Goal: Task Accomplishment & Management: Complete application form

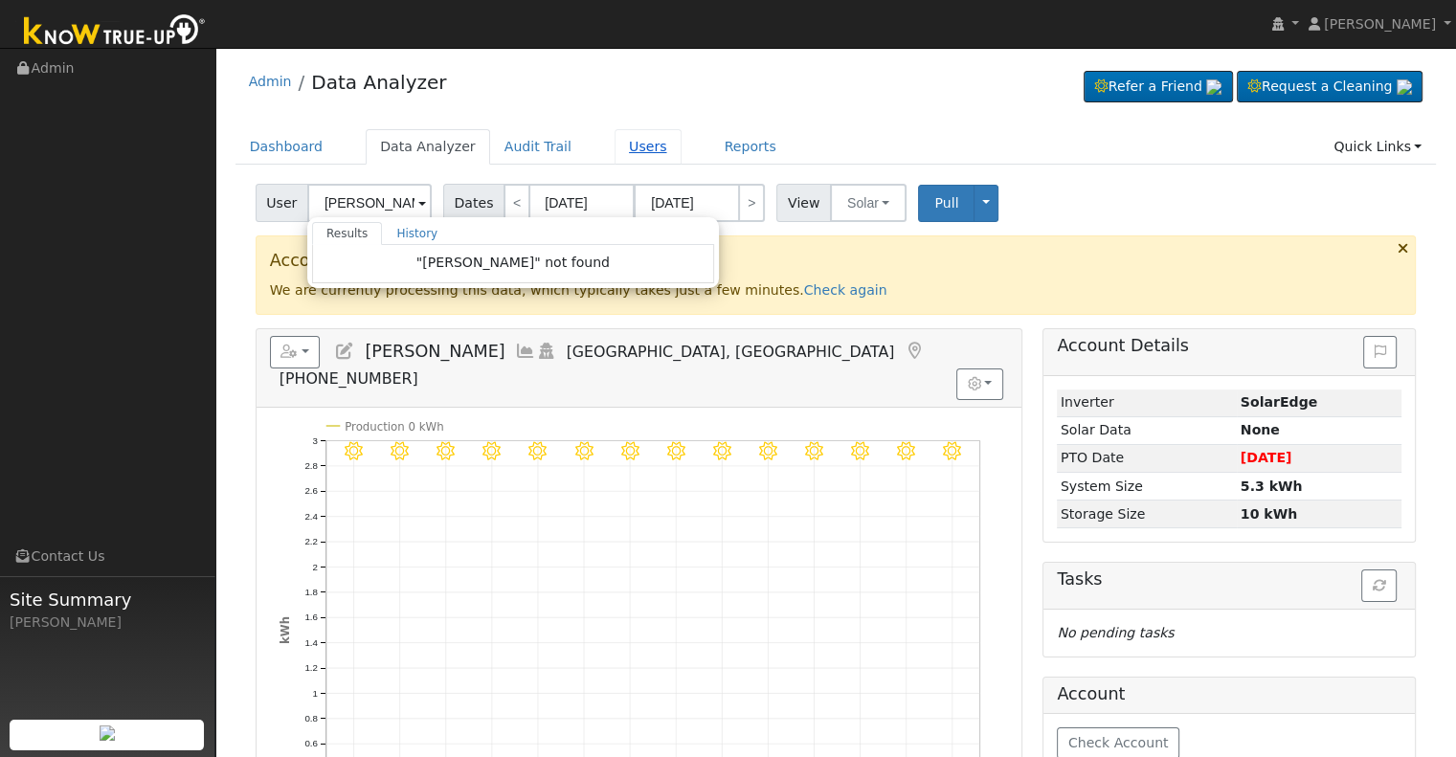
click at [640, 143] on link "Users" at bounding box center [648, 146] width 67 height 35
type input "Maria Estrada"
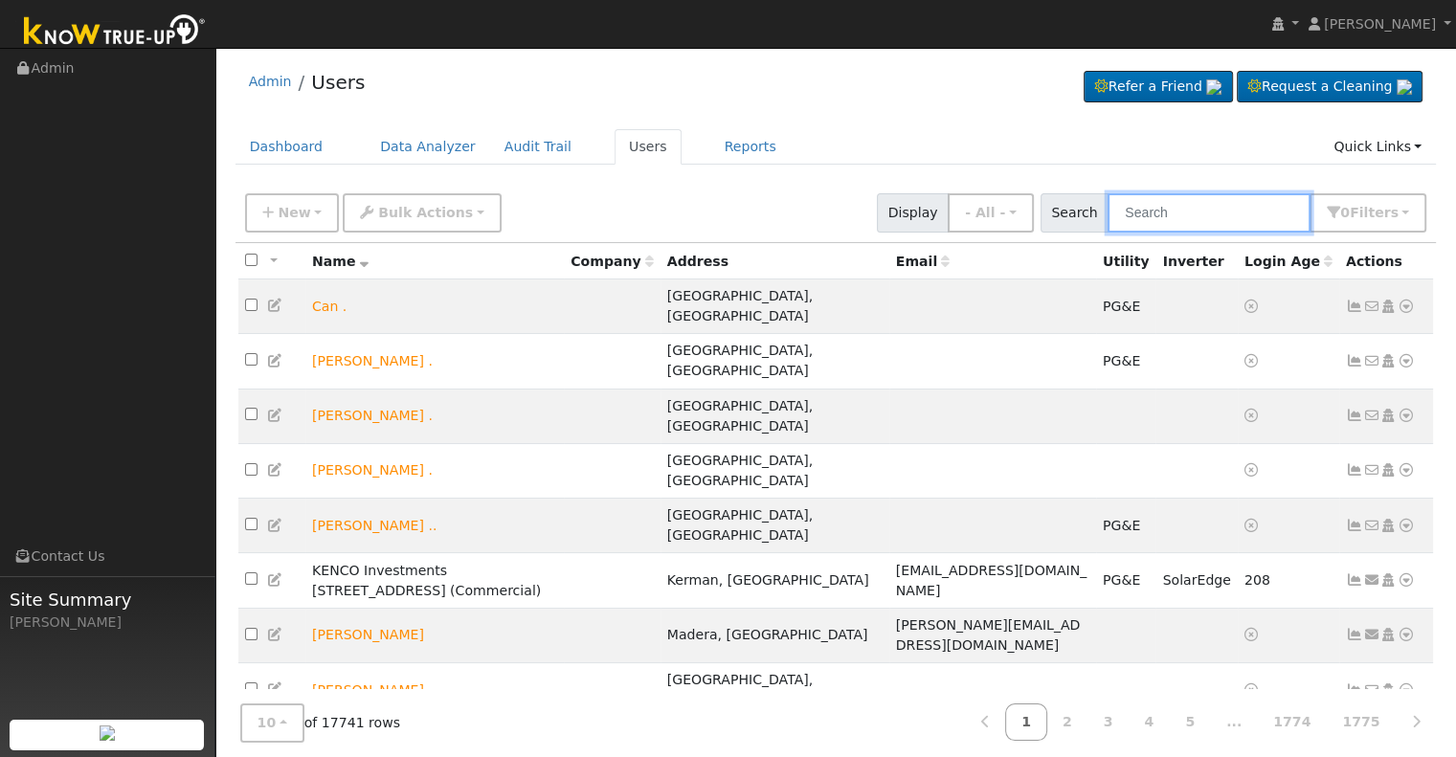
click at [1191, 206] on input "text" at bounding box center [1209, 212] width 203 height 39
paste input "[PERSON_NAME][EMAIL_ADDRESS][DOMAIN_NAME]"
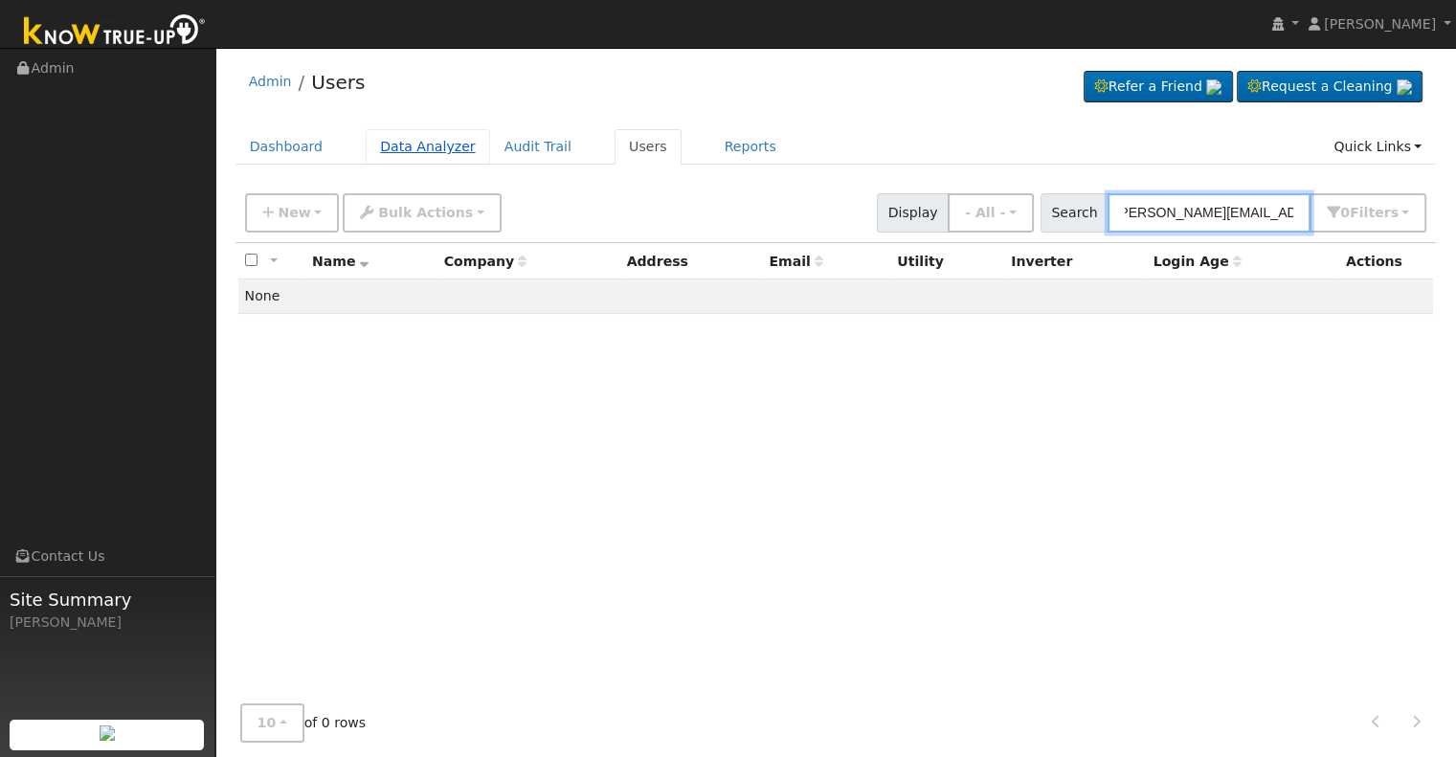
type input "[PERSON_NAME][EMAIL_ADDRESS][DOMAIN_NAME]"
click at [398, 141] on link "Data Analyzer" at bounding box center [428, 146] width 124 height 35
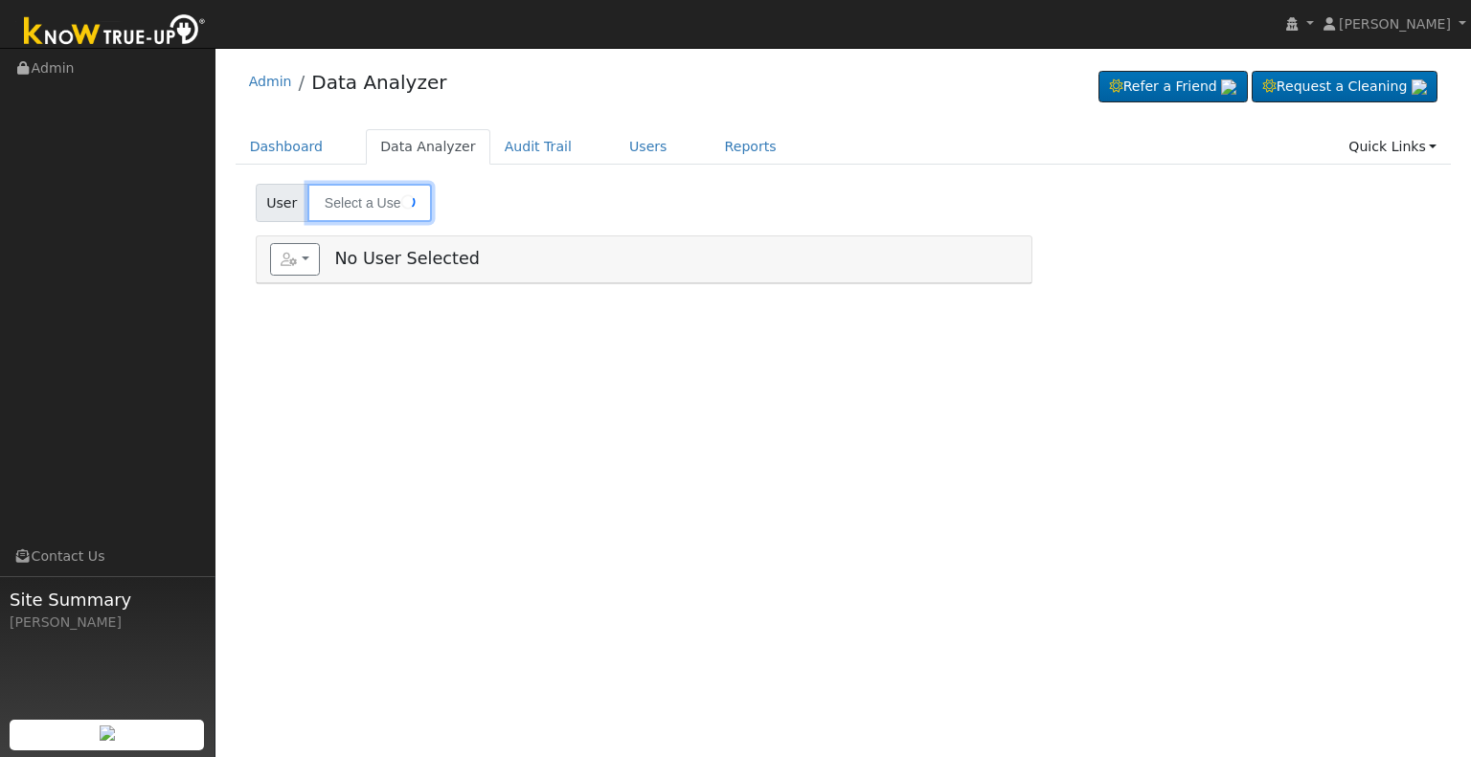
type input "[PERSON_NAME]"
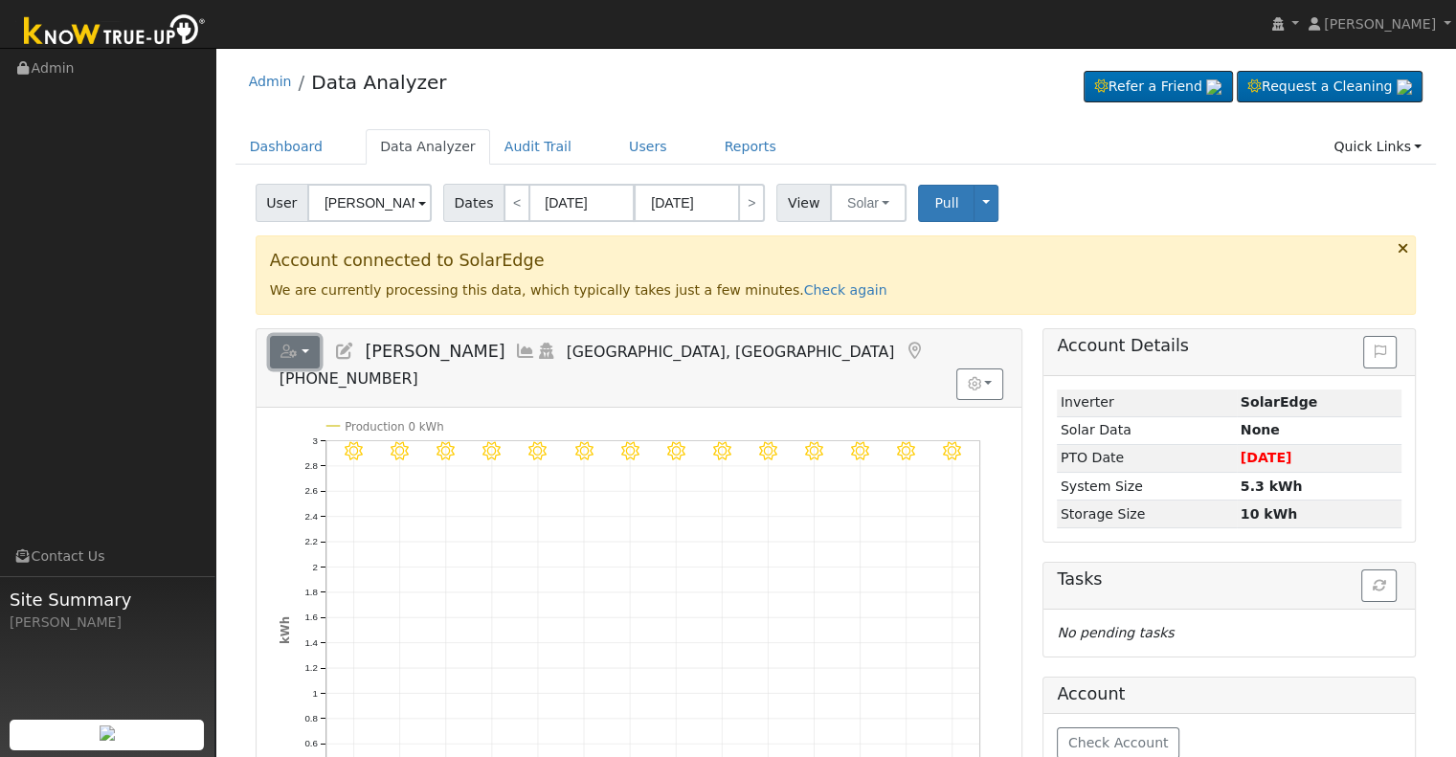
click at [309, 355] on button "button" at bounding box center [295, 352] width 51 height 33
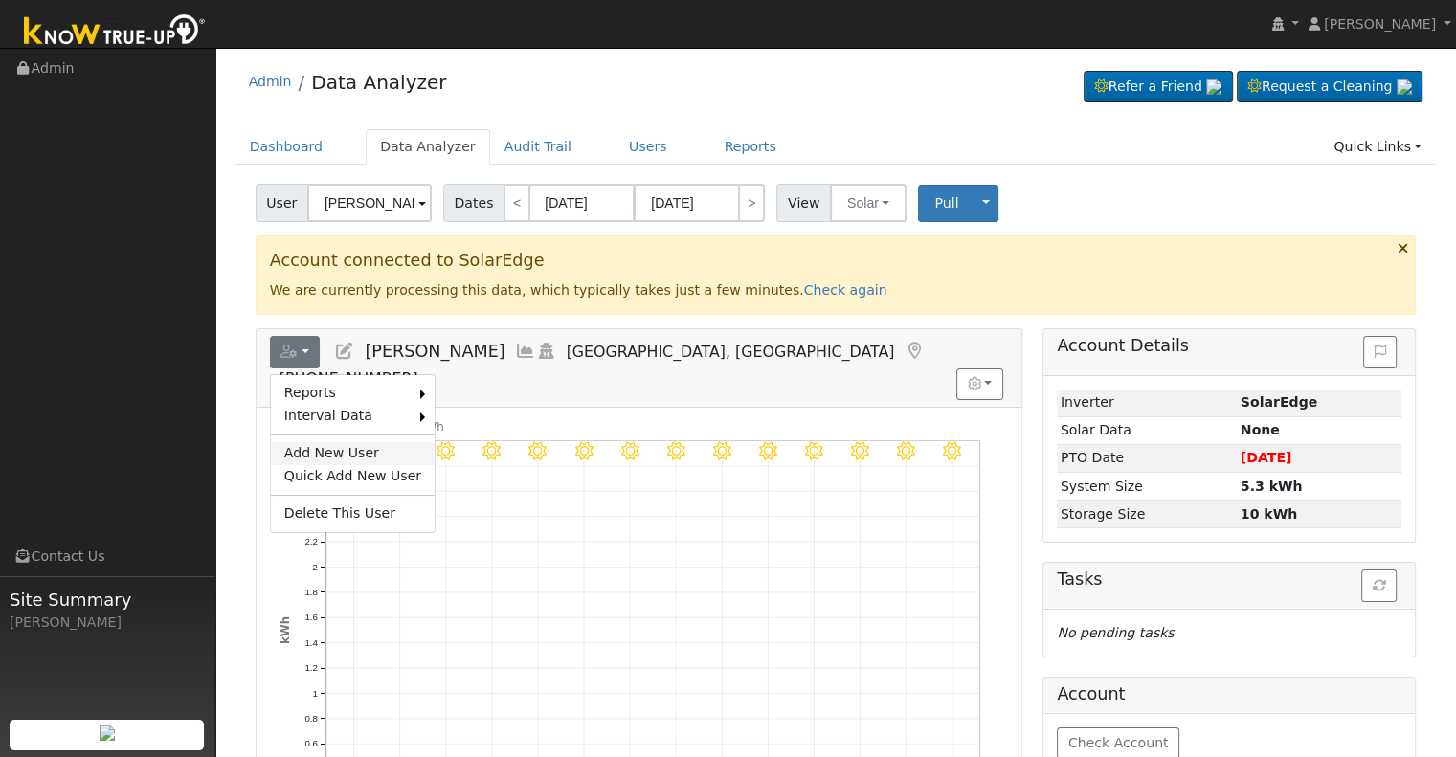
click at [333, 459] on link "Add New User" at bounding box center [353, 453] width 164 height 23
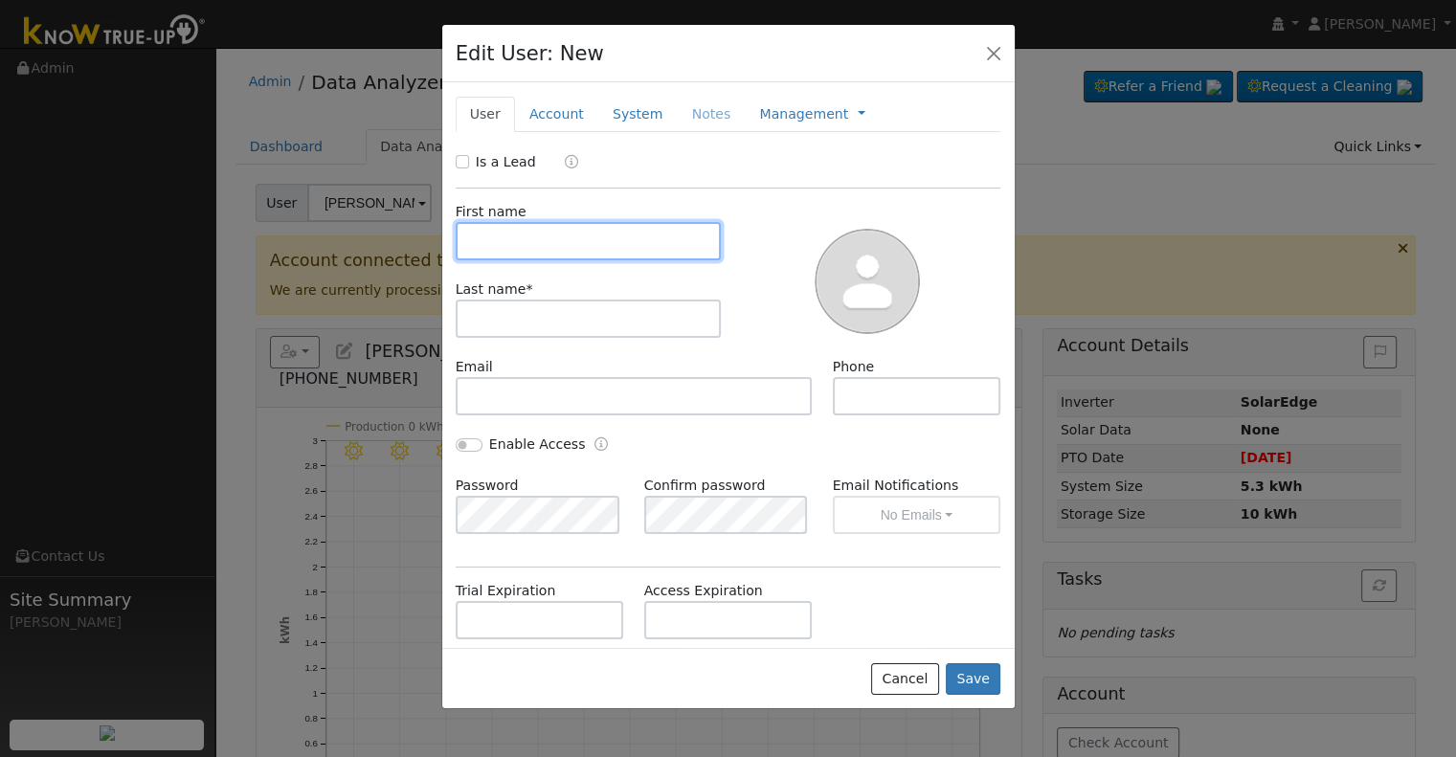
click at [527, 240] on input "text" at bounding box center [589, 241] width 266 height 38
type input "j"
type input "[PERSON_NAME]"
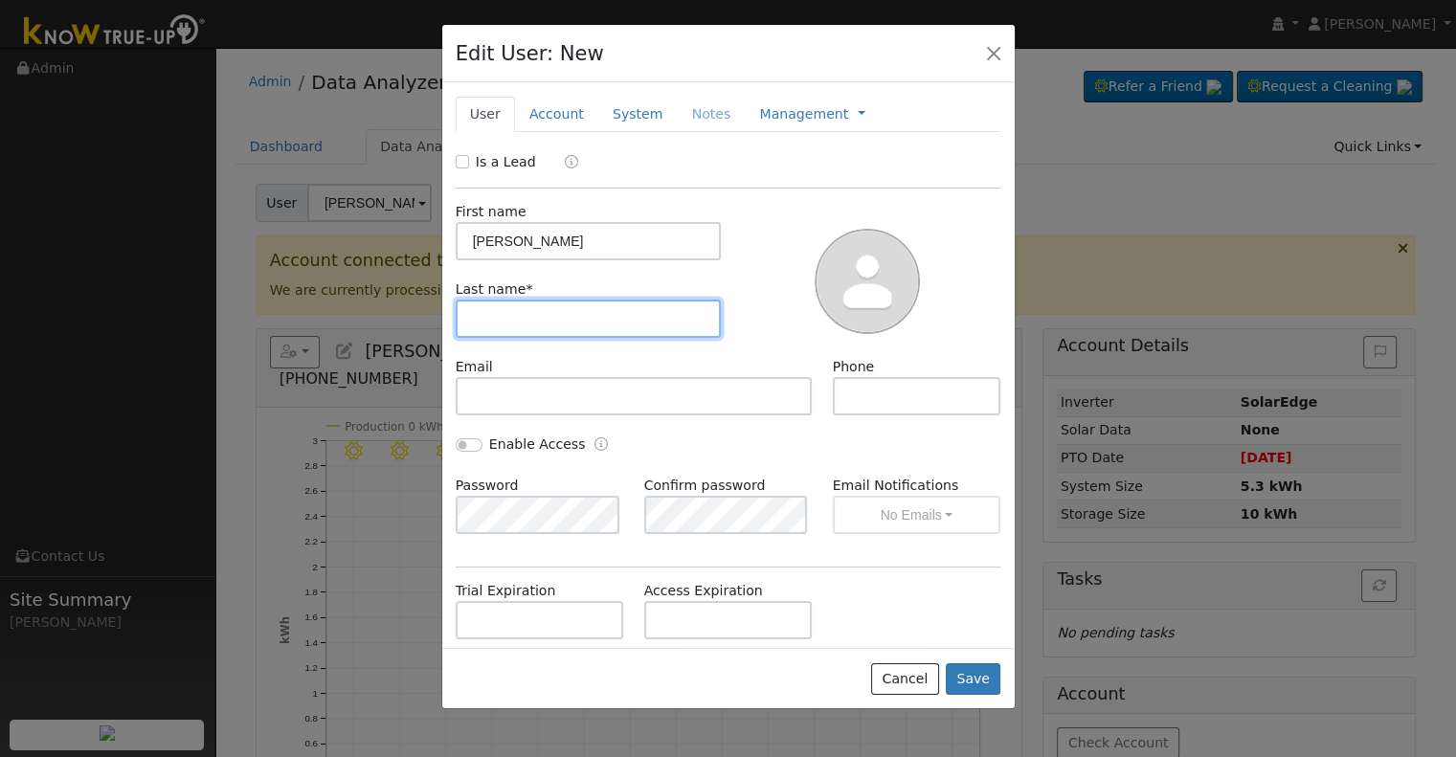
click at [621, 304] on input "text" at bounding box center [589, 319] width 266 height 38
type input "Bond"
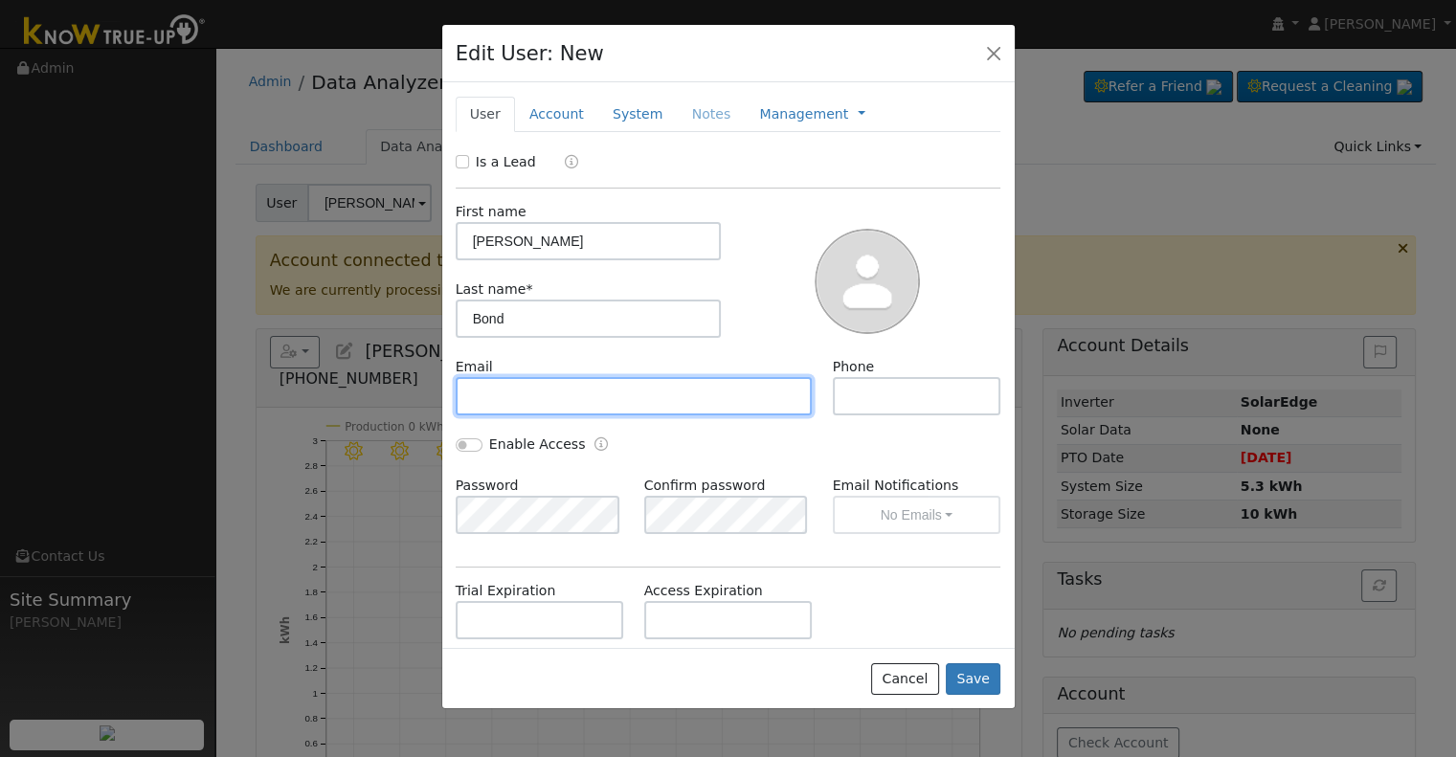
click at [594, 397] on input "text" at bounding box center [634, 396] width 357 height 38
paste input "[PERSON_NAME][EMAIL_ADDRESS][DOMAIN_NAME]"
type input "[PERSON_NAME][EMAIL_ADDRESS][DOMAIN_NAME]"
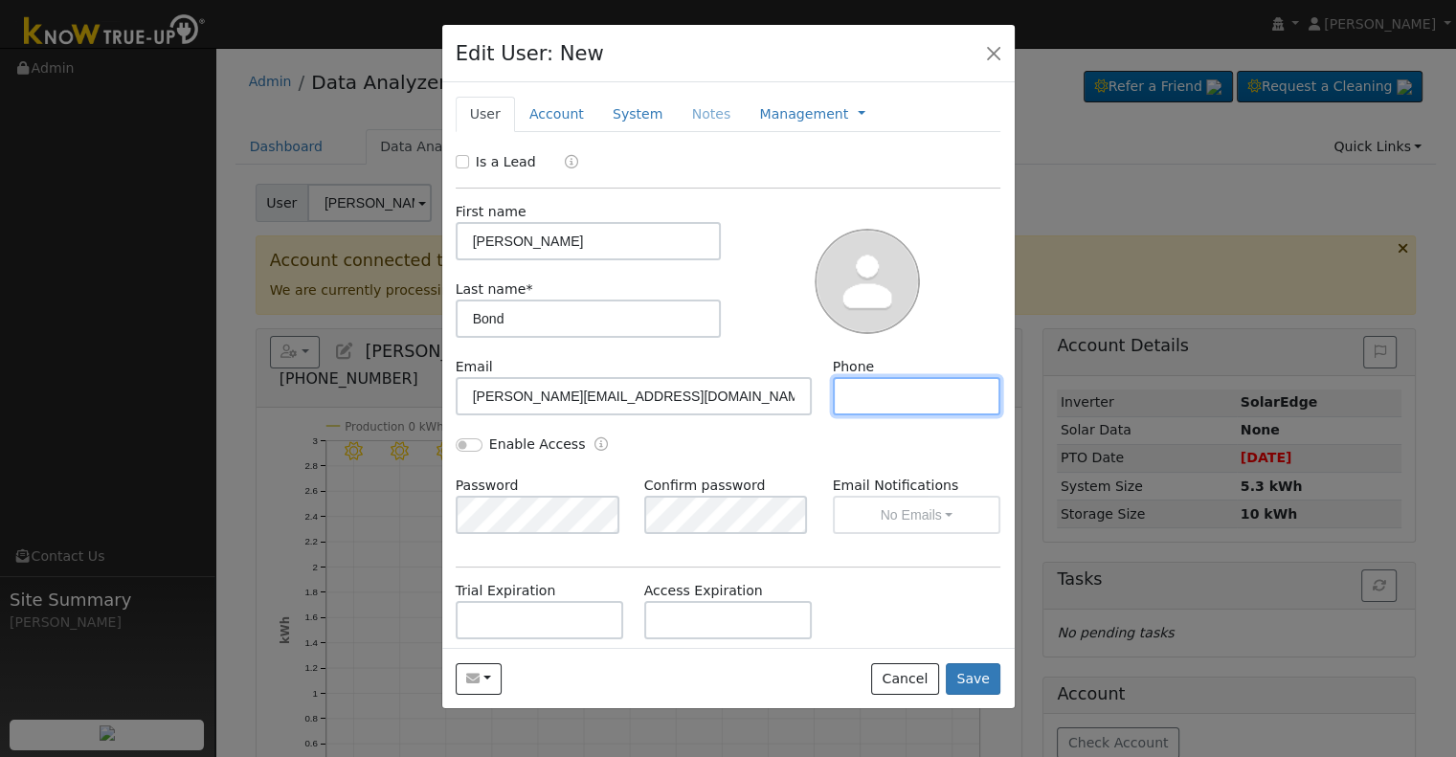
click at [932, 400] on input "text" at bounding box center [917, 396] width 169 height 38
paste input "(559) 359-7546"
type input "(559) 359-7546"
click at [547, 101] on link "Account" at bounding box center [556, 114] width 83 height 35
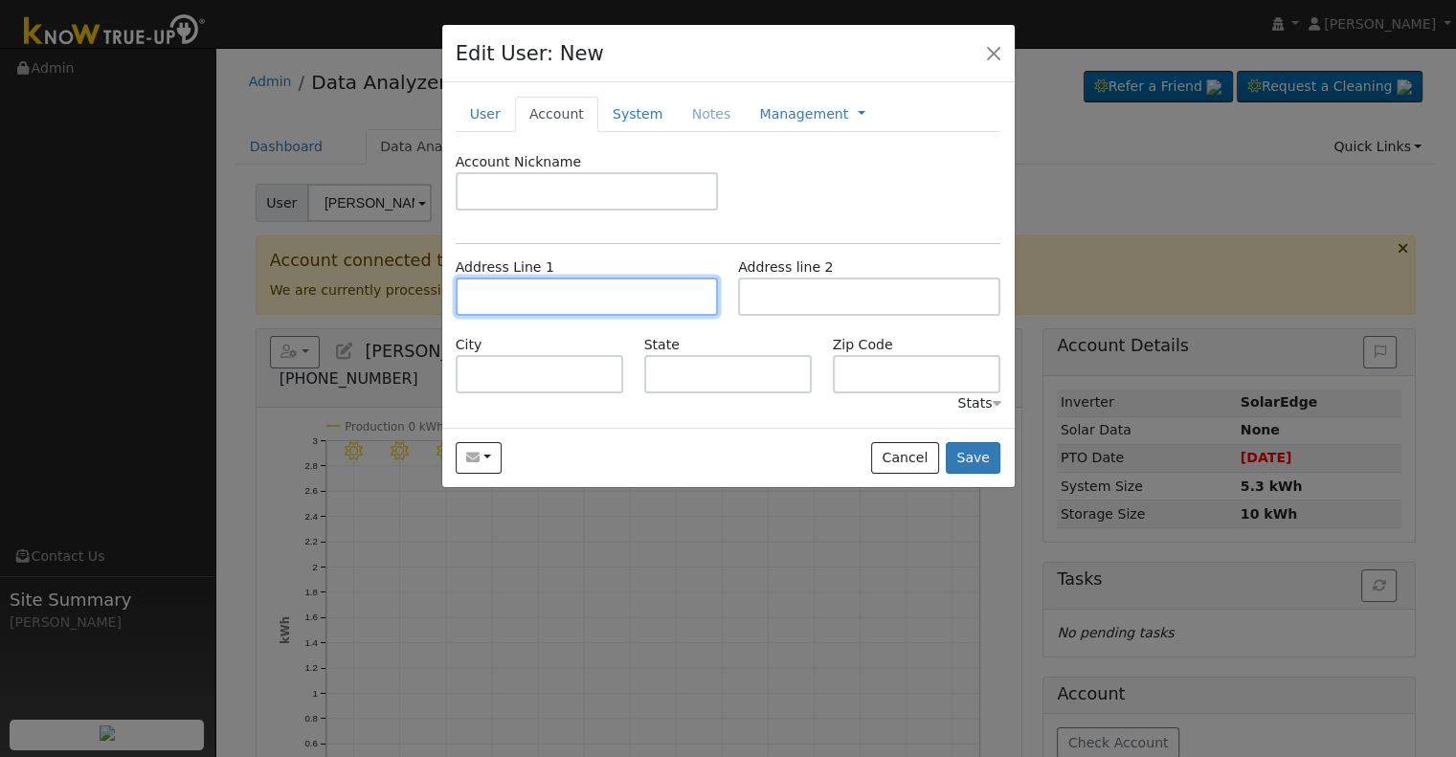
click at [554, 290] on input "text" at bounding box center [587, 297] width 262 height 38
click at [652, 294] on input "text" at bounding box center [587, 297] width 262 height 38
paste input "2220 West Putnam Court"
type input "2220 West Putnam Court"
type input "Porterville"
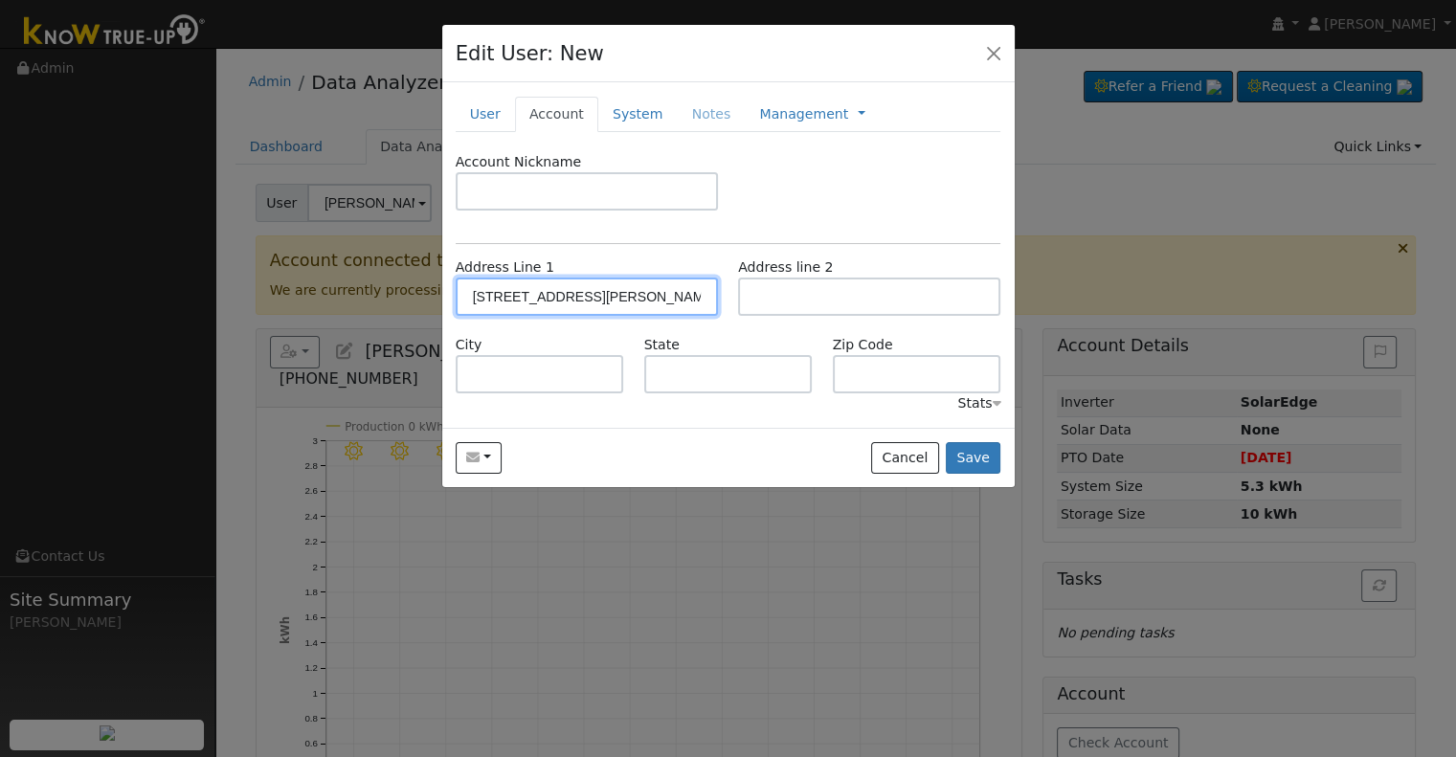
type input "CA"
type input "93257"
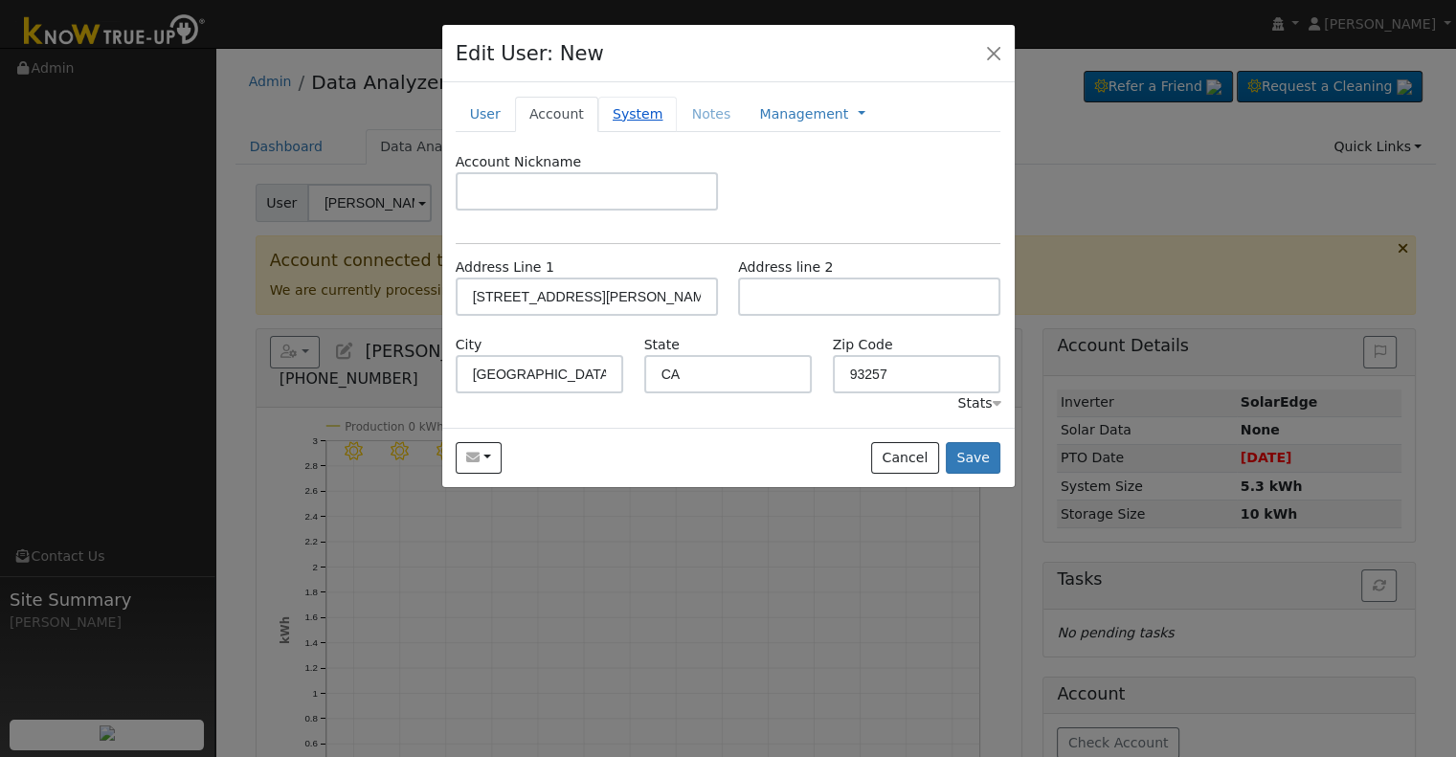
click at [613, 120] on link "System" at bounding box center [637, 114] width 79 height 35
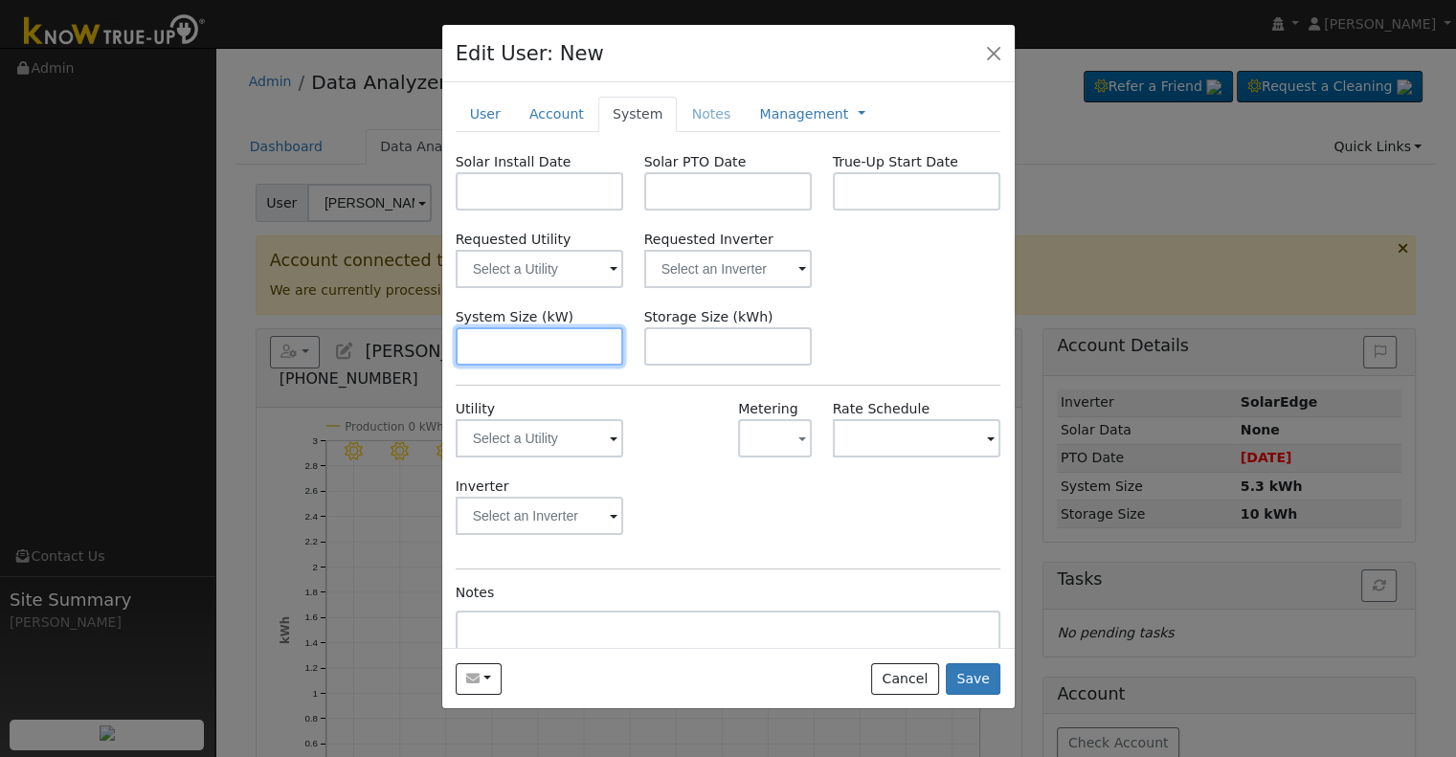
click at [543, 350] on input "text" at bounding box center [540, 346] width 169 height 38
paste input "4.100"
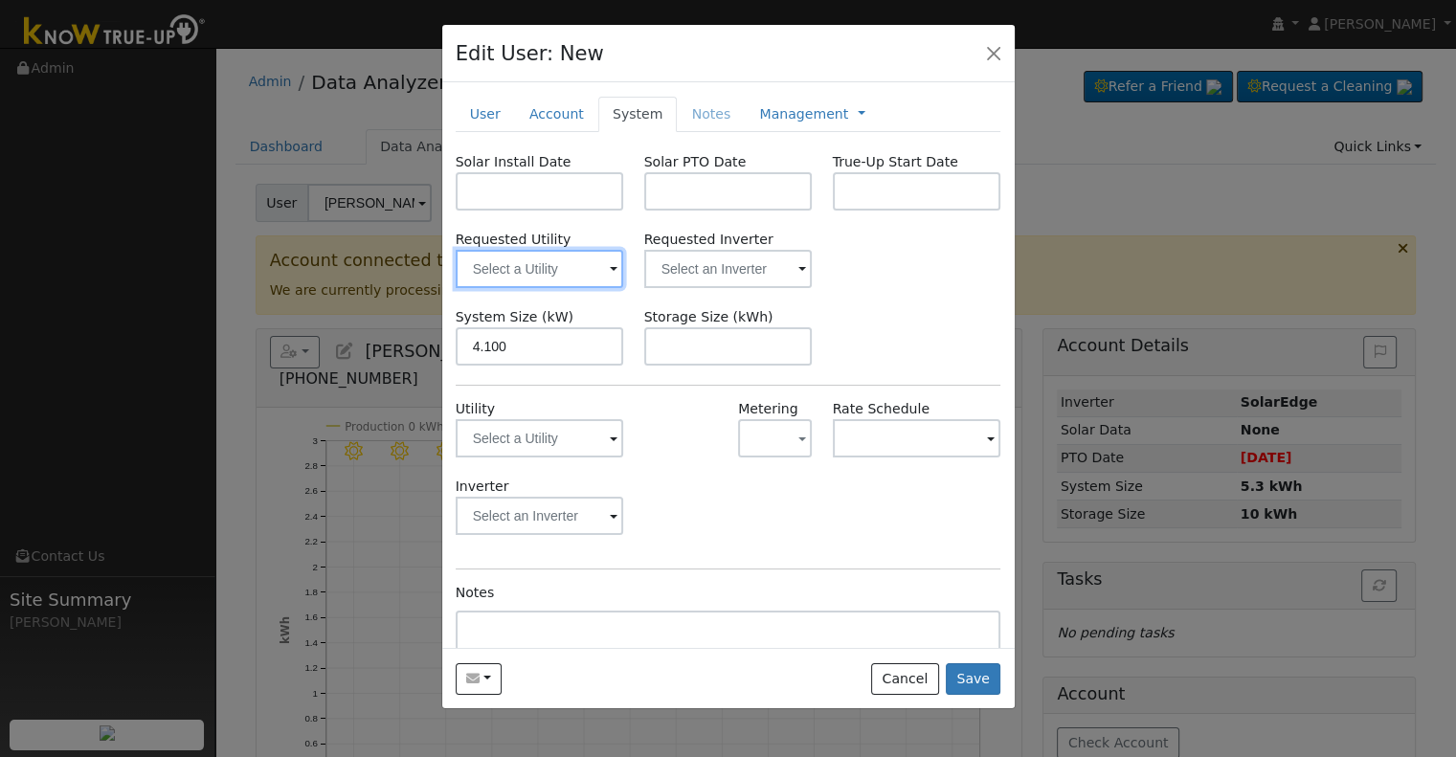
type input "4.1"
click at [553, 274] on input "text" at bounding box center [540, 269] width 169 height 38
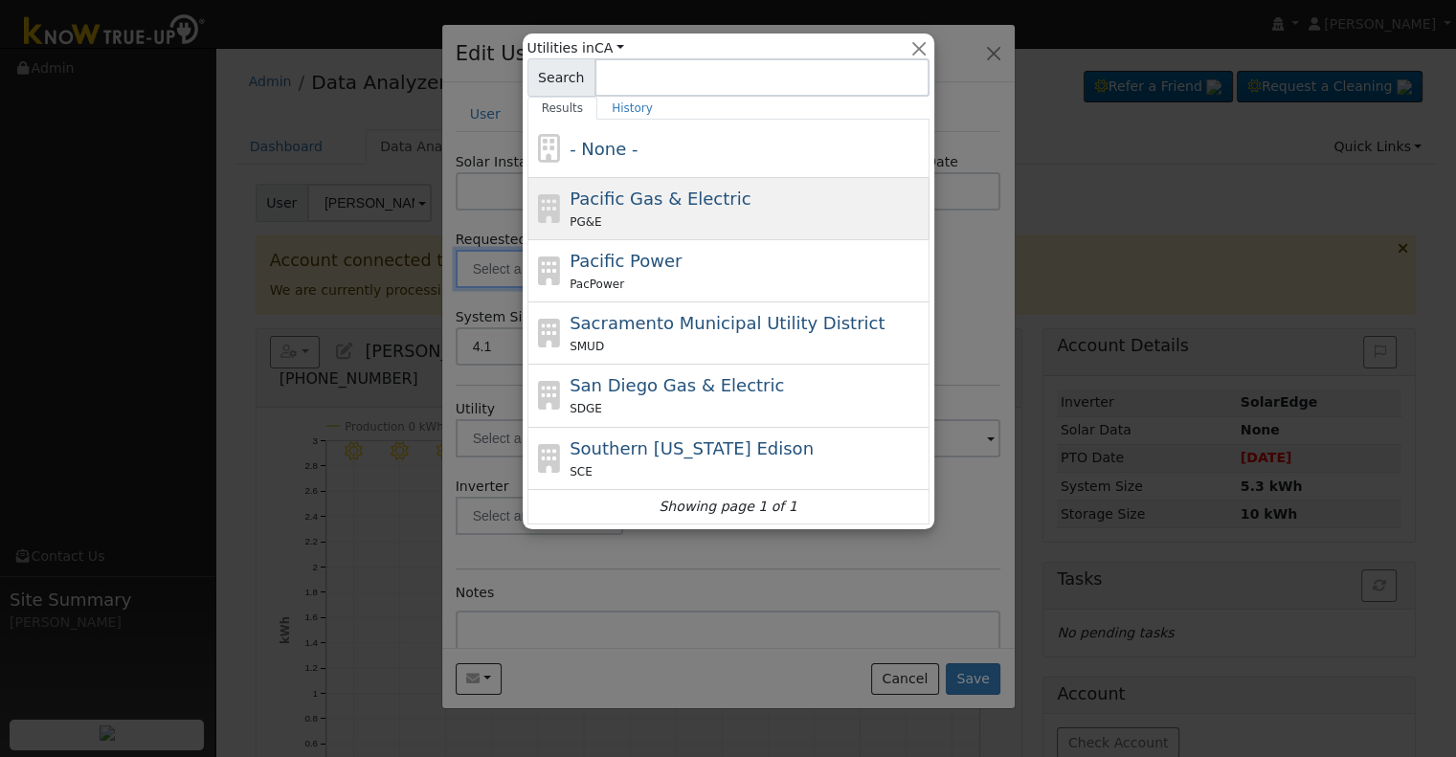
click at [667, 229] on div "PG&E" at bounding box center [747, 222] width 355 height 20
type input "Pacific Gas & Electric"
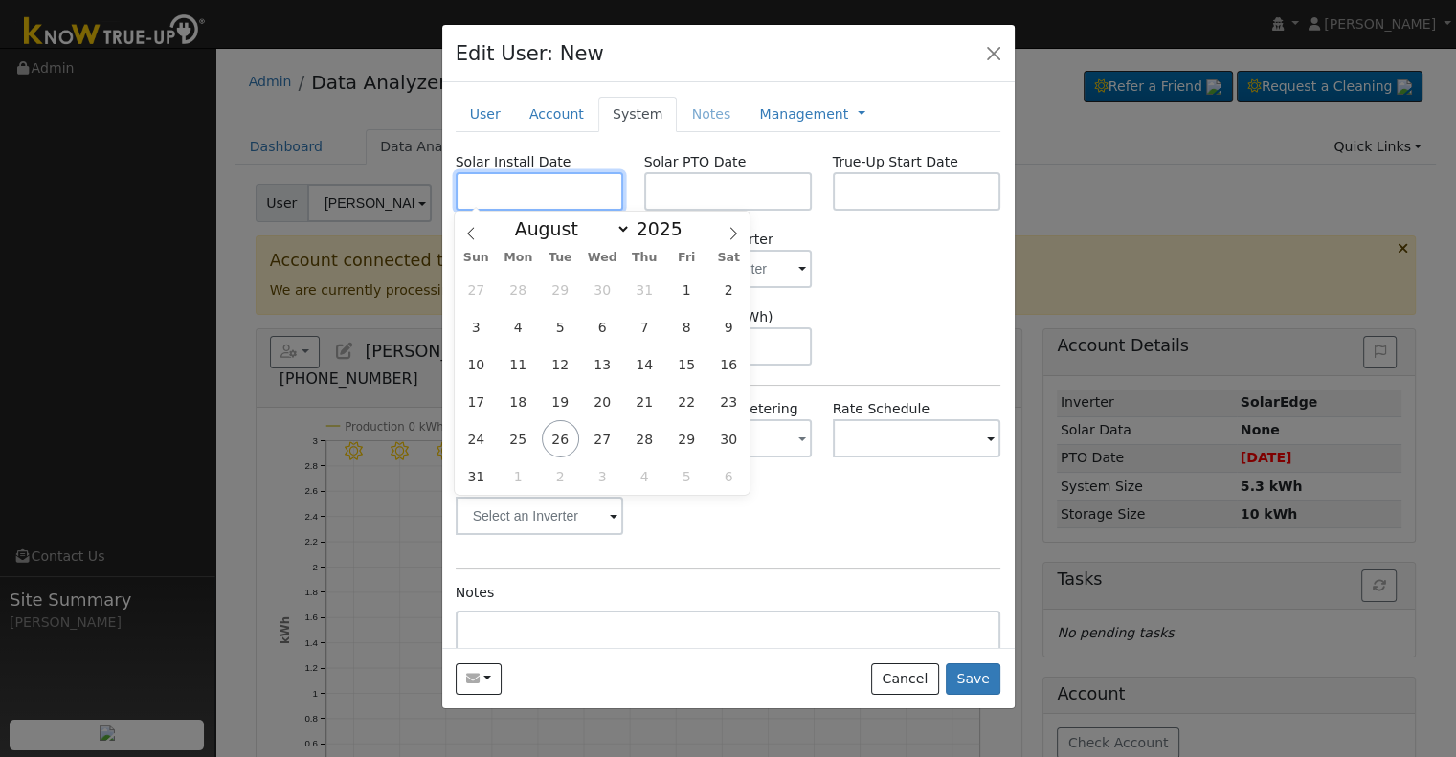
click at [528, 194] on input "text" at bounding box center [540, 191] width 169 height 38
paste input "7/10/2025"
type input "07/10/2025"
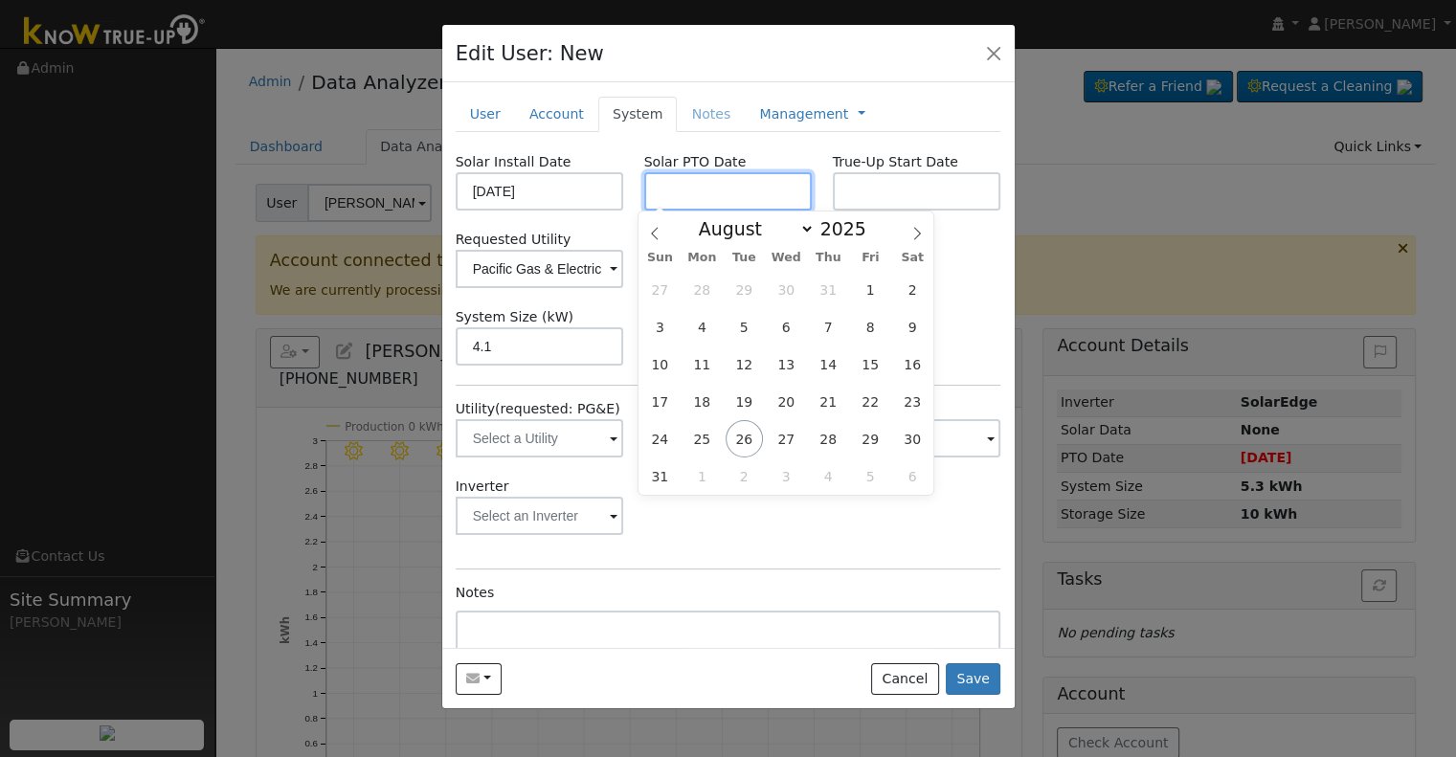
click at [708, 192] on input "text" at bounding box center [728, 191] width 169 height 38
click at [715, 193] on input "text" at bounding box center [728, 191] width 169 height 38
paste input "8/26/2025"
type input "[DATE]"
click at [964, 247] on div "Requested Utility Pacific Gas & Electric Requested Inverter" at bounding box center [728, 259] width 566 height 58
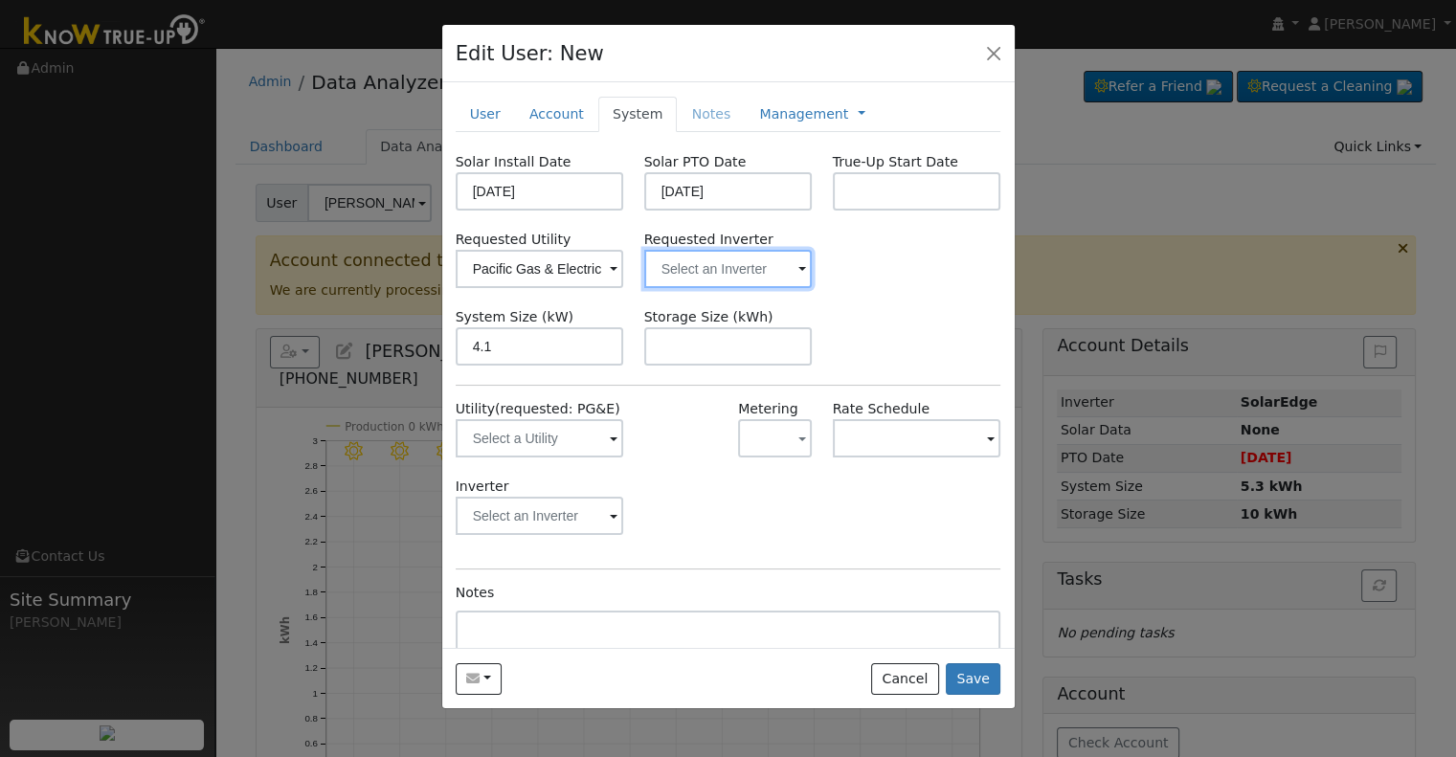
click at [624, 267] on input "text" at bounding box center [540, 269] width 169 height 38
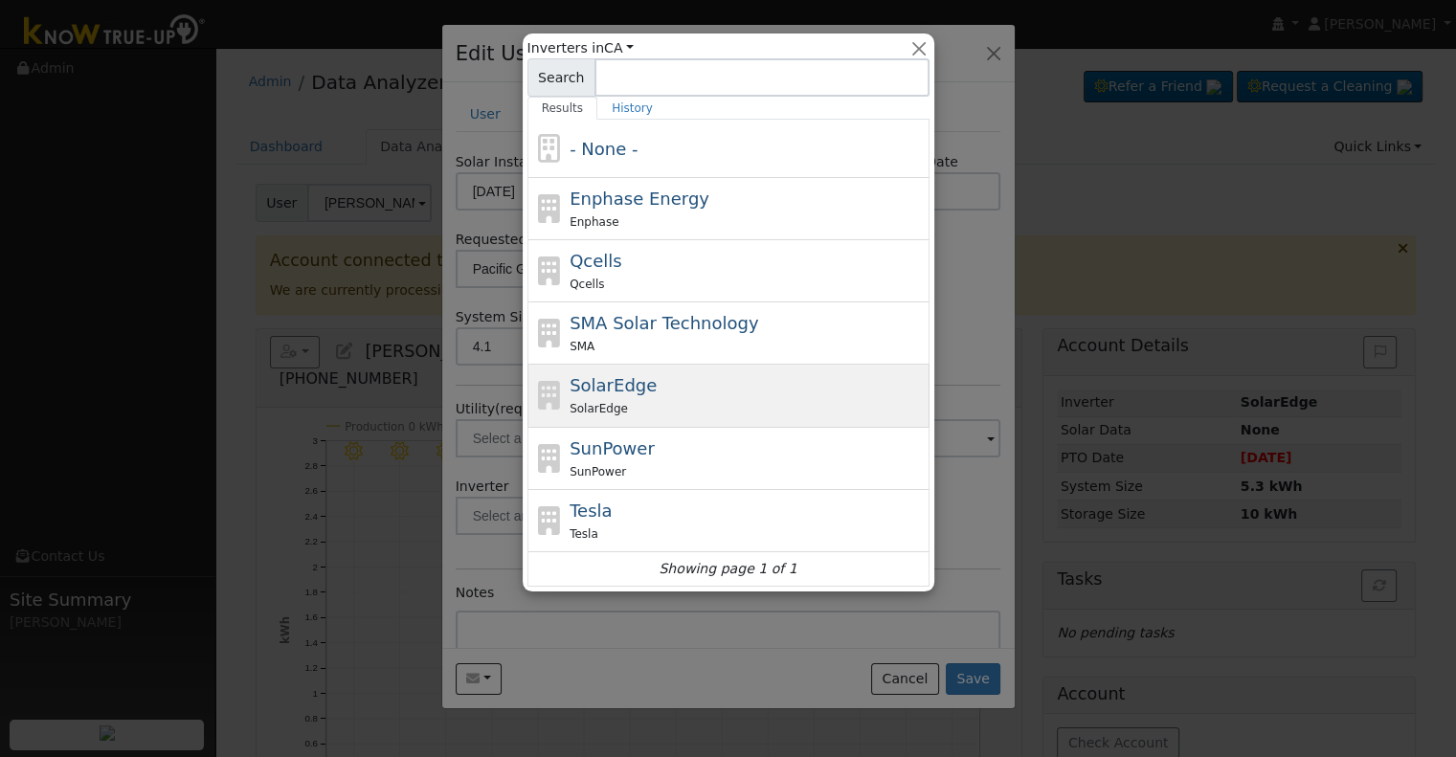
click at [670, 396] on div "SolarEdge SolarEdge" at bounding box center [747, 395] width 355 height 46
type input "SolarEdge"
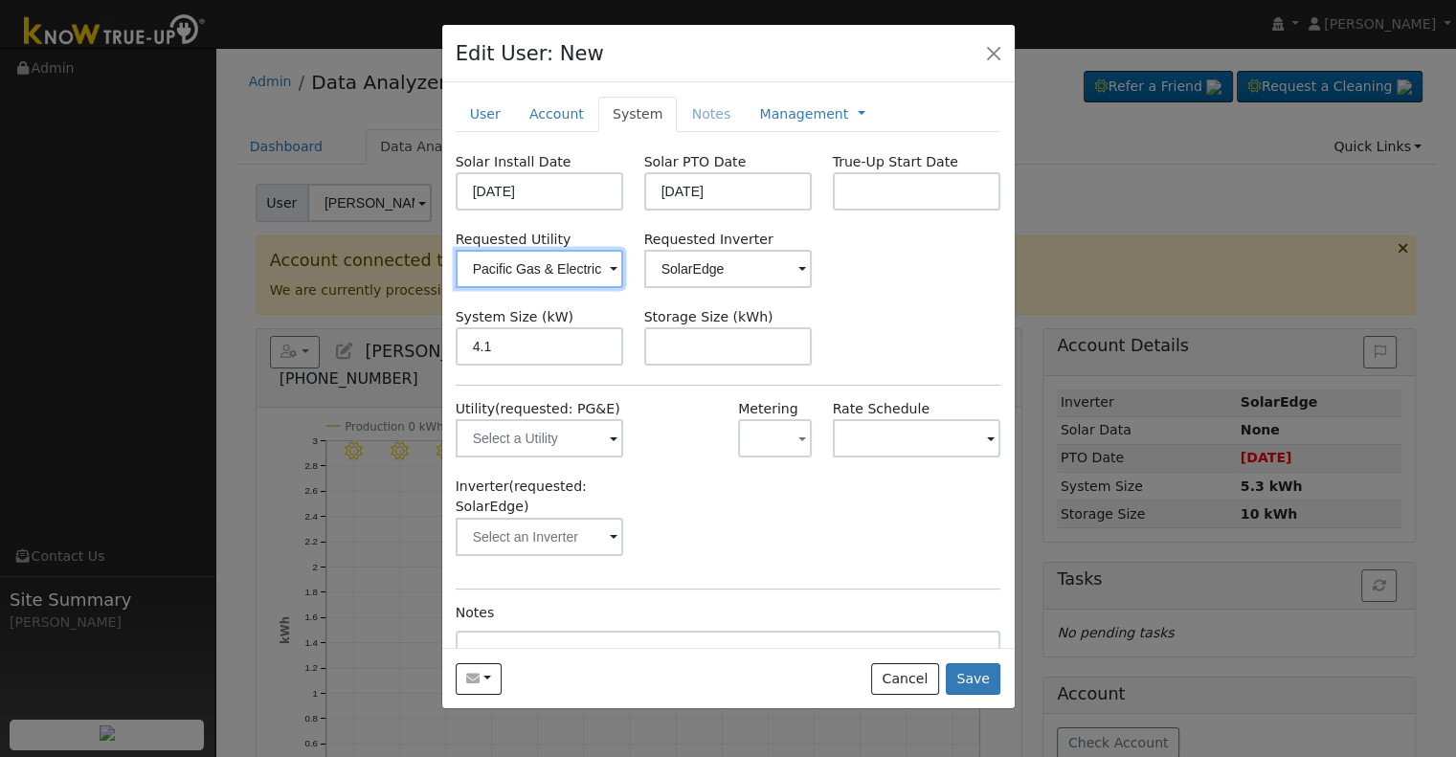
click at [559, 277] on input "Pacific Gas & Electric" at bounding box center [540, 269] width 169 height 38
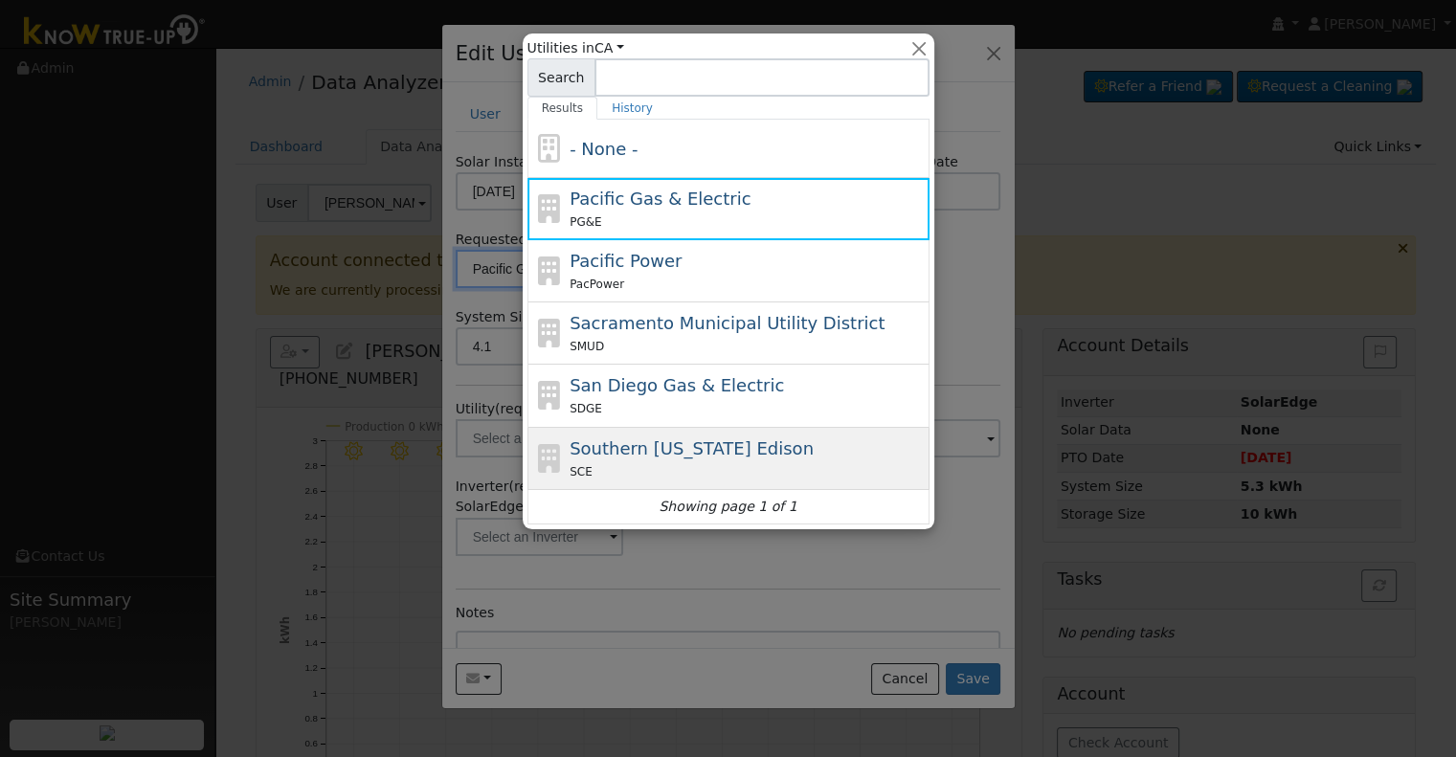
click at [712, 458] on div "Southern California Edison SCE" at bounding box center [747, 459] width 355 height 46
type input "Southern California Edison"
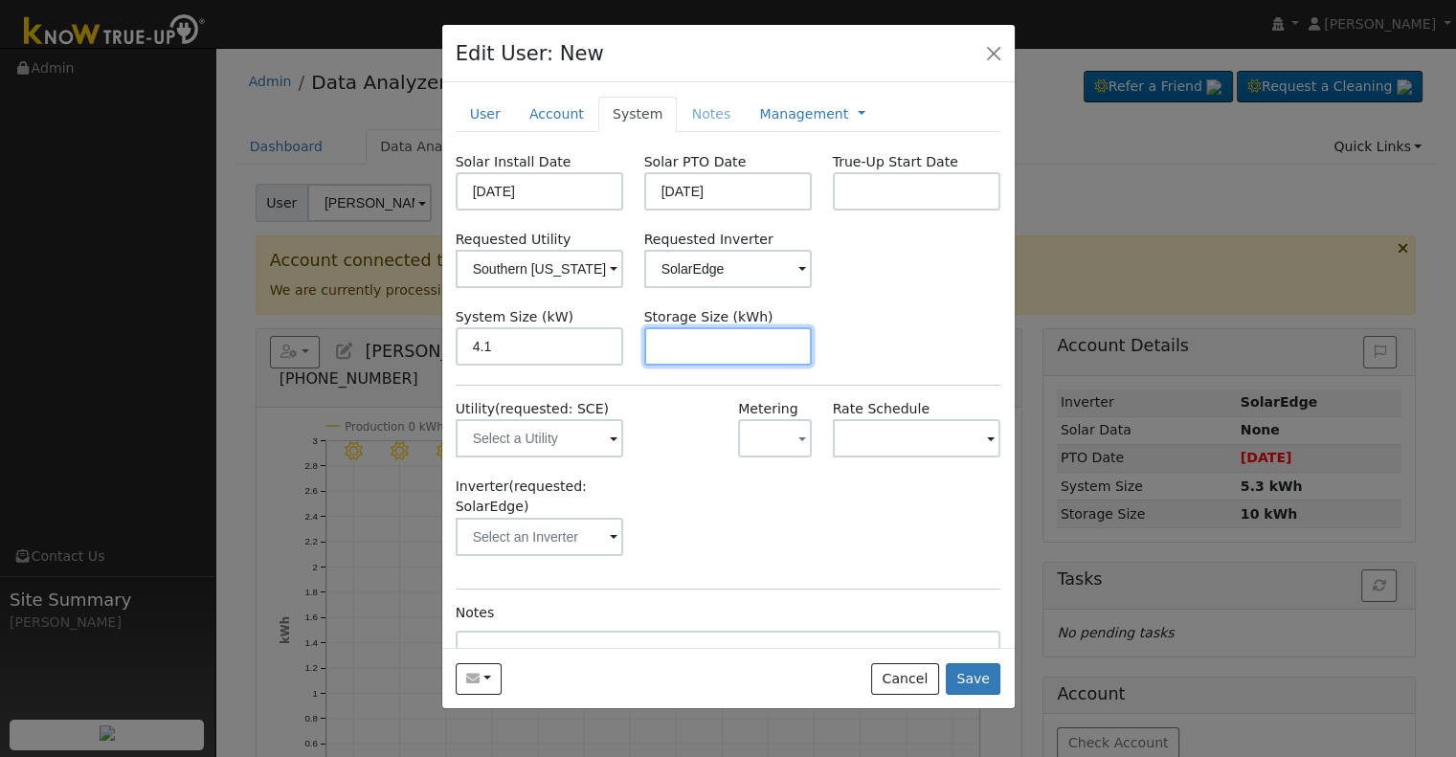
click at [711, 338] on input "text" at bounding box center [728, 346] width 169 height 38
click at [755, 357] on input "text" at bounding box center [728, 346] width 169 height 38
paste input "10.00"
type input "10"
click at [759, 108] on link "Management" at bounding box center [803, 114] width 89 height 20
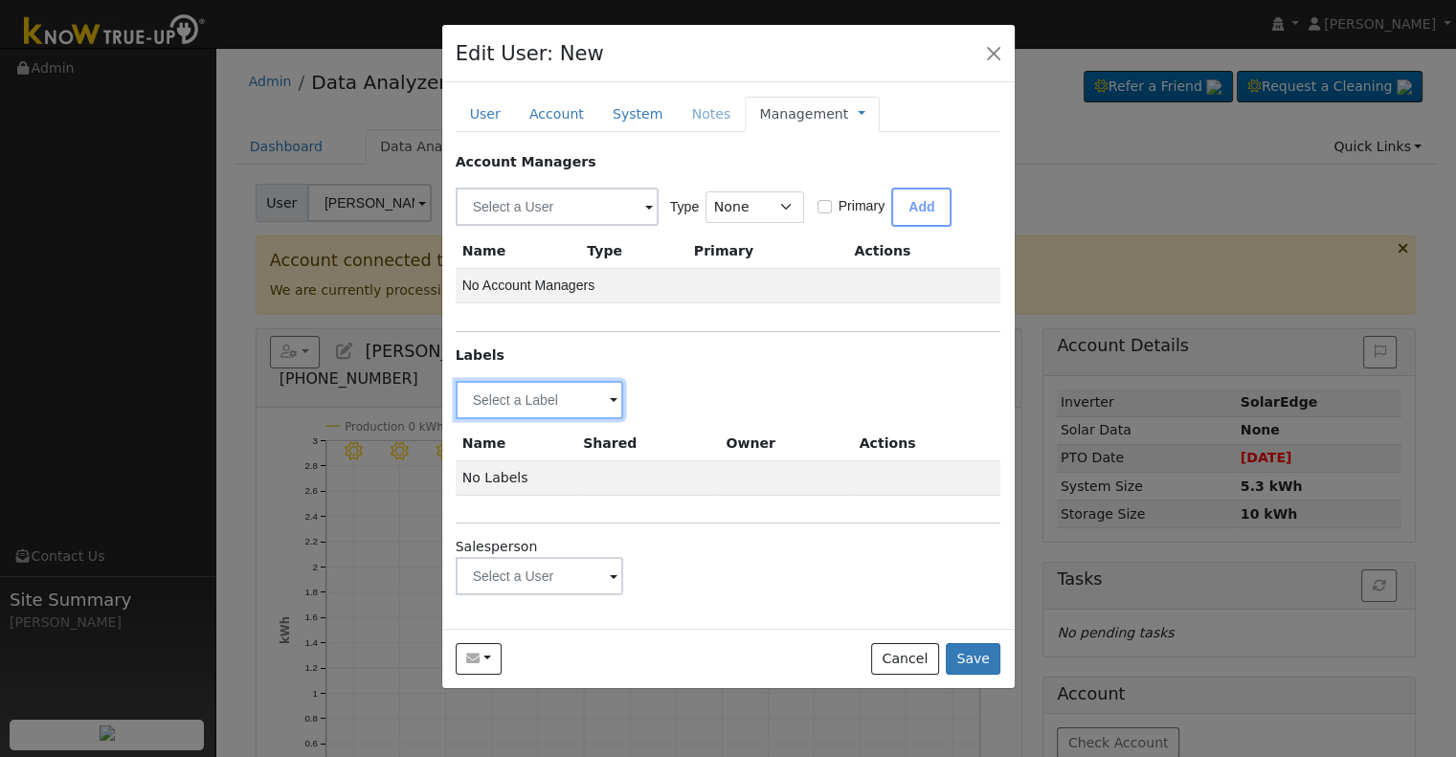
click at [509, 386] on input "text" at bounding box center [540, 400] width 169 height 38
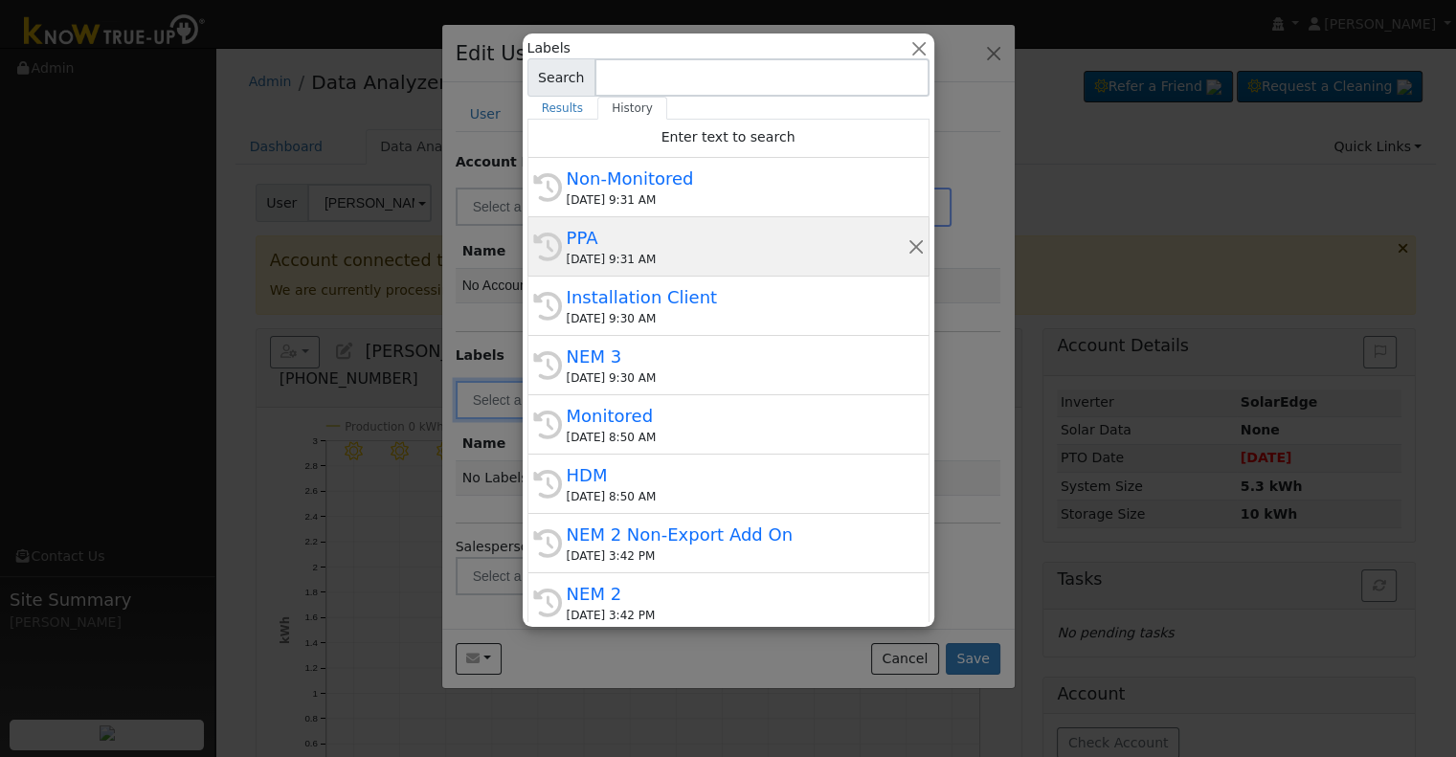
click at [610, 256] on div "08/26/2025 9:31 AM" at bounding box center [737, 259] width 341 height 17
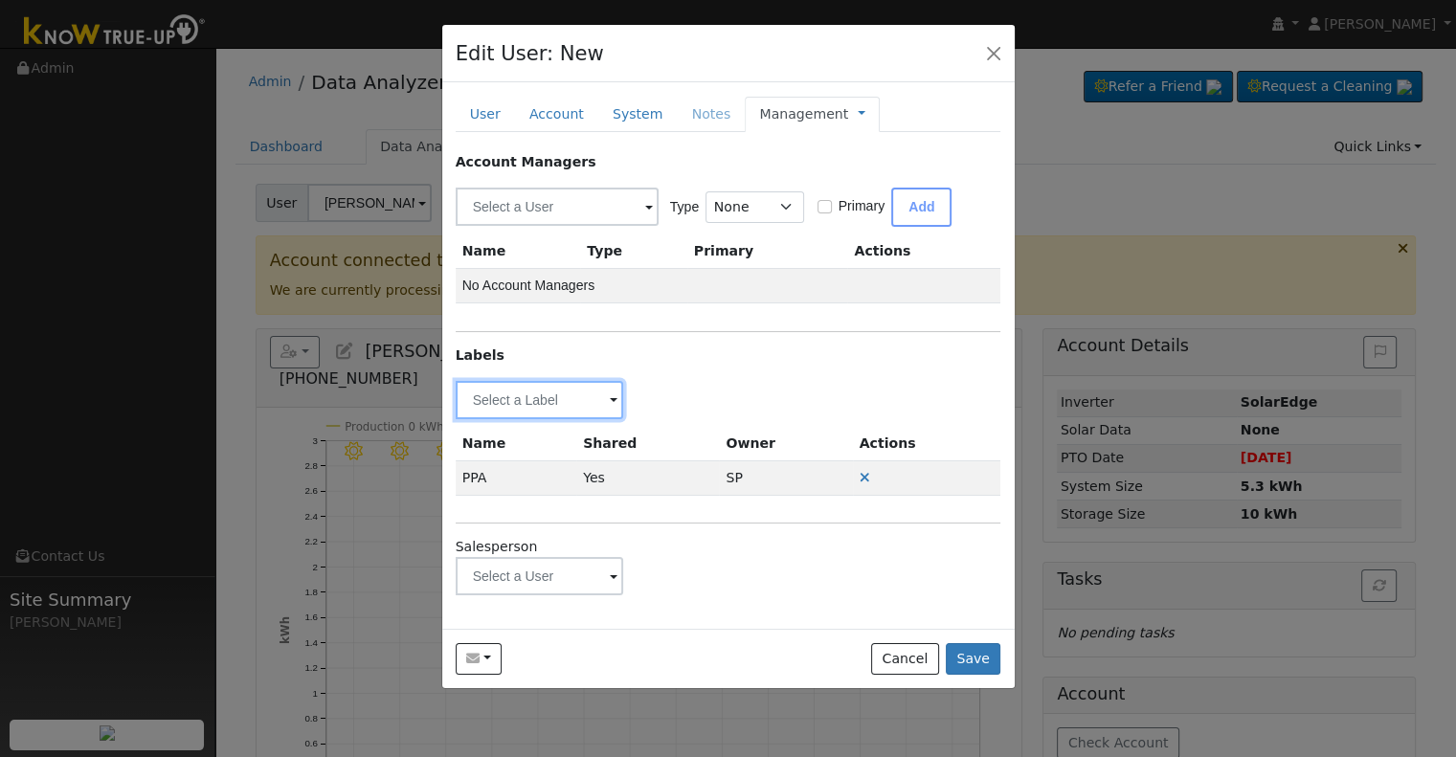
click at [543, 414] on input "text" at bounding box center [540, 400] width 169 height 38
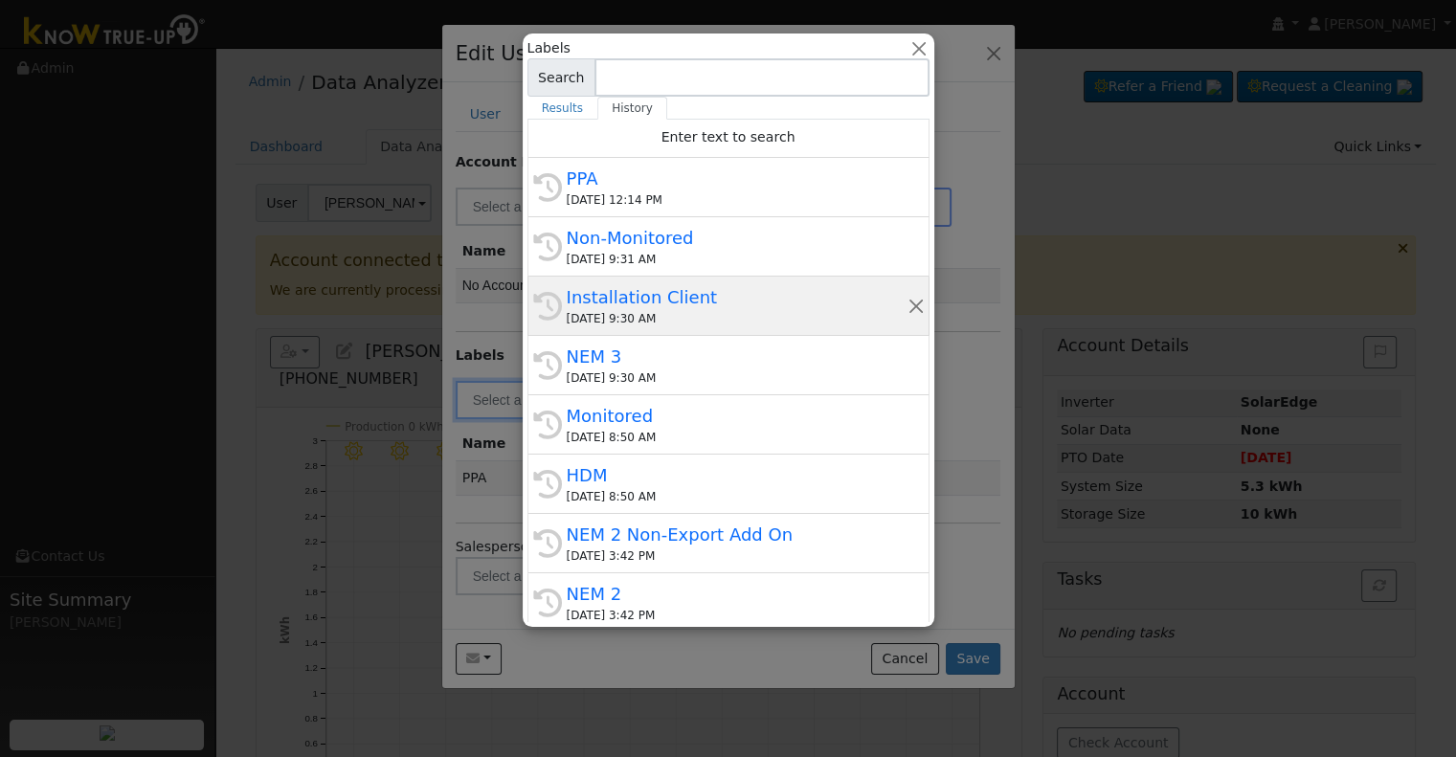
click at [648, 310] on div "08/26/2025 9:30 AM" at bounding box center [737, 318] width 341 height 17
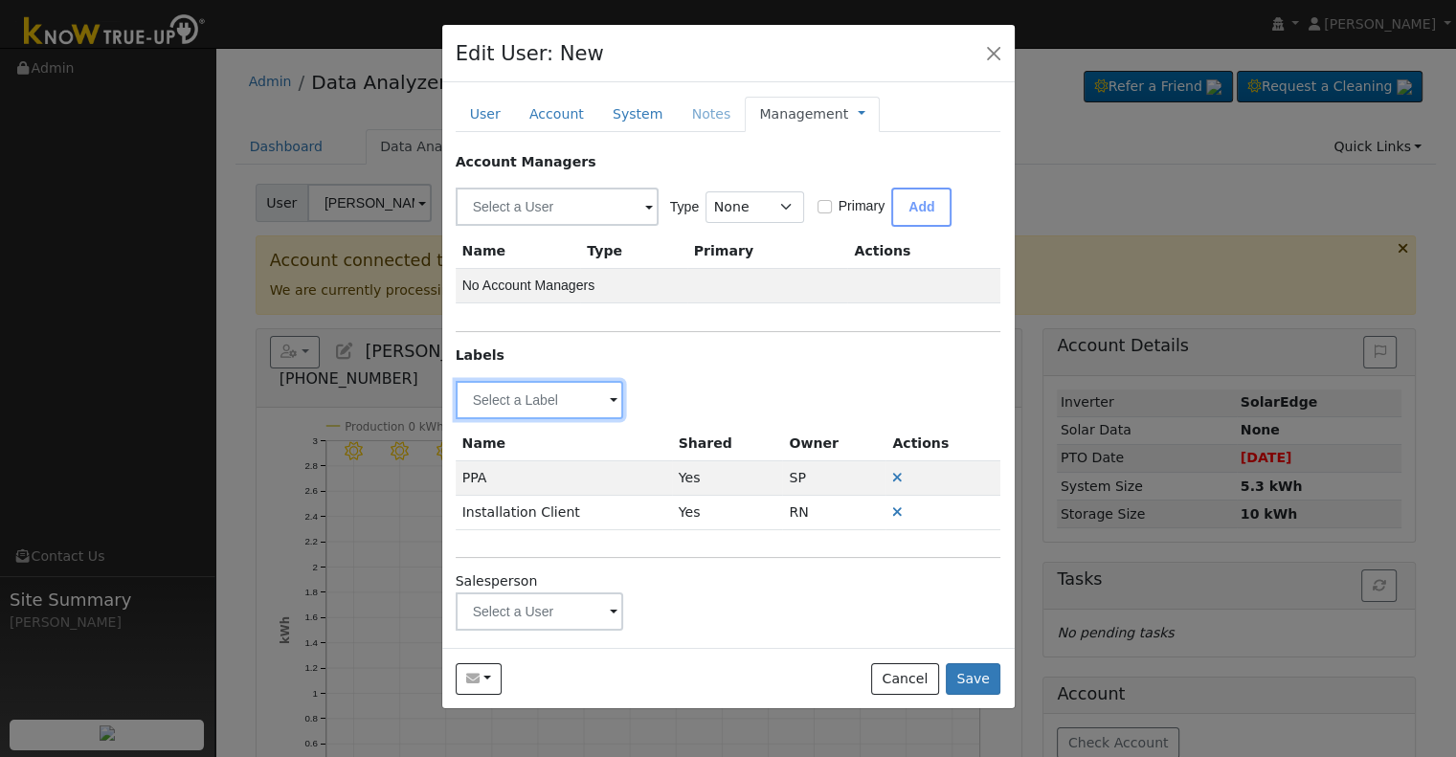
click at [578, 393] on input "text" at bounding box center [540, 400] width 169 height 38
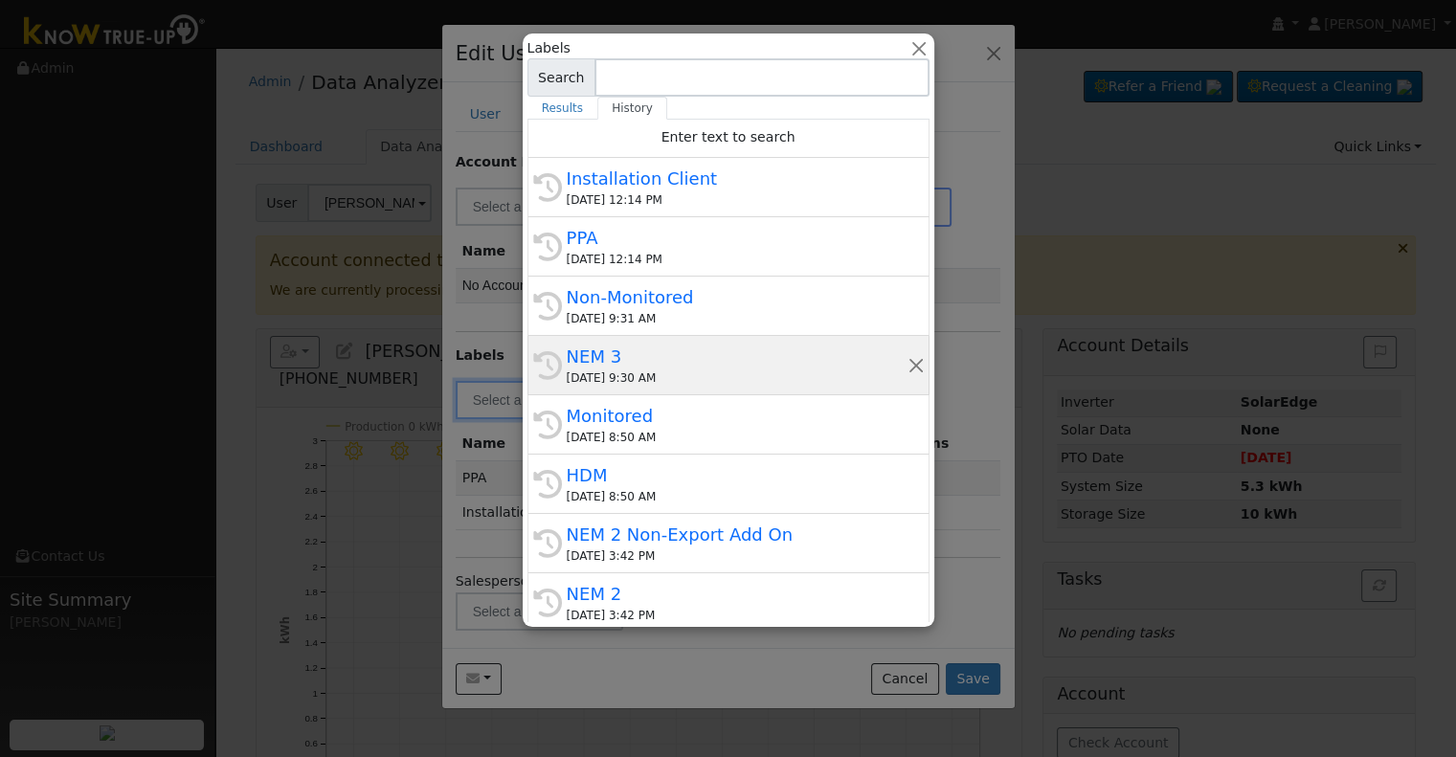
click at [682, 358] on div "NEM 3" at bounding box center [737, 357] width 341 height 26
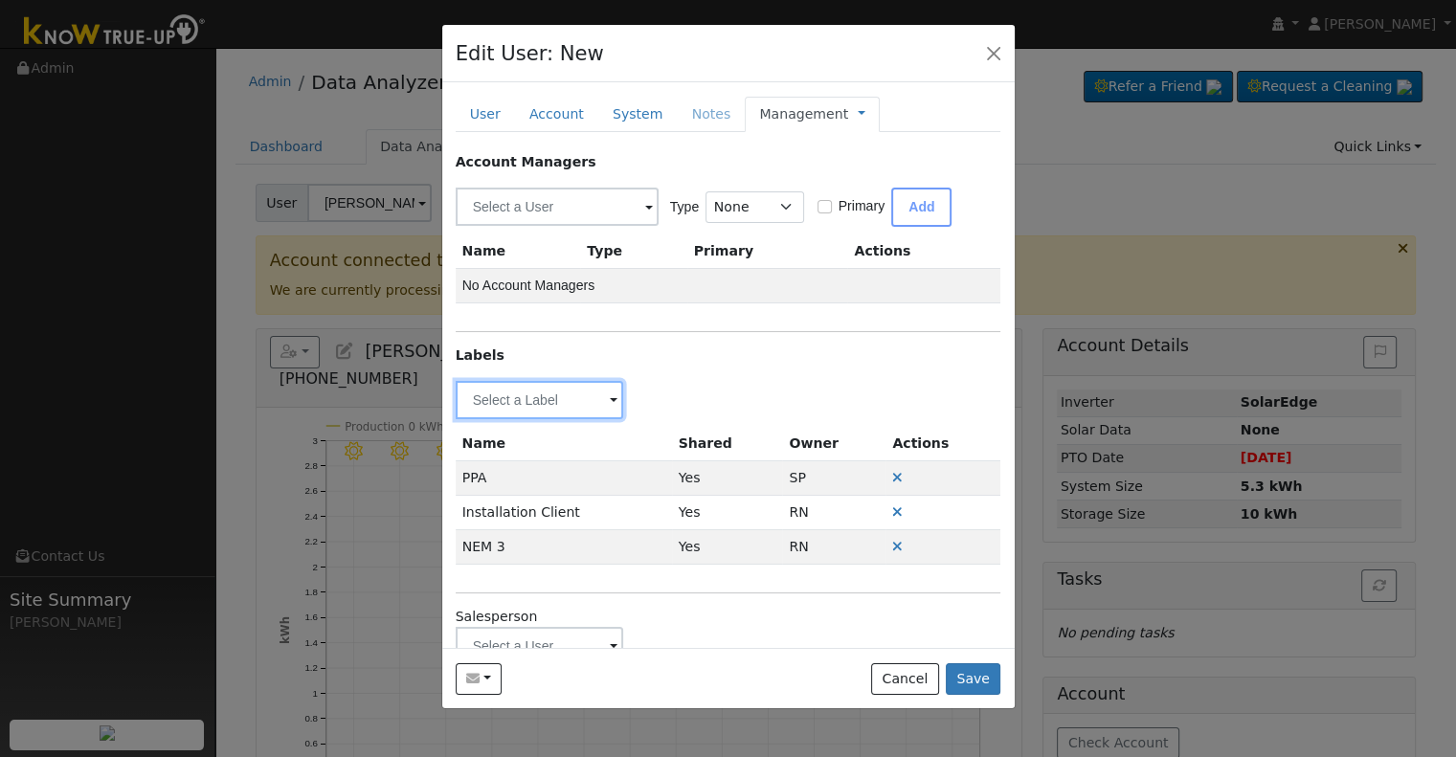
click at [555, 389] on input "text" at bounding box center [540, 400] width 169 height 38
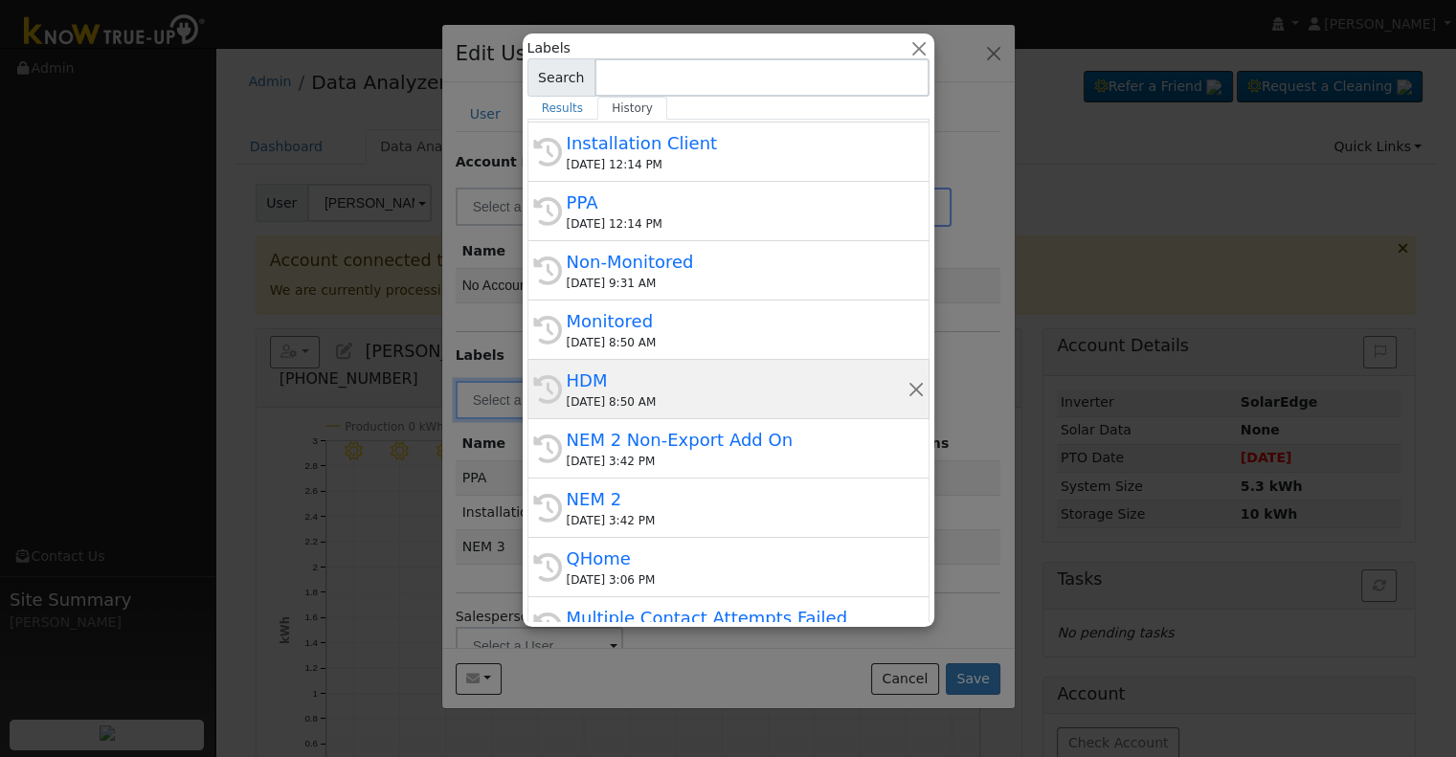
scroll to position [96, 0]
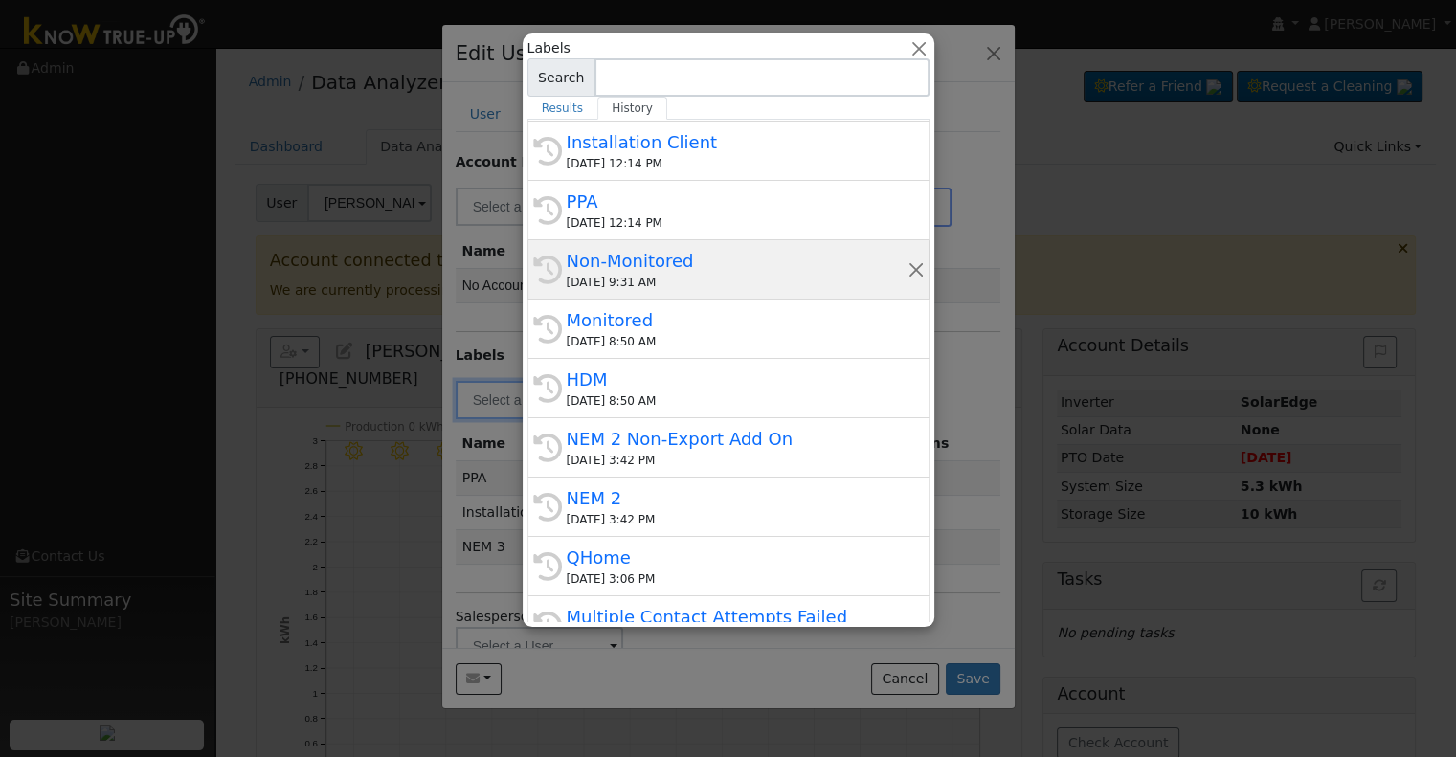
click at [659, 281] on div "08/26/2025 9:31 AM" at bounding box center [737, 282] width 341 height 17
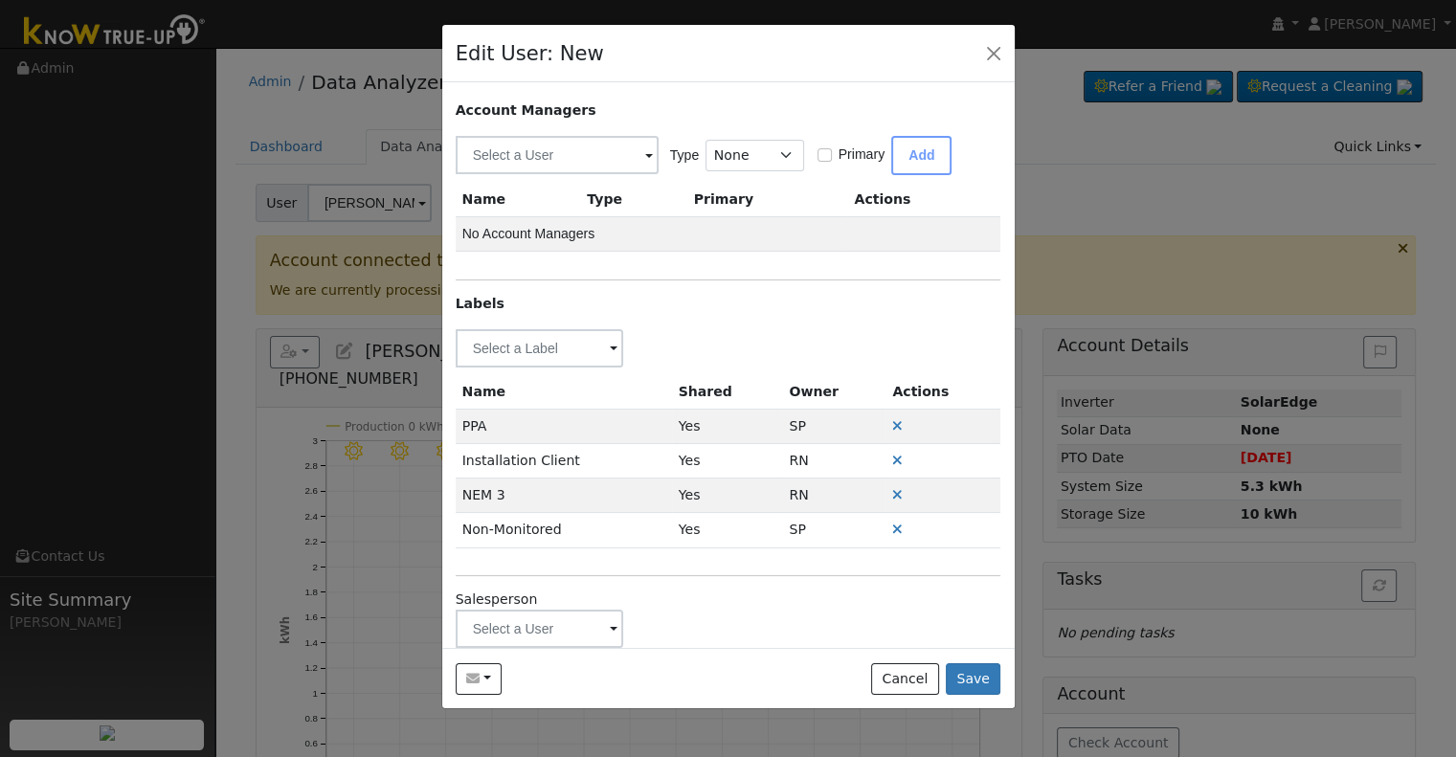
scroll to position [80, 0]
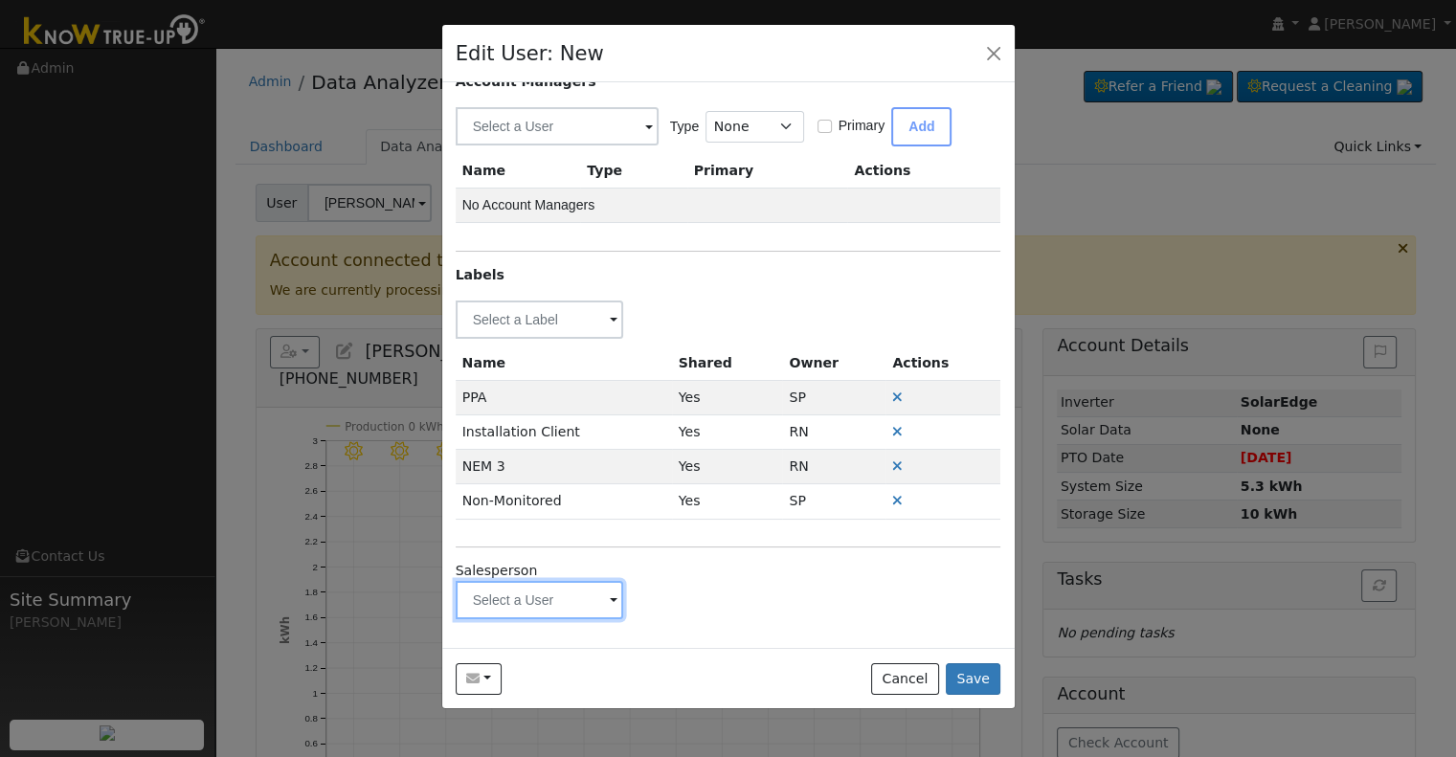
click at [531, 339] on input "text" at bounding box center [540, 320] width 169 height 38
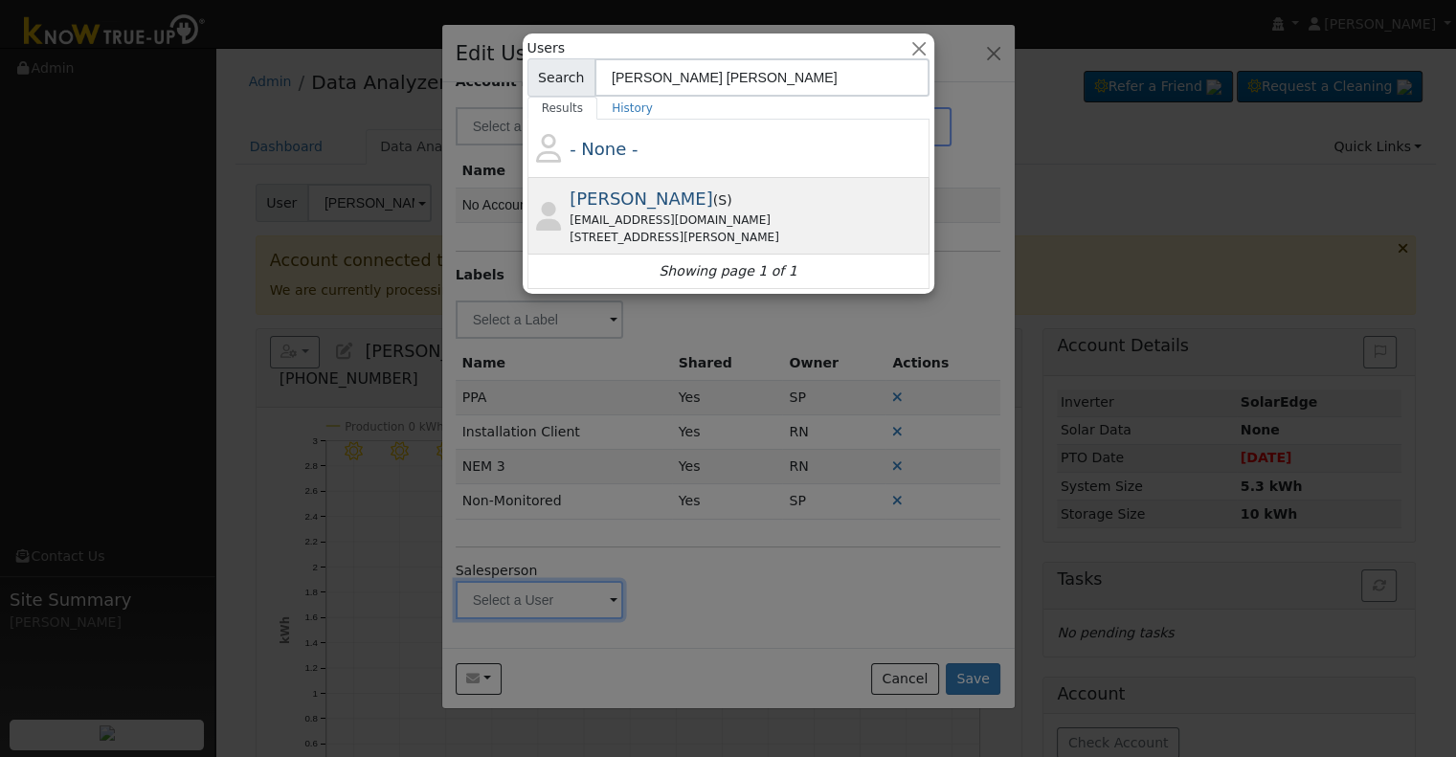
type input "Robert Wr"
click at [730, 206] on div "Robert Wright ( S ) Robertwright102@gmail.com 673 Redrock Drive, Friant, CA 936…" at bounding box center [747, 216] width 355 height 60
type input "Robert Wright"
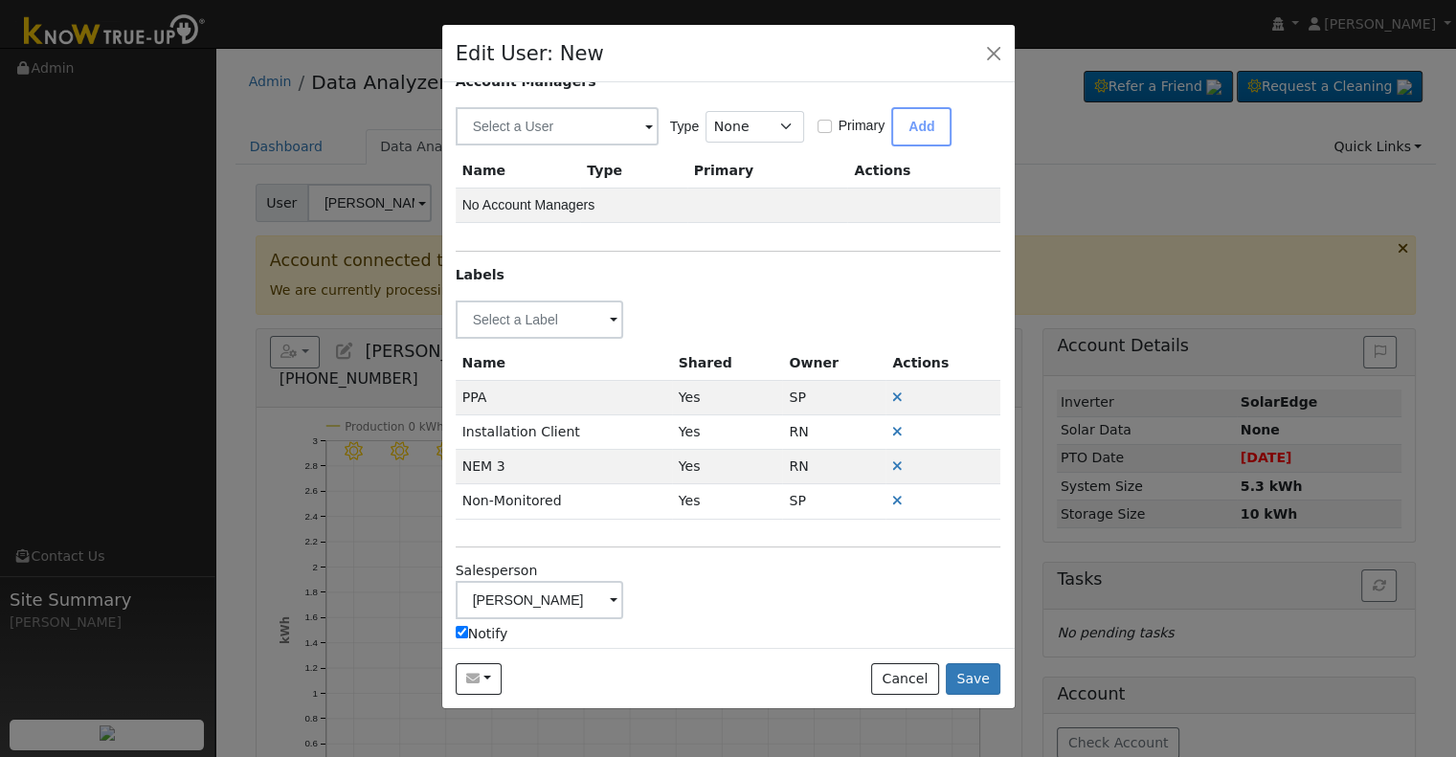
click at [490, 632] on label "Notify" at bounding box center [482, 634] width 53 height 20
click at [468, 632] on input "Notify" at bounding box center [462, 632] width 12 height 12
checkbox input "false"
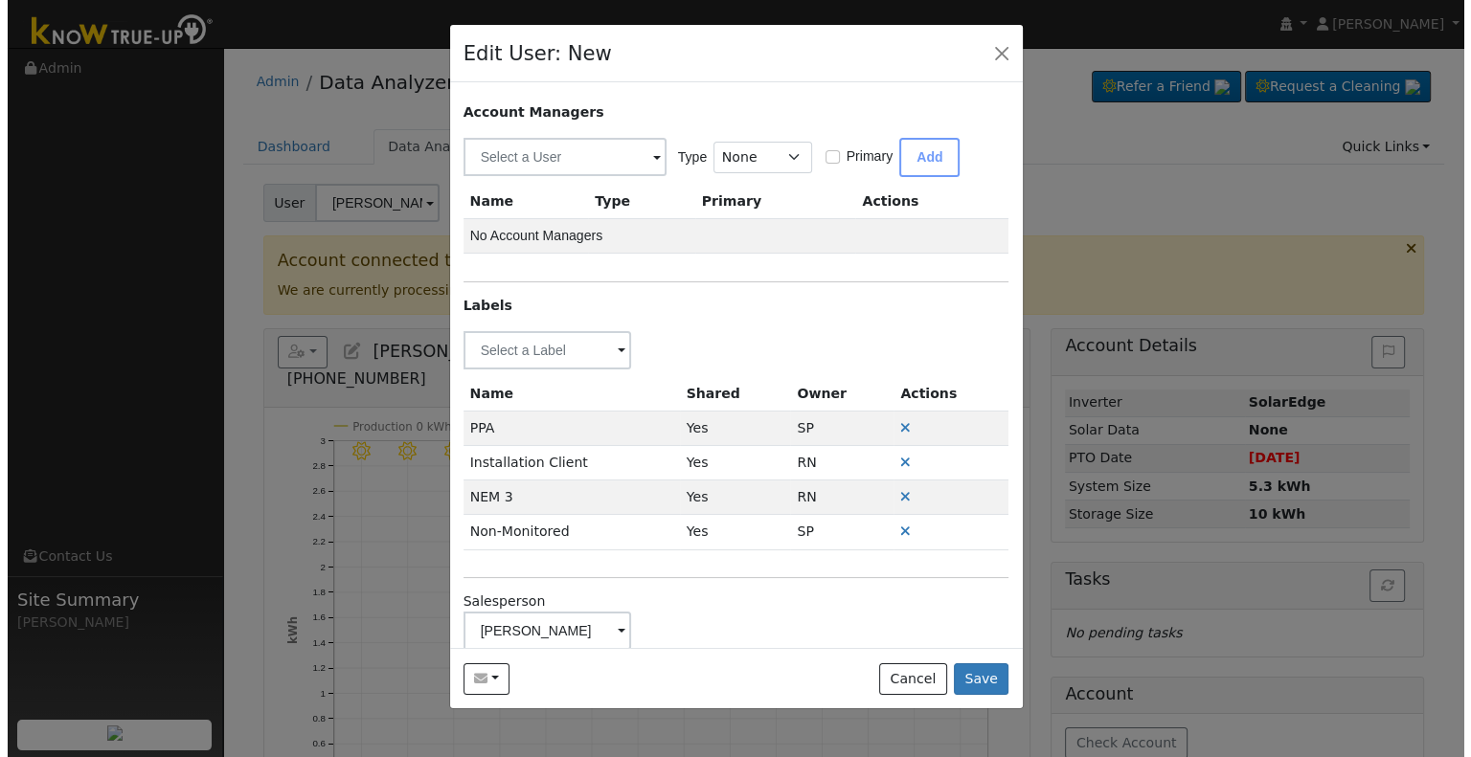
scroll to position [0, 0]
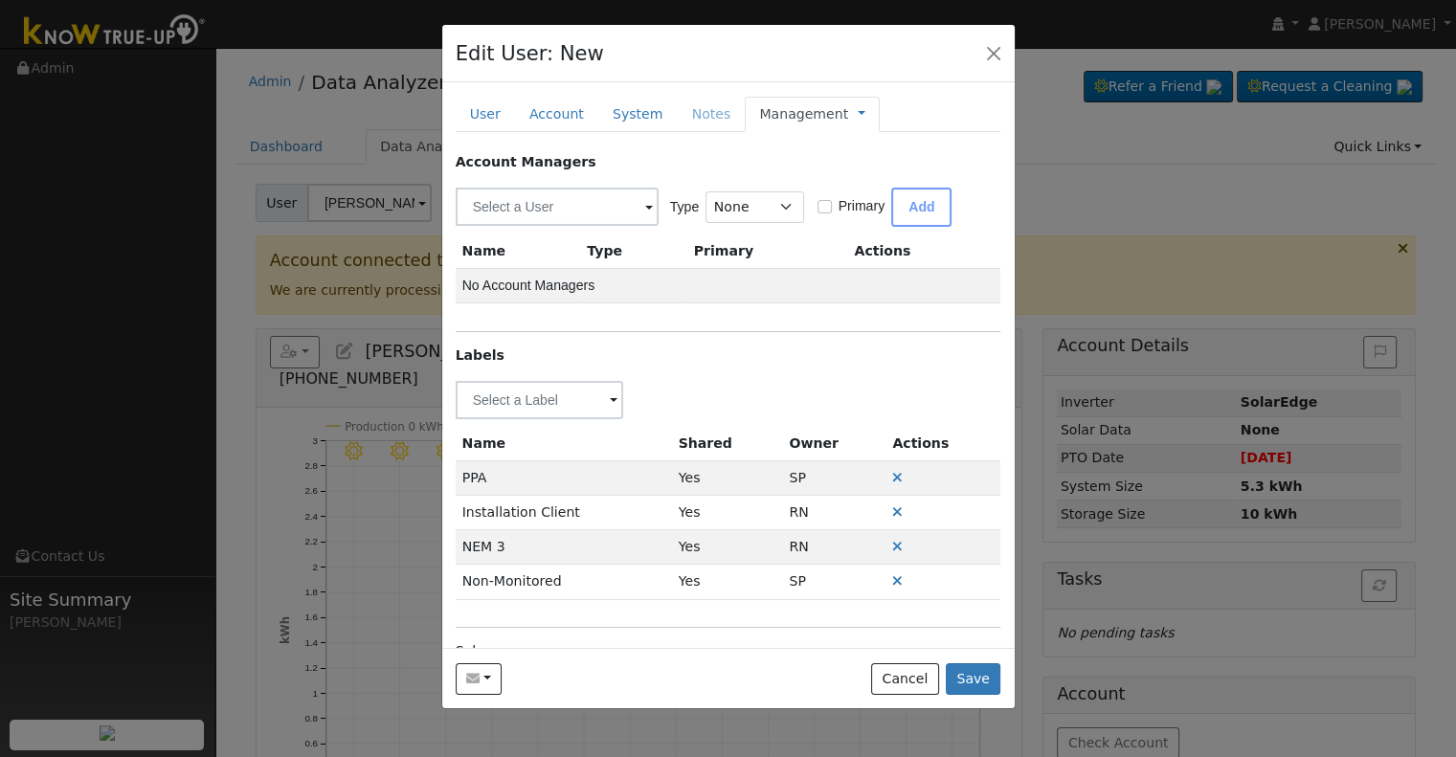
click at [812, 115] on link "Management" at bounding box center [803, 114] width 89 height 20
click at [619, 118] on link "System" at bounding box center [637, 114] width 79 height 35
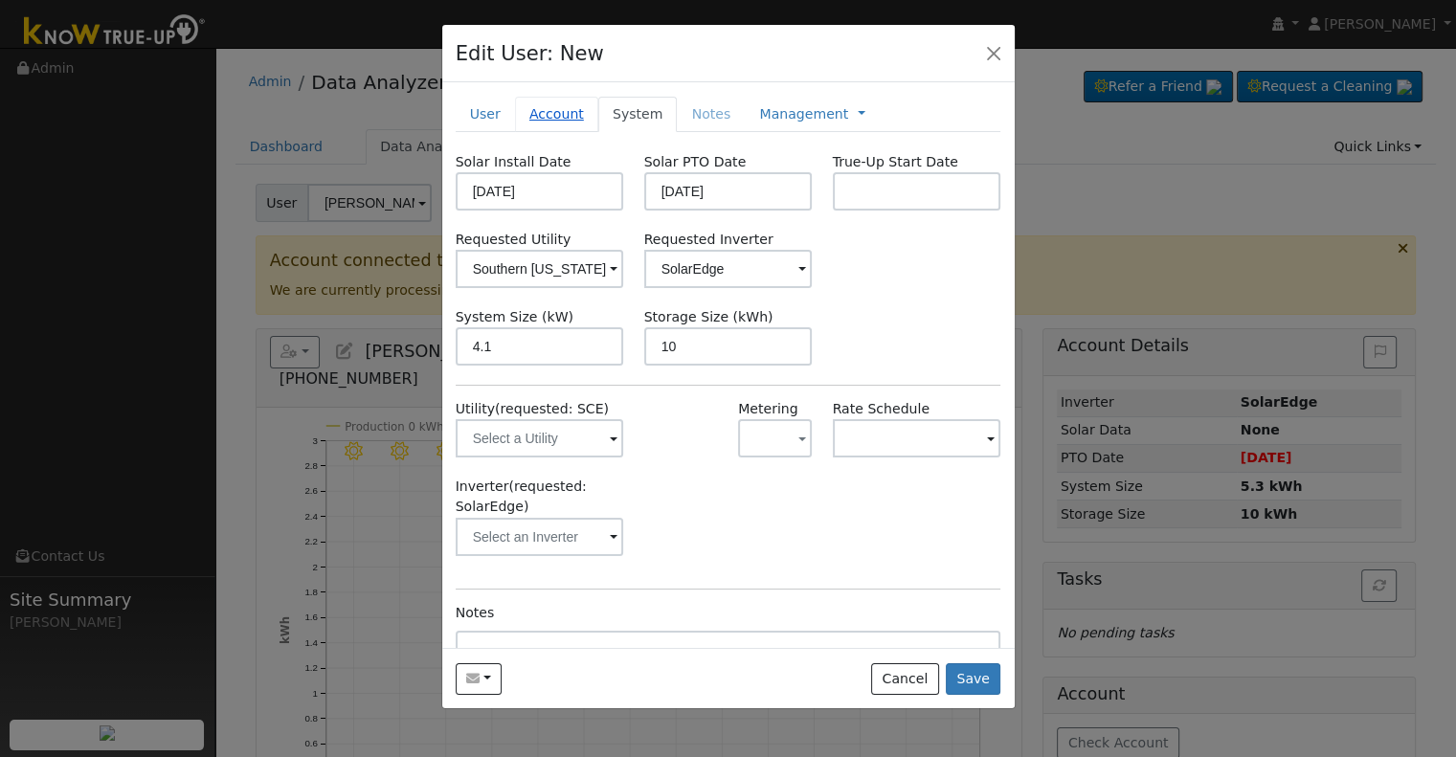
click at [571, 103] on link "Account" at bounding box center [556, 114] width 83 height 35
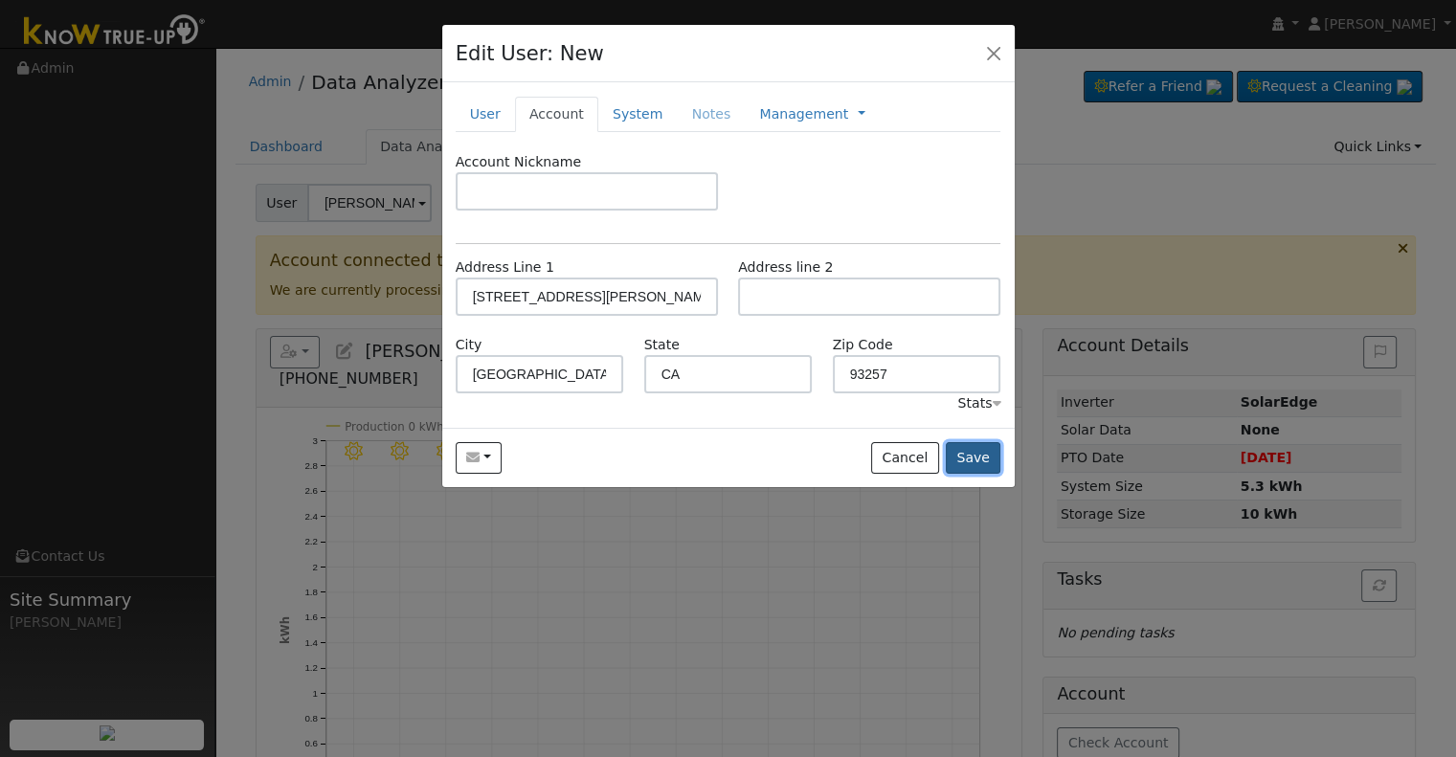
click at [987, 458] on button "Save" at bounding box center [974, 458] width 56 height 33
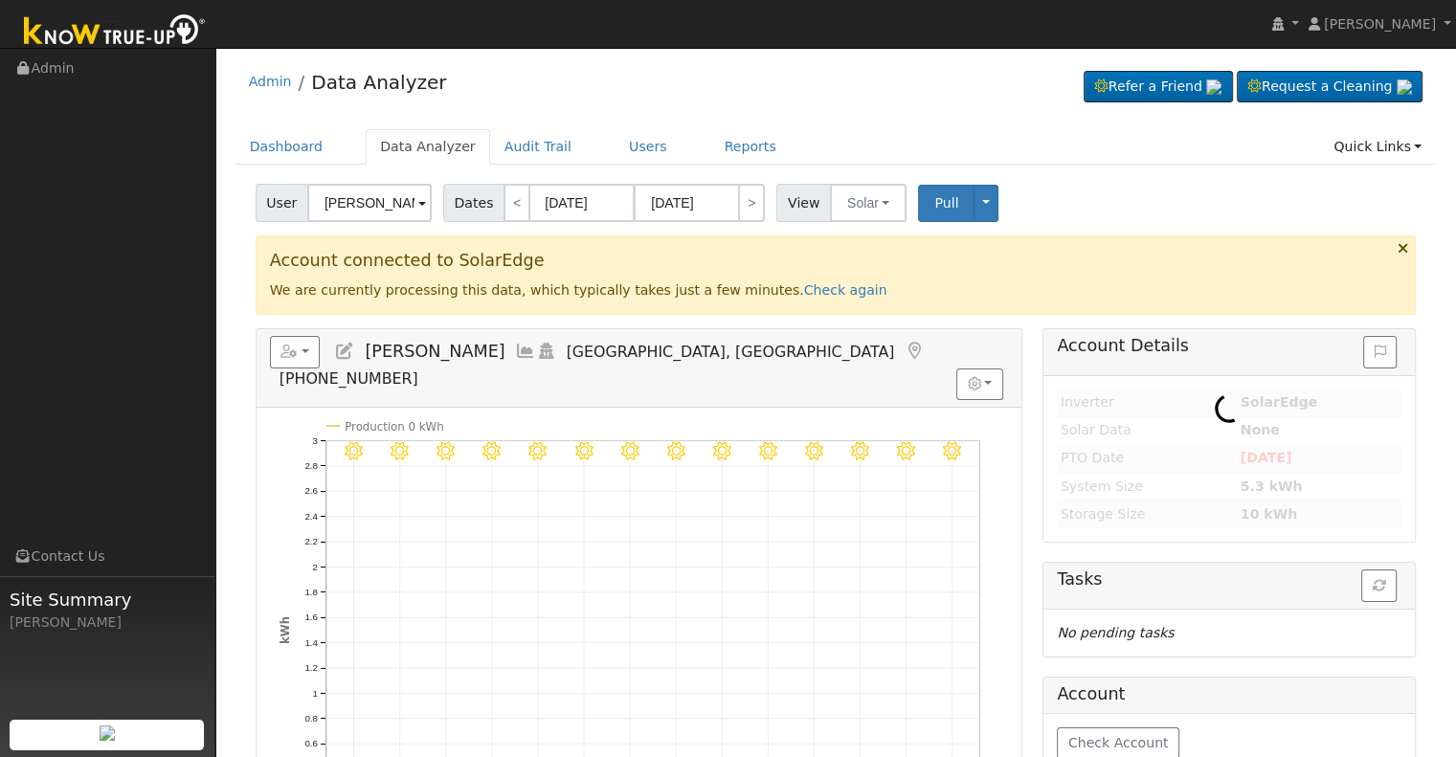
type input "James Bond"
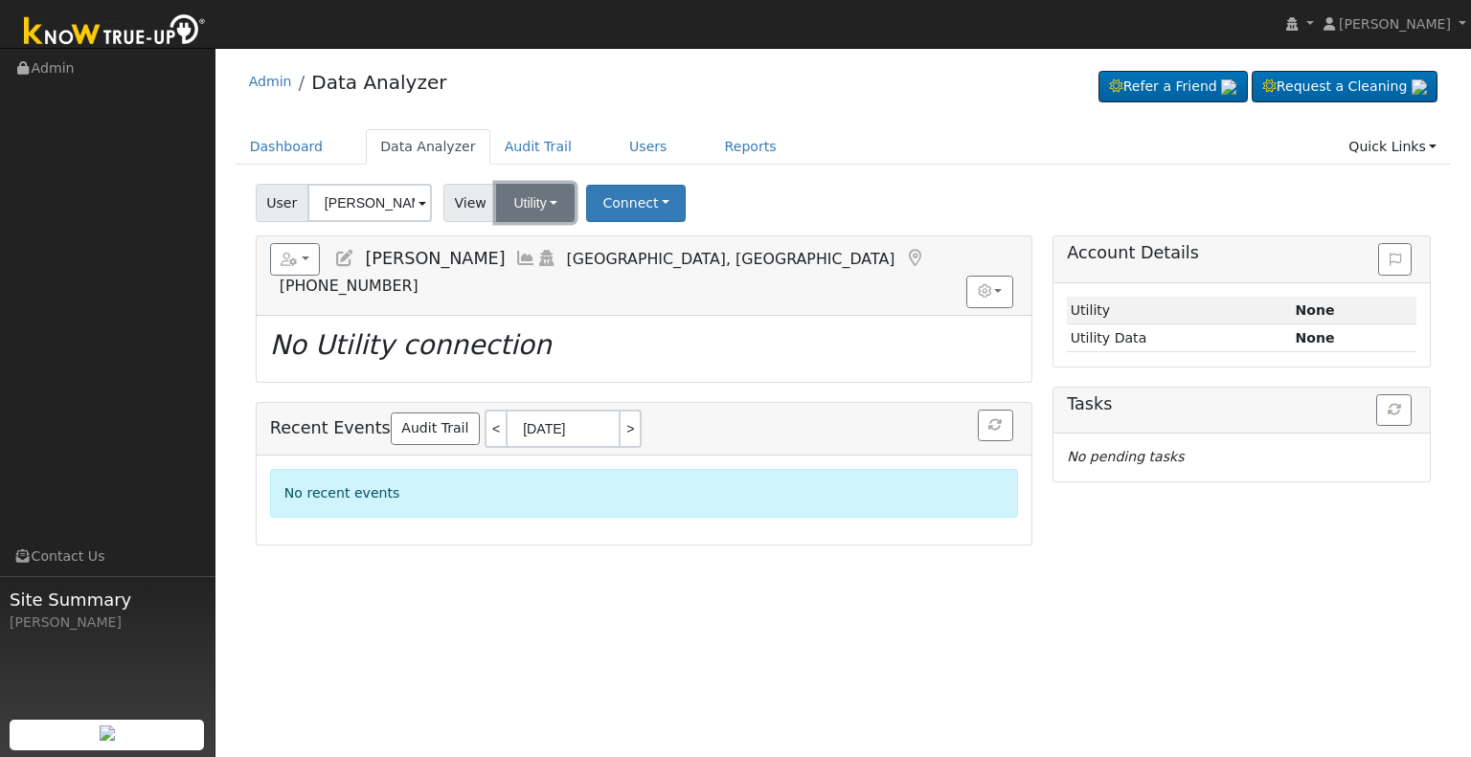
click at [552, 205] on button "Utility" at bounding box center [535, 203] width 79 height 38
click at [573, 265] on link "Solar" at bounding box center [559, 273] width 133 height 27
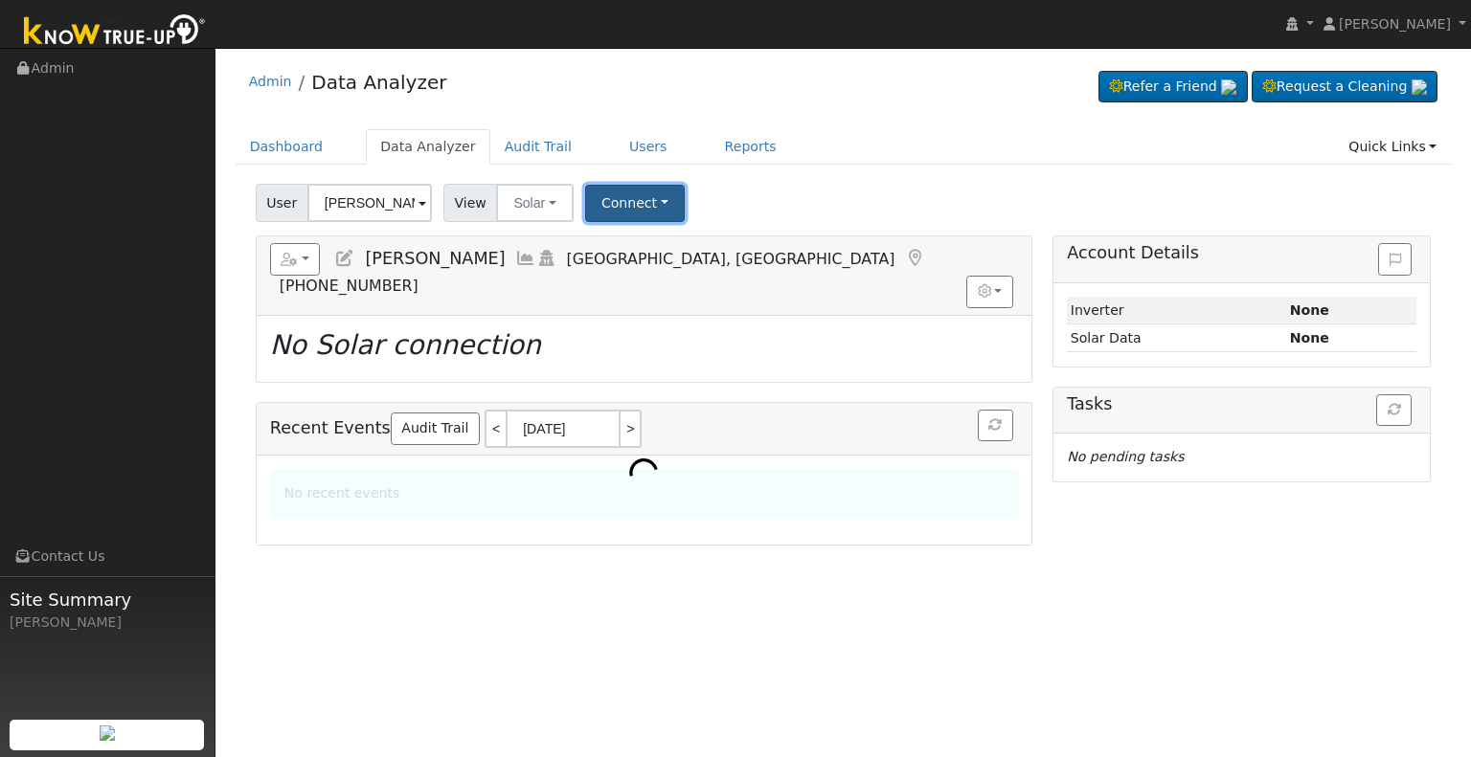
click at [609, 196] on button "Connect" at bounding box center [635, 203] width 100 height 37
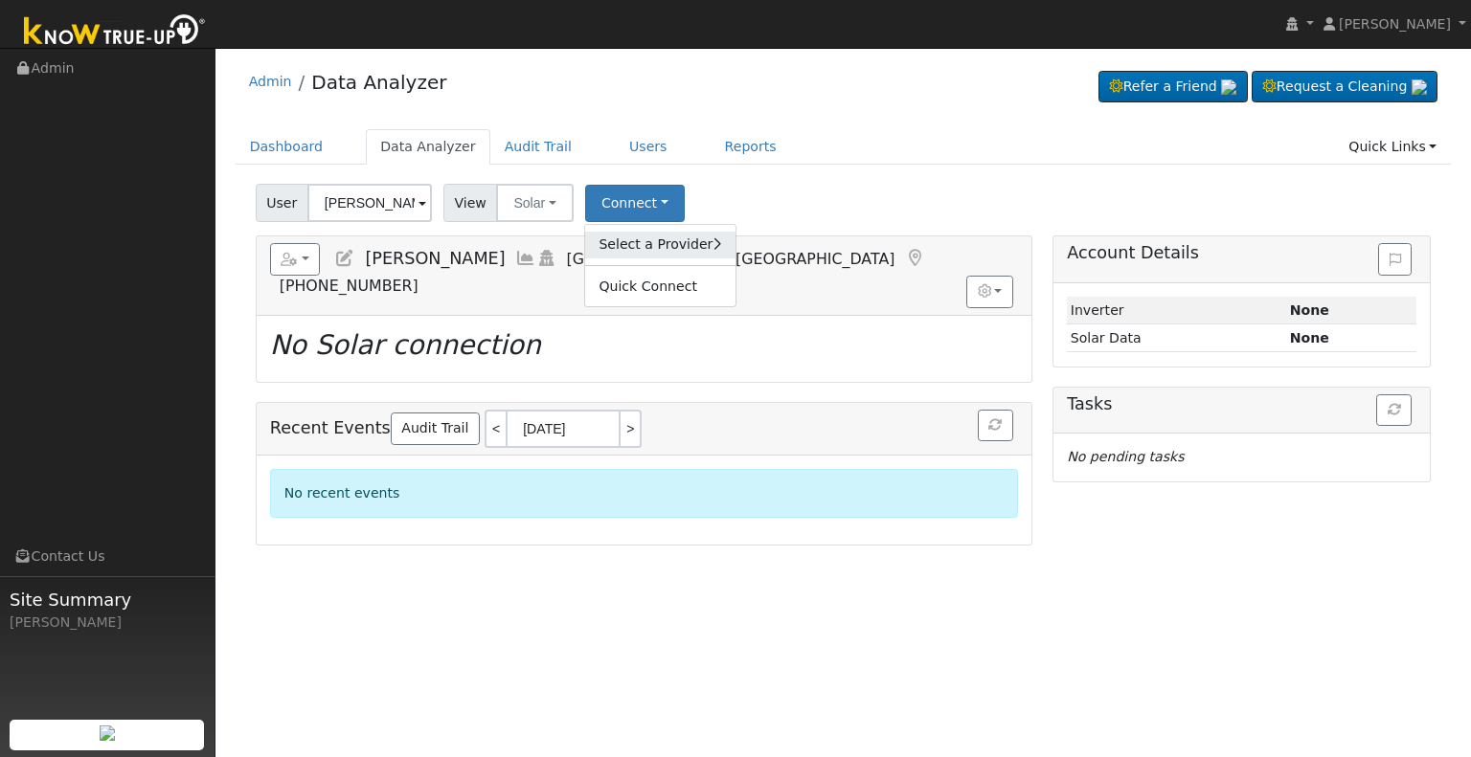
click at [681, 242] on link "Select a Provider" at bounding box center [659, 245] width 149 height 27
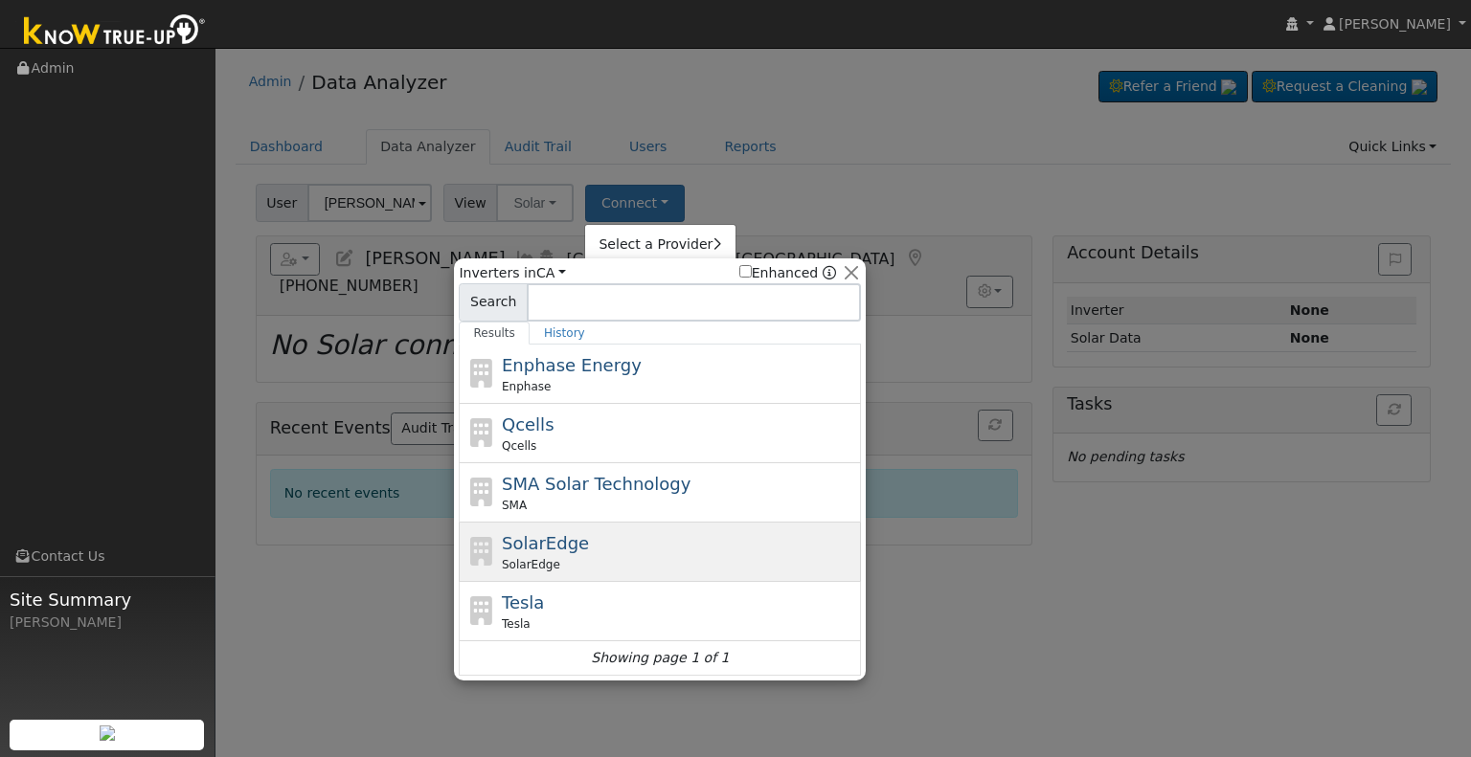
click at [667, 543] on div "SolarEdge SolarEdge" at bounding box center [679, 552] width 355 height 43
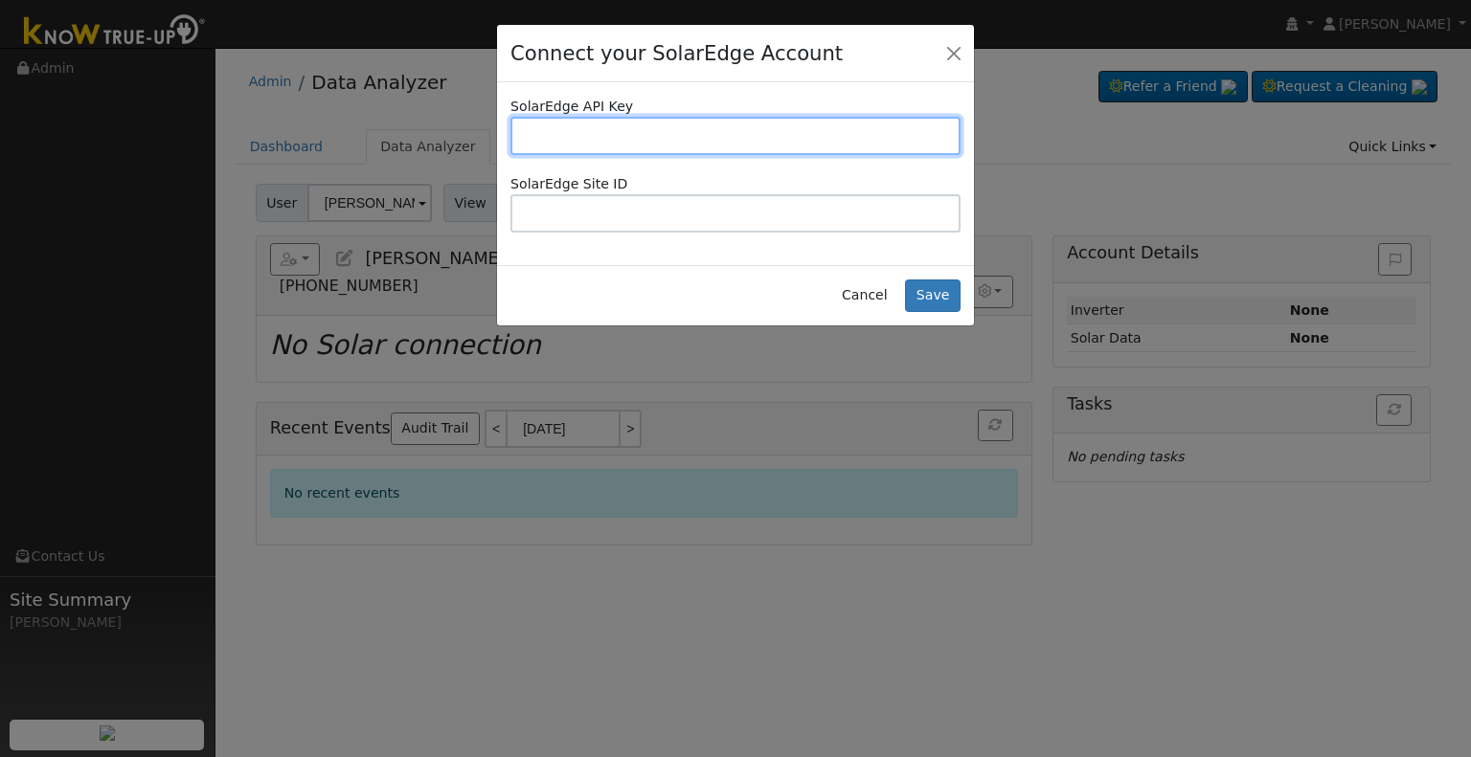
click at [847, 133] on input "text" at bounding box center [735, 136] width 450 height 38
type input "v"
paste input "LBOMZRT37JR4QIB4Z40XZ977JQA7BY1J"
type input "LBOMZRT37JR4QIB4Z40XZ977JQA7BY1J"
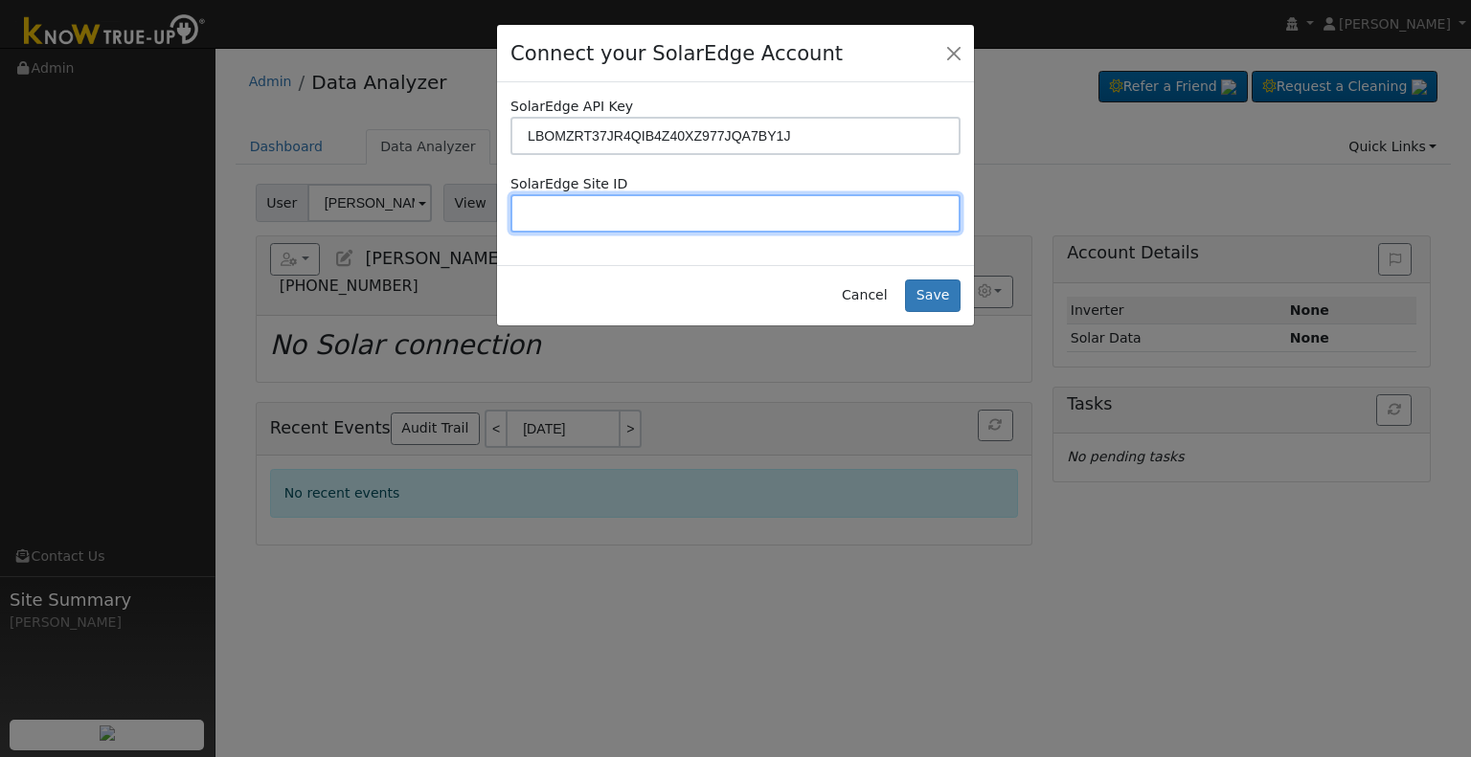
click at [866, 201] on input "text" at bounding box center [735, 213] width 450 height 38
paste input "4706985"
type input "4706985"
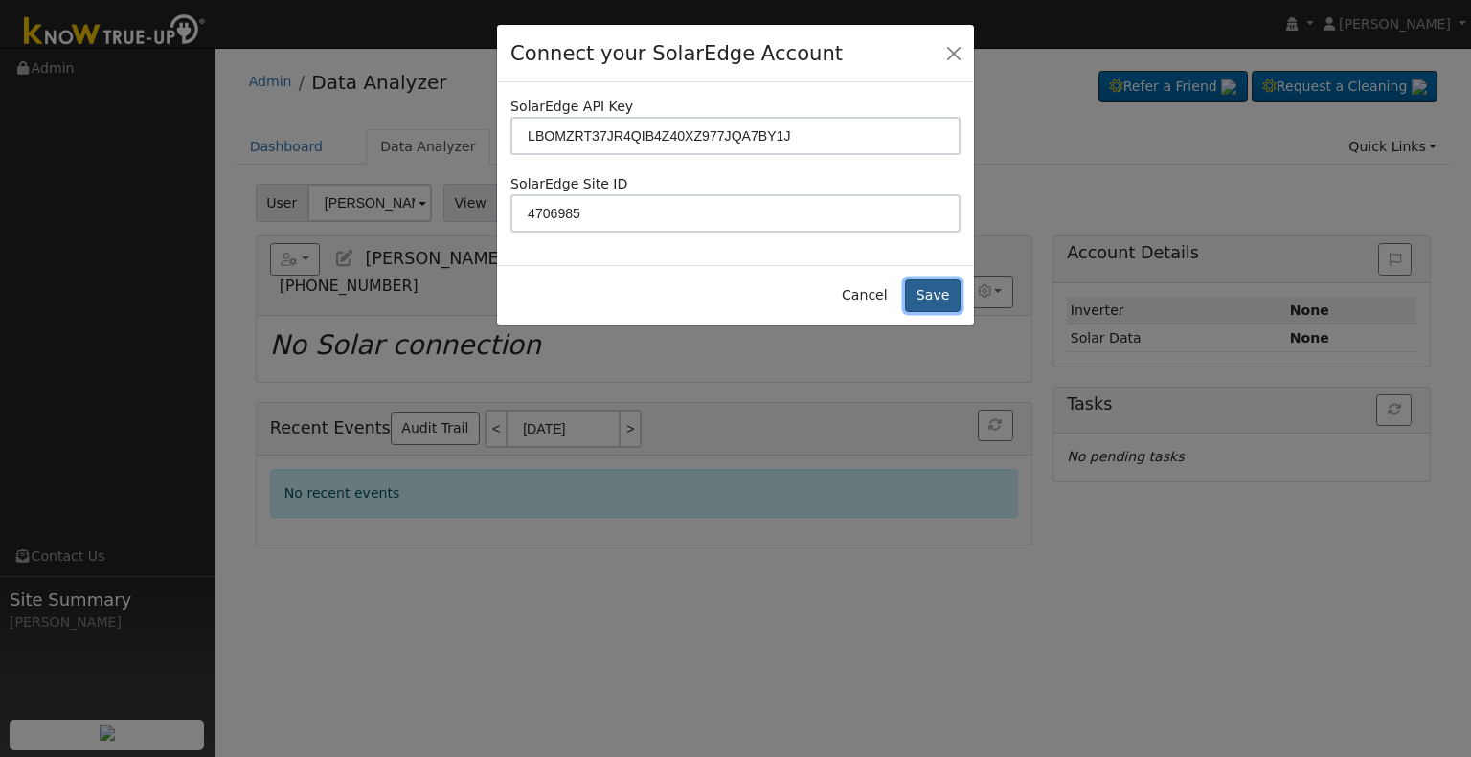
click at [935, 288] on button "Save" at bounding box center [933, 296] width 56 height 33
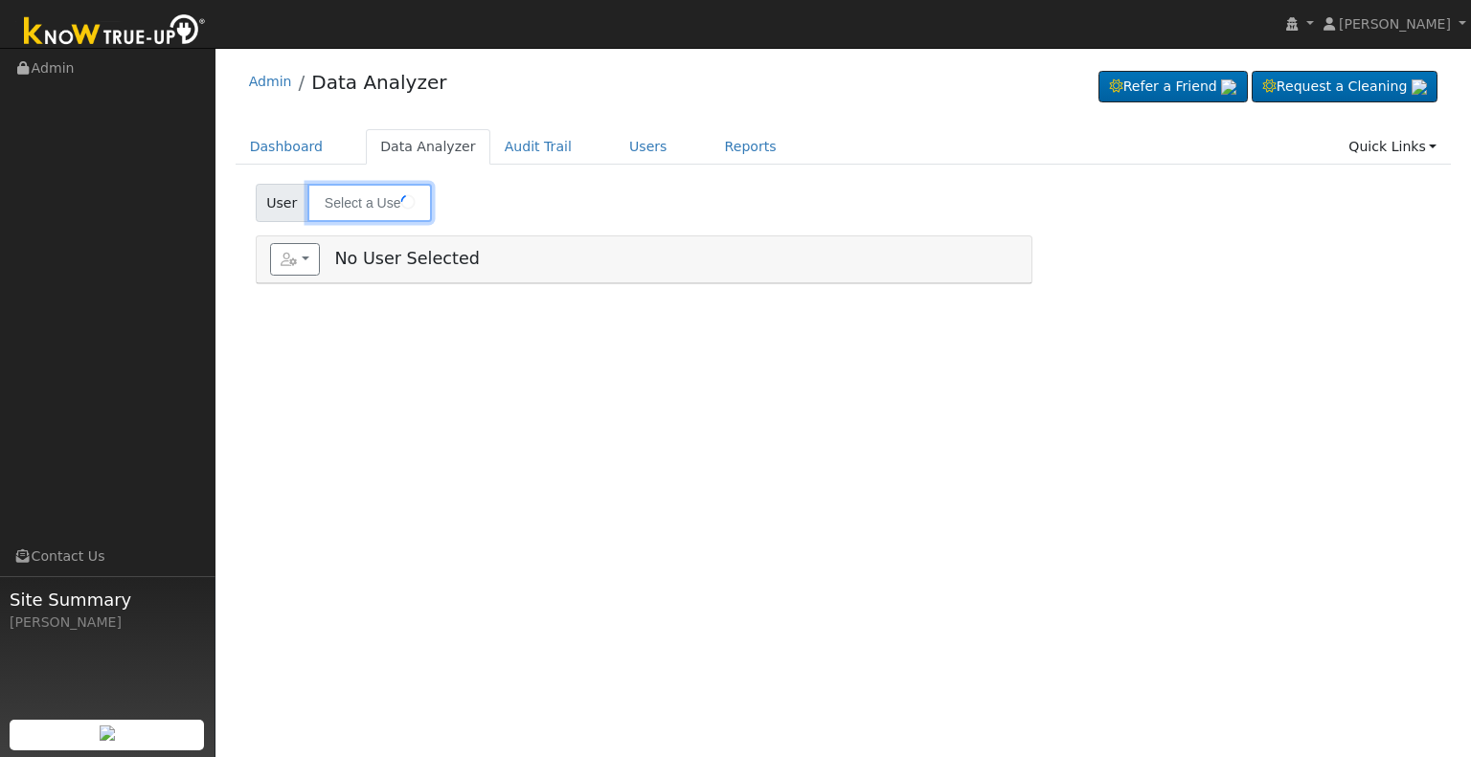
type input "[PERSON_NAME]"
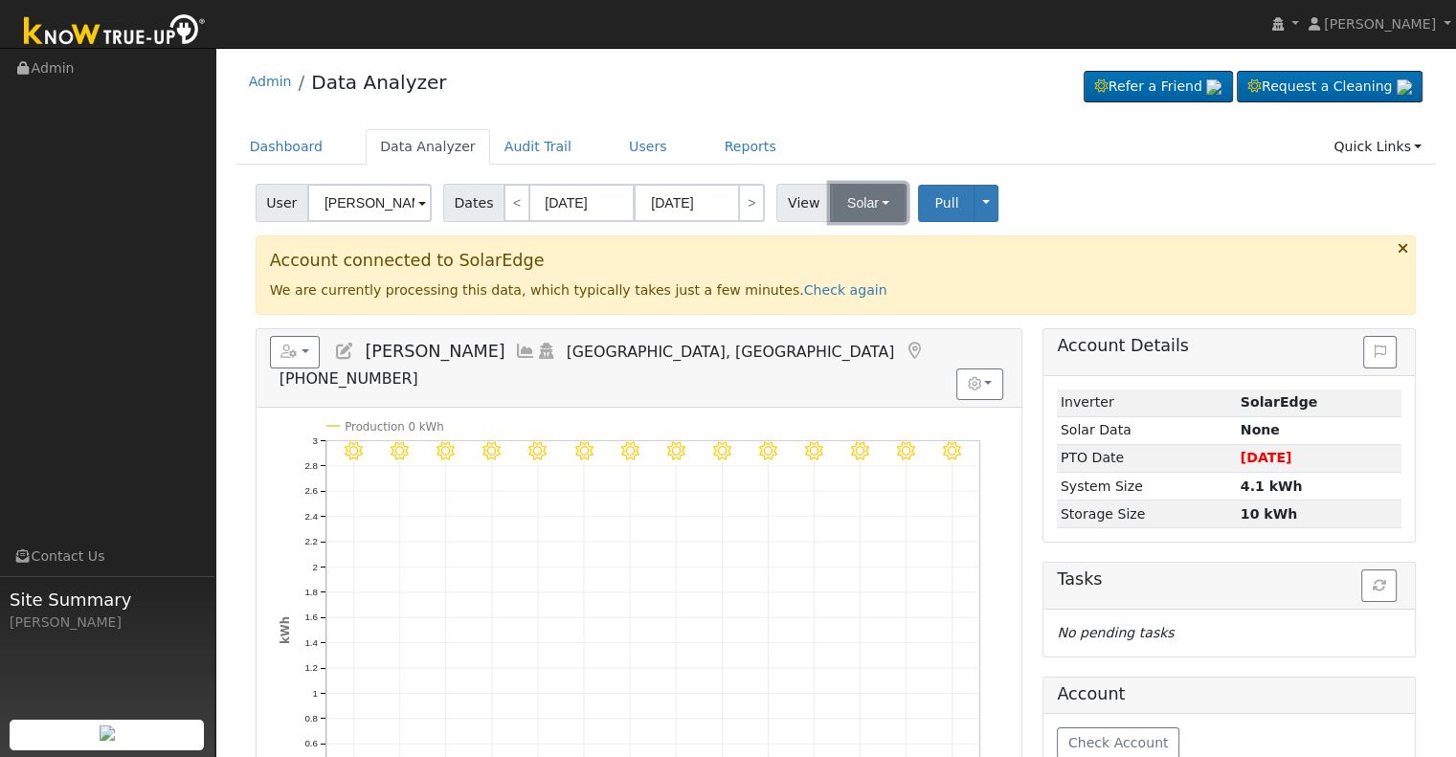
click at [842, 206] on button "Solar" at bounding box center [868, 203] width 77 height 38
click at [1045, 224] on div "User James Bond Account Default Account Default Account 2220 West Putnam Court,…" at bounding box center [837, 637] width 1202 height 921
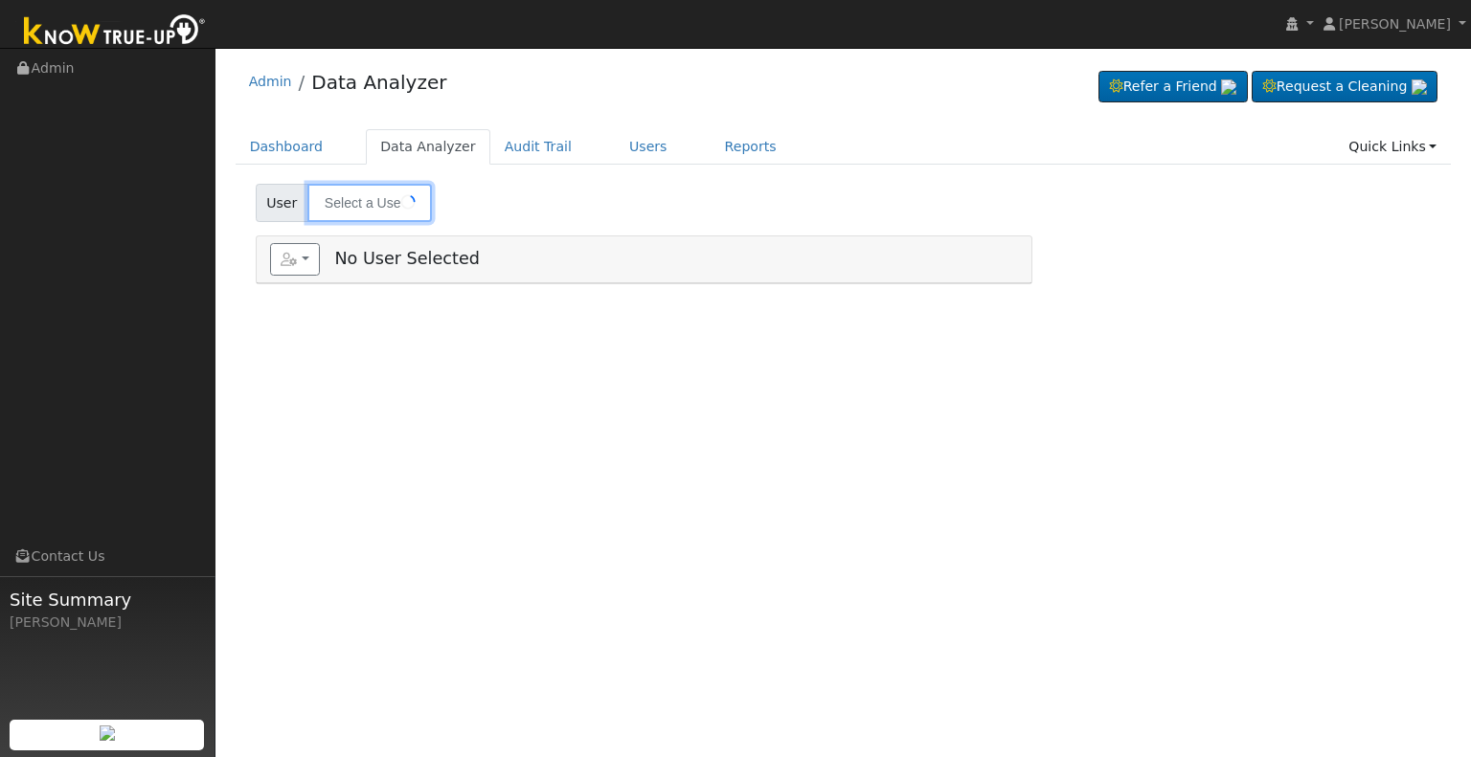
type input "James Bond"
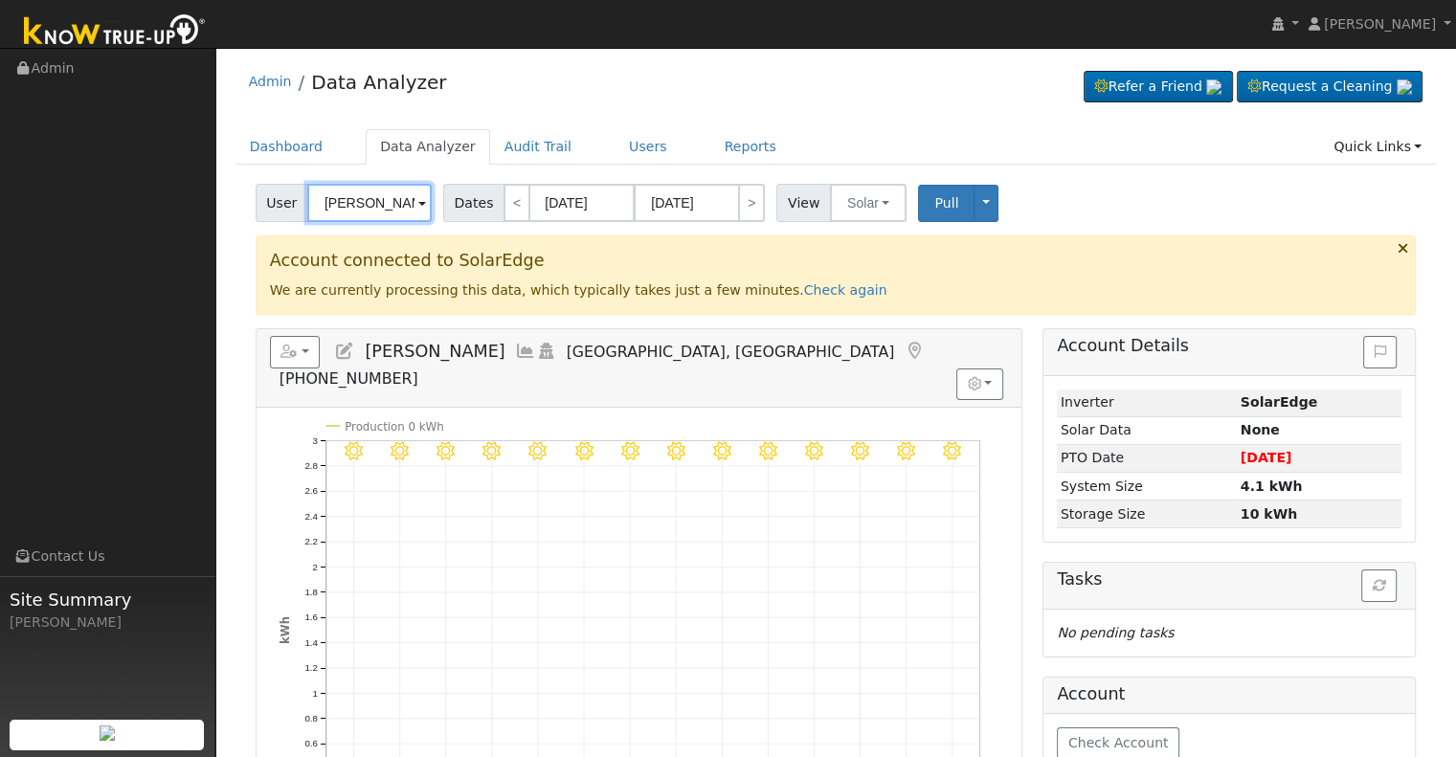
click at [357, 213] on input "James Bond" at bounding box center [369, 203] width 124 height 38
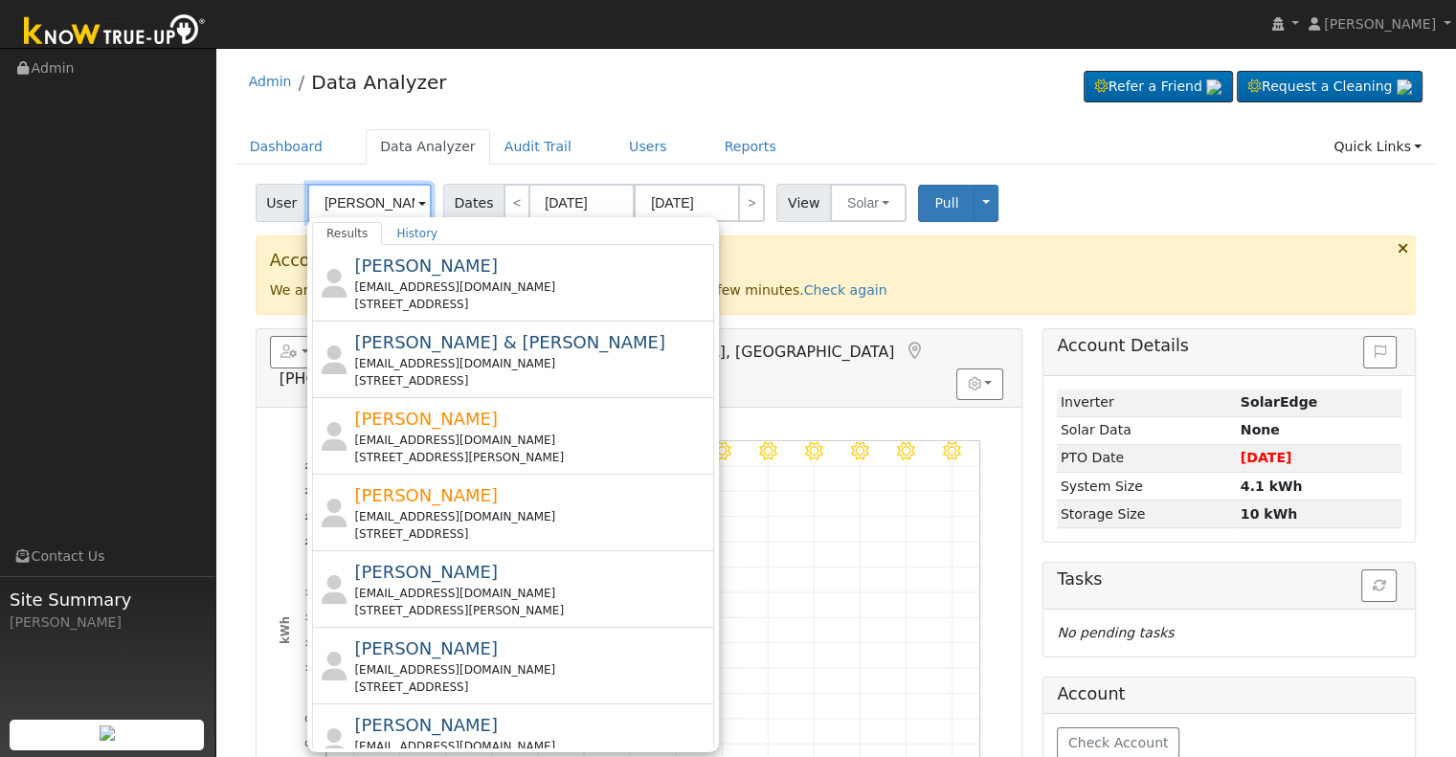
click at [321, 193] on input "Sanchez" at bounding box center [369, 203] width 124 height 38
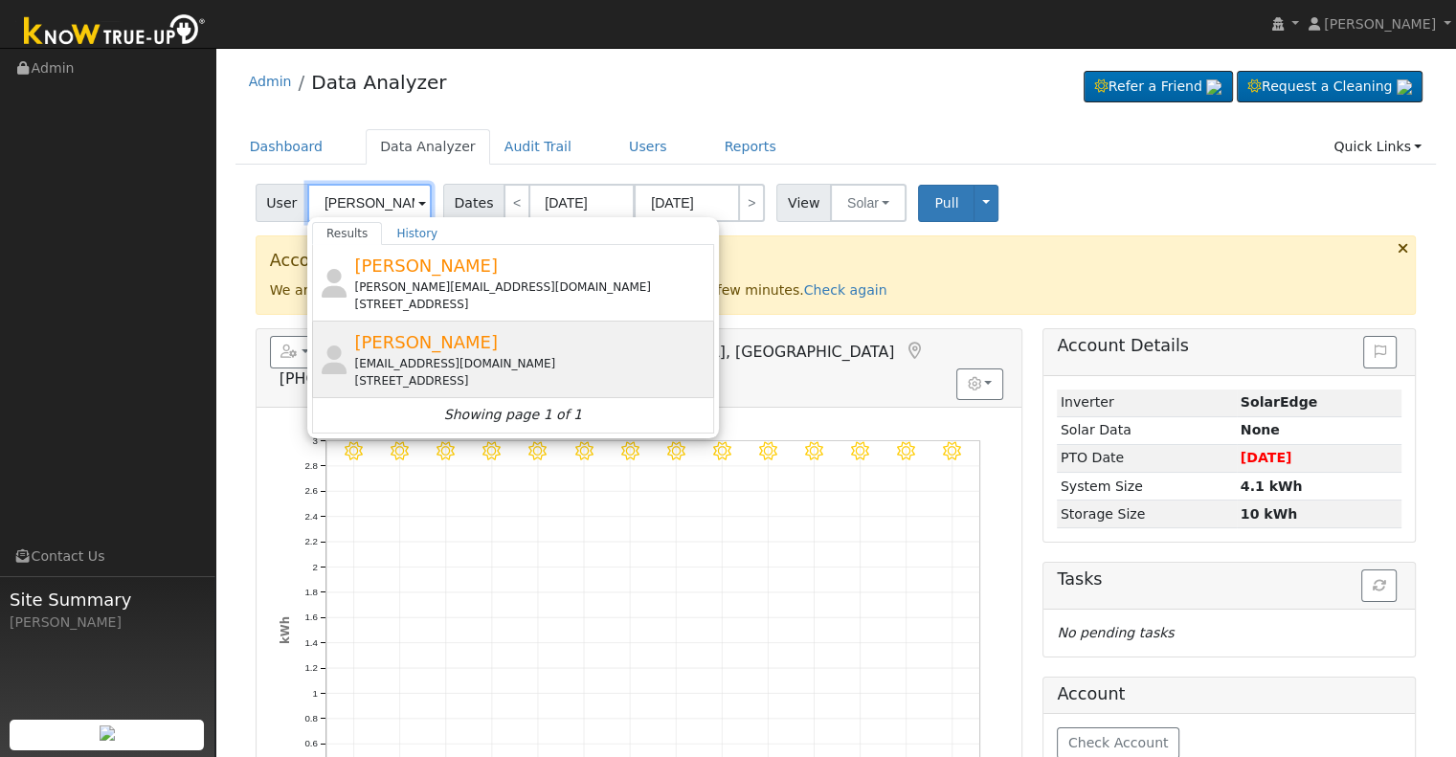
type input "Frank Sanchez"
click at [432, 372] on div "6 East Cortland Avenue, Fresno, CA 93704" at bounding box center [531, 380] width 355 height 17
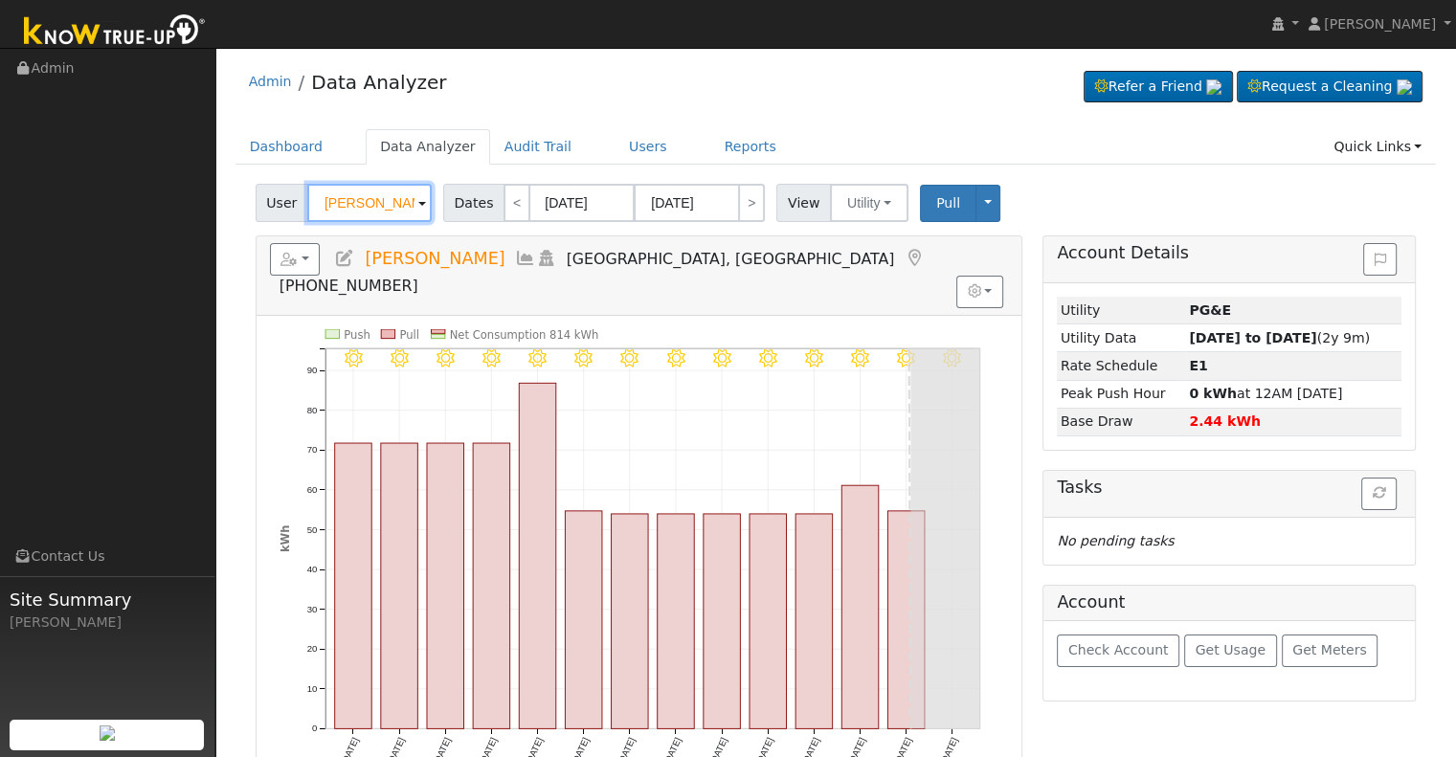
click at [371, 207] on input "Frank Sanchez" at bounding box center [369, 203] width 124 height 38
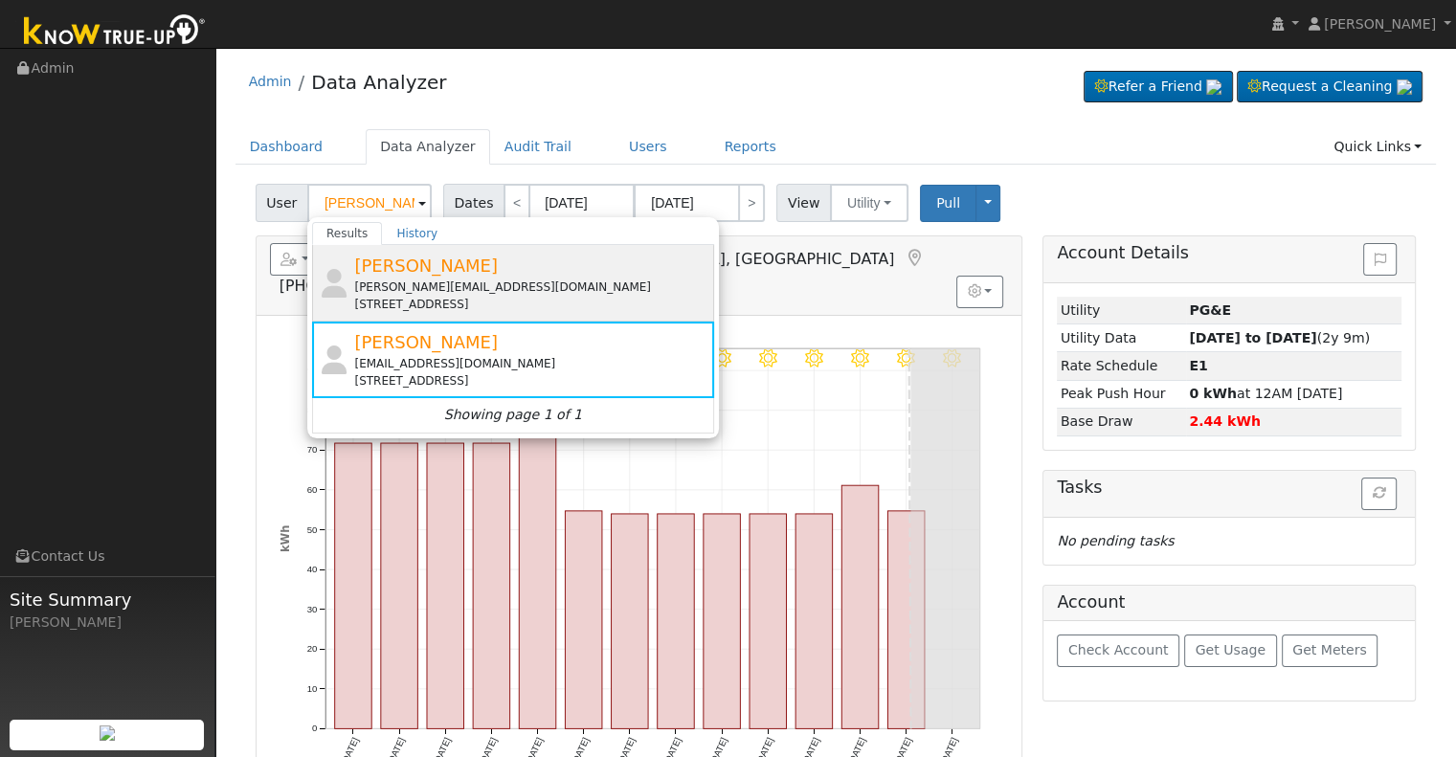
click at [414, 271] on span "Frank Sanchez" at bounding box center [426, 266] width 144 height 20
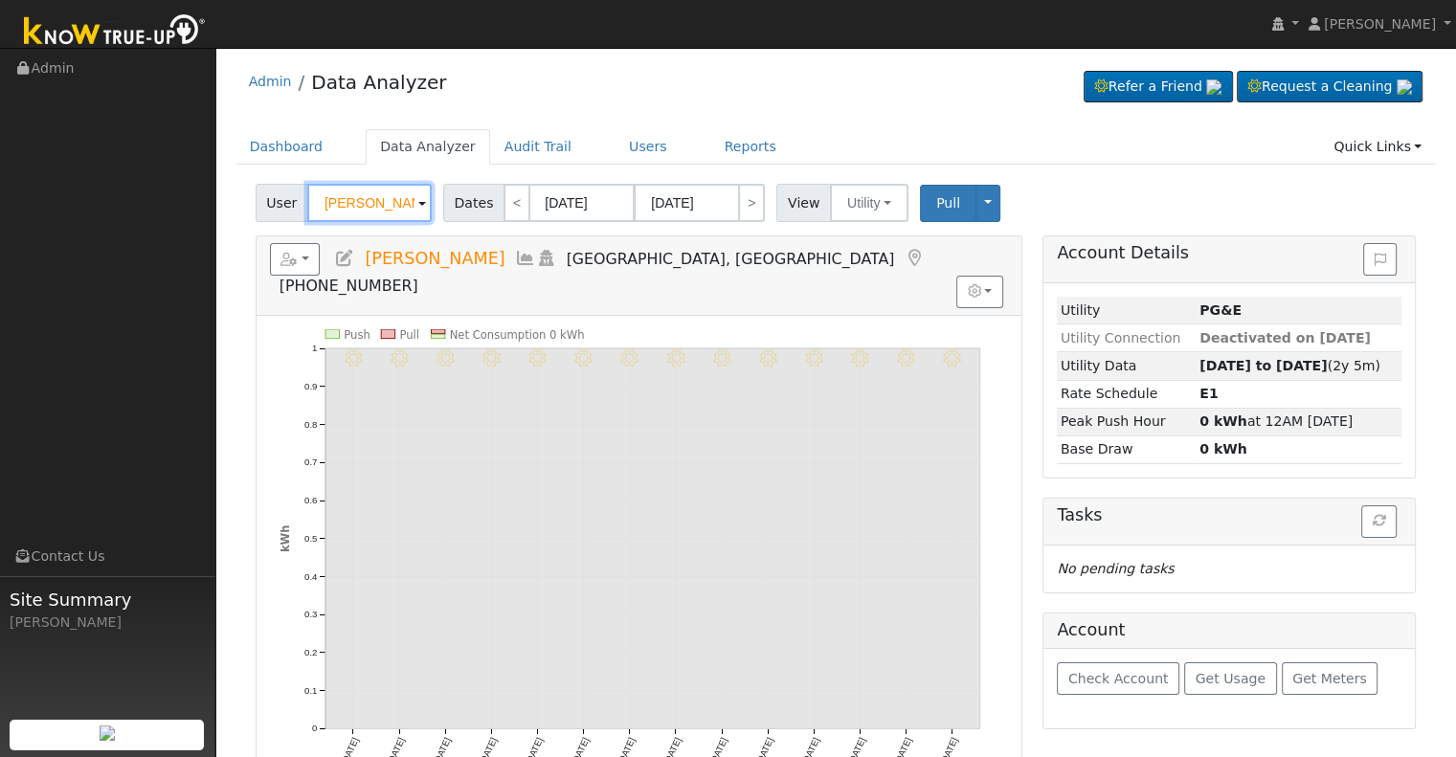
click at [366, 199] on input "Frank Sanchez" at bounding box center [369, 203] width 124 height 38
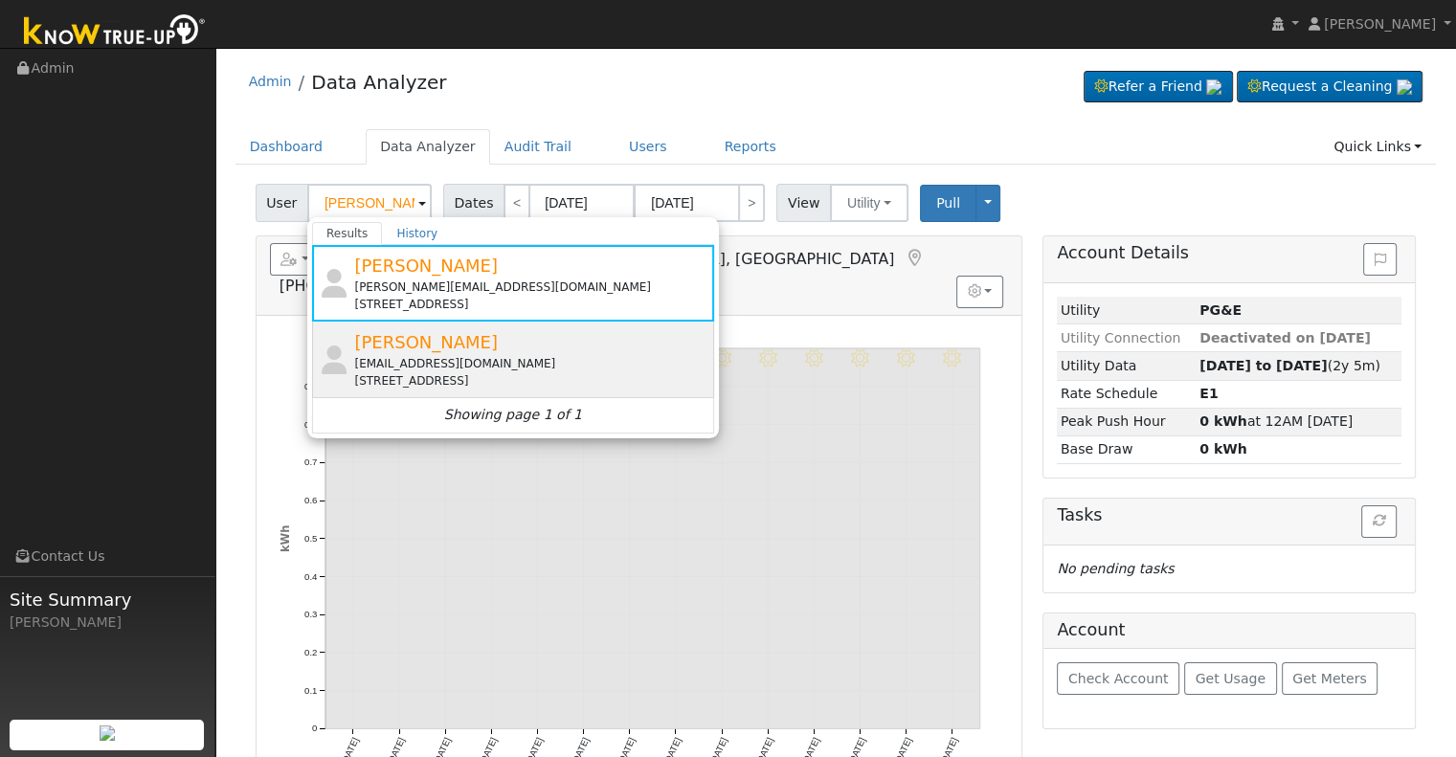
click at [418, 346] on span "Frank Sanchez" at bounding box center [426, 342] width 144 height 20
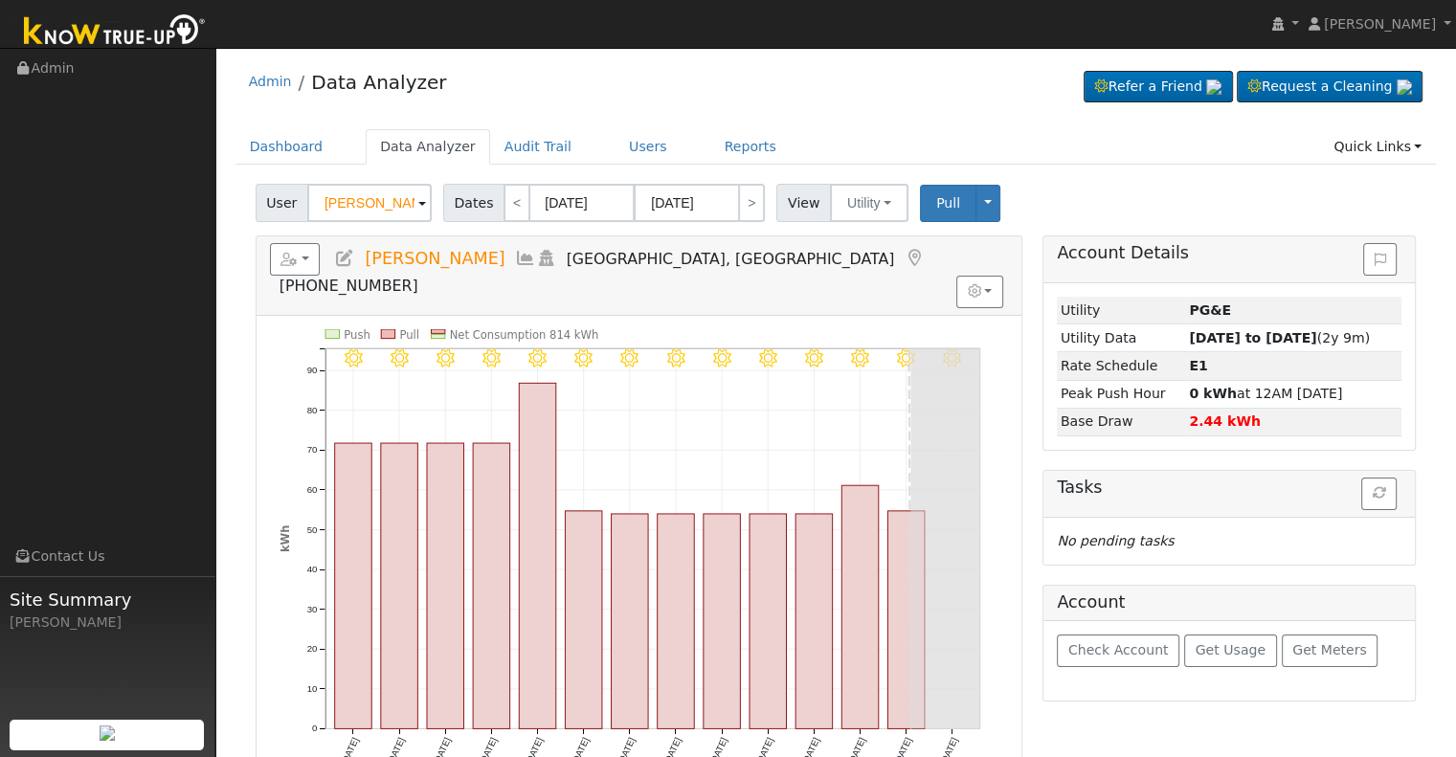
click at [349, 256] on icon at bounding box center [344, 258] width 21 height 17
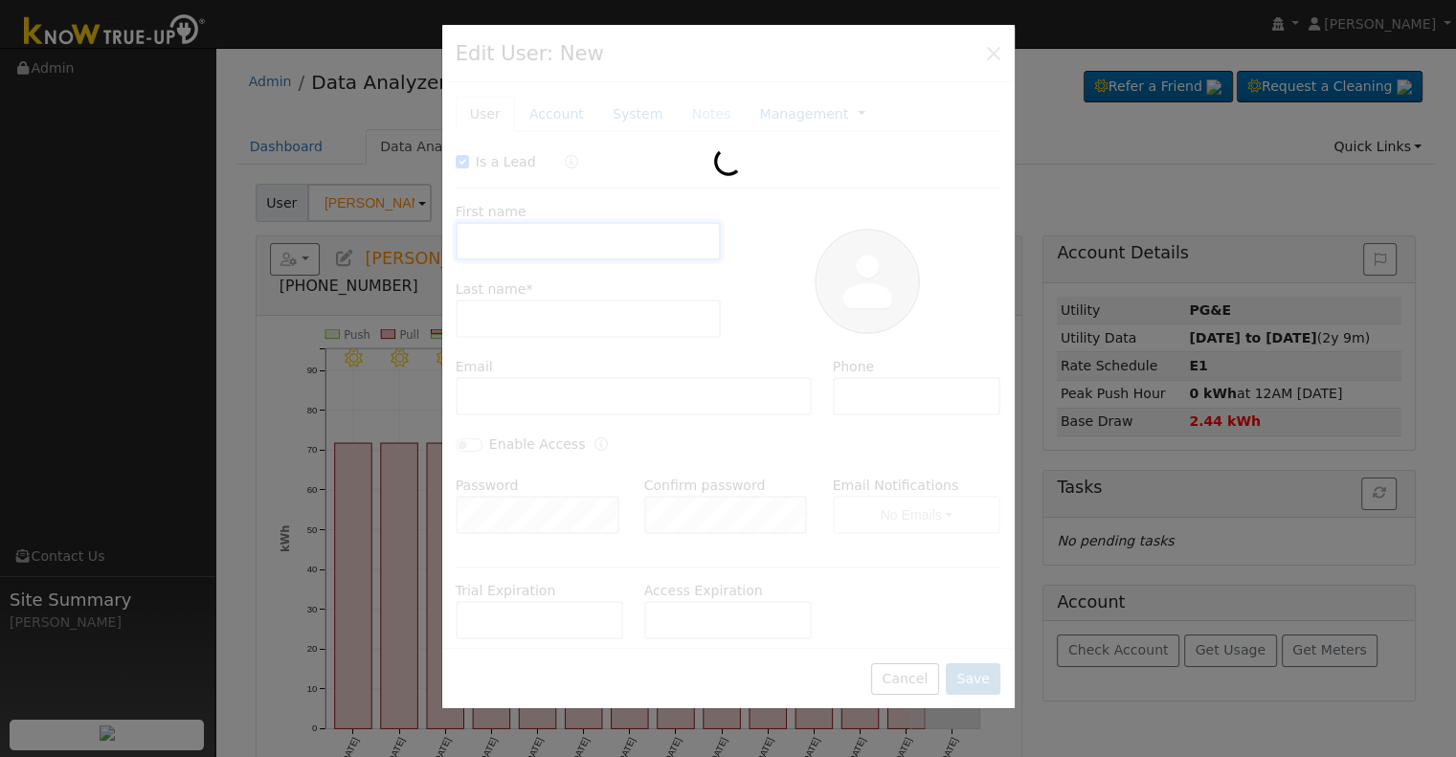
checkbox input "true"
type input "Frank"
type input "Sanchez"
type input "fsc@smarterpower.net"
type input "5595555555"
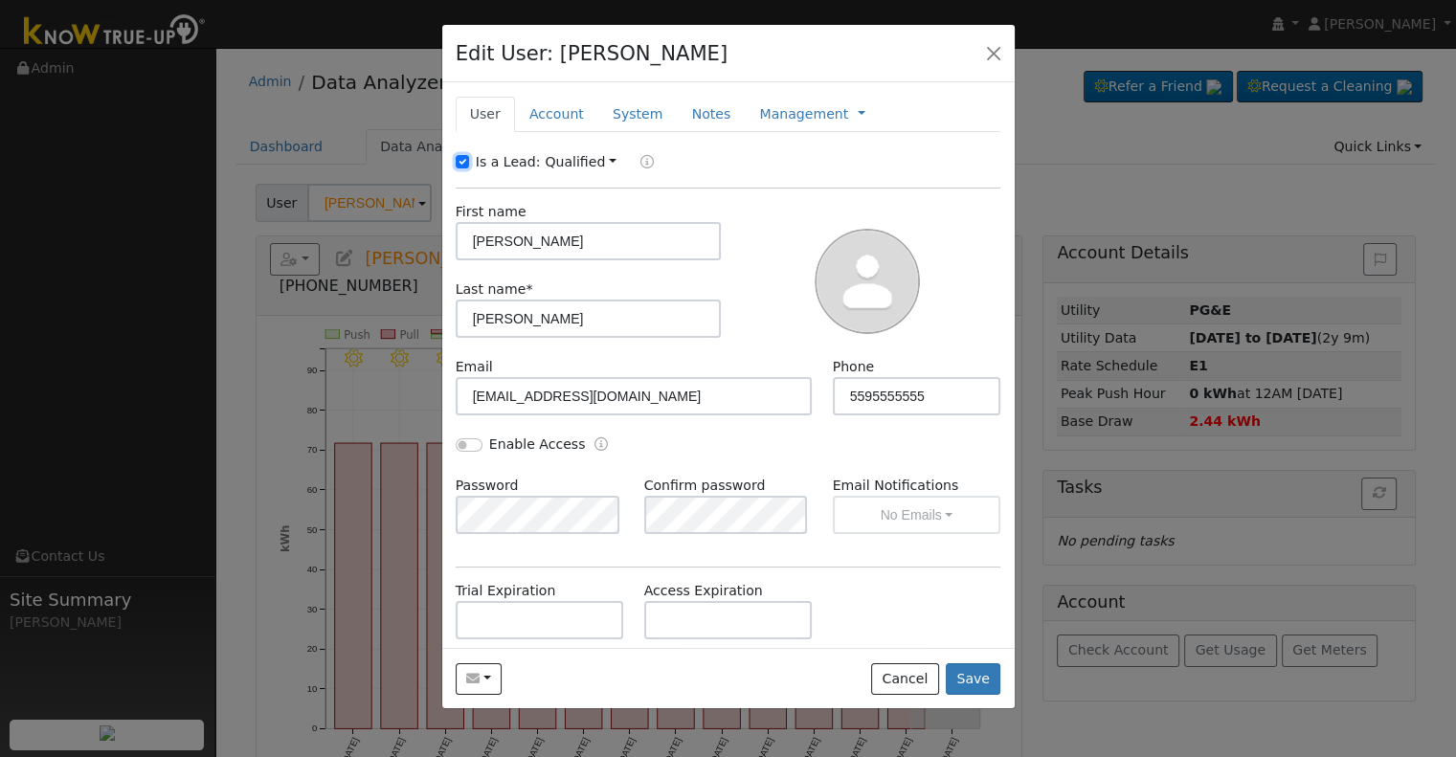
click at [458, 160] on input "Is a Lead:" at bounding box center [462, 161] width 13 height 13
checkbox input "false"
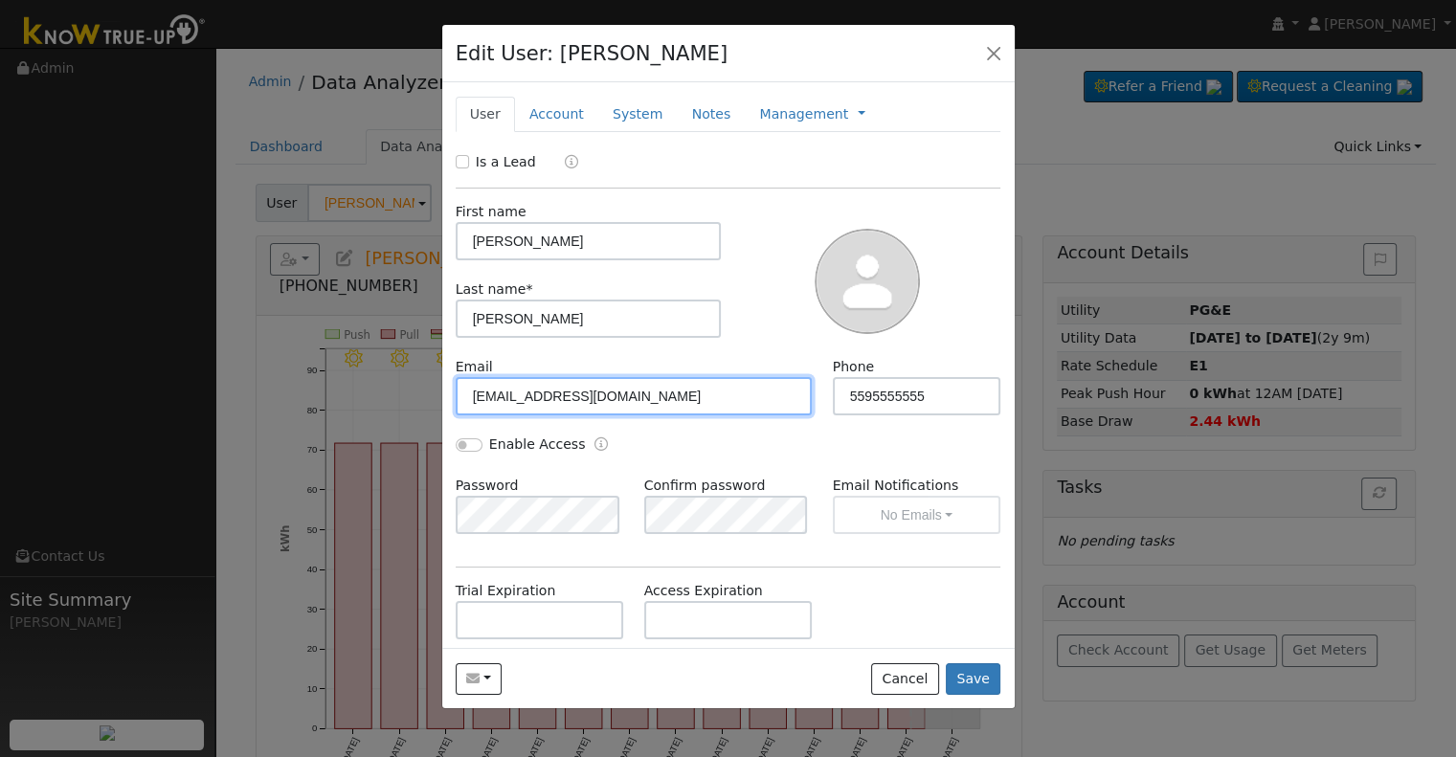
drag, startPoint x: 656, startPoint y: 398, endPoint x: 376, endPoint y: 382, distance: 280.1
click at [0, 0] on div "Edit User: Frank Sanchez Default Account Default Account 6 East Cortland Avenue…" at bounding box center [0, 0] width 0 height 0
click at [490, 390] on input "text" at bounding box center [634, 396] width 357 height 38
paste input "franksanchez904@yahoo.com"
type input "franksanchez904@yahoo.com"
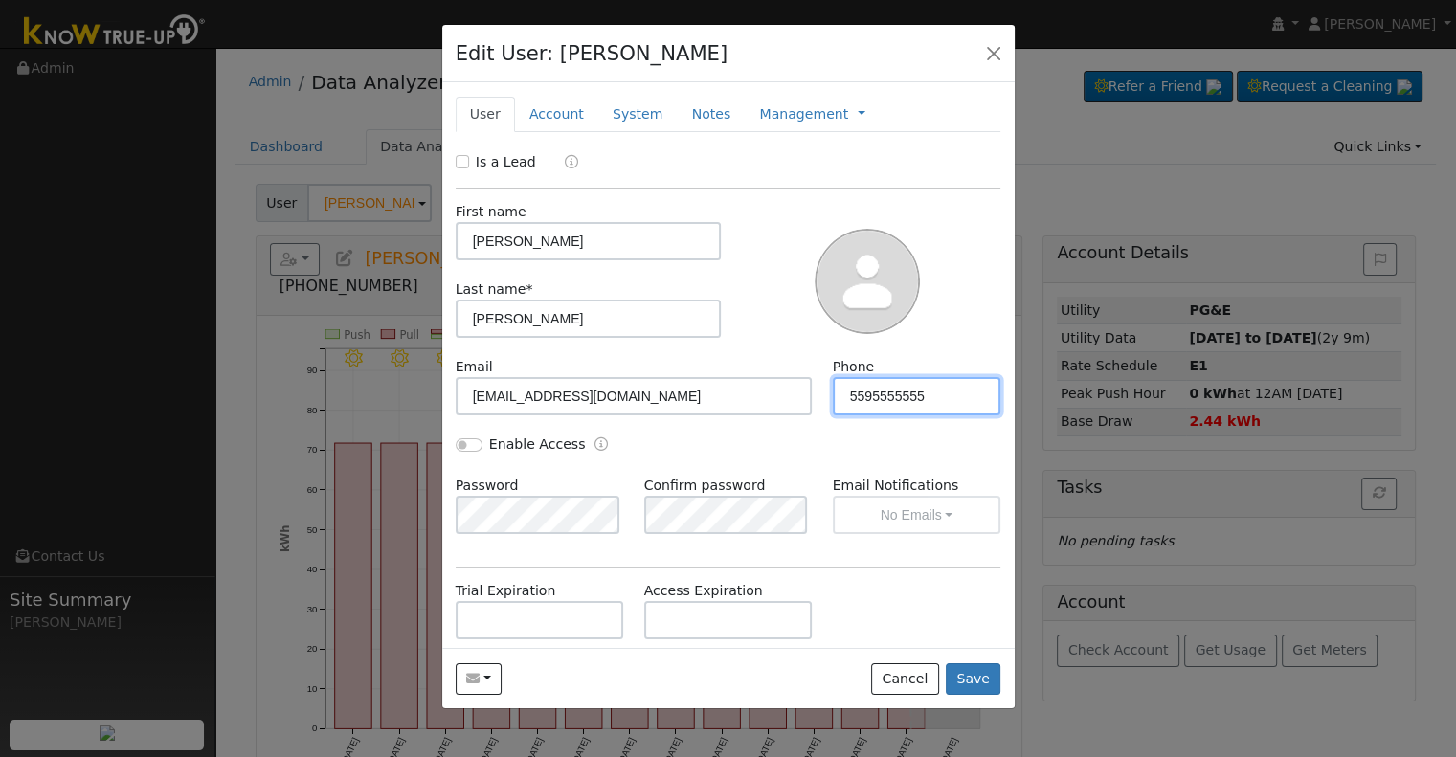
click at [941, 397] on input "5595555555" at bounding box center [917, 396] width 169 height 38
click at [922, 390] on input "5595555555" at bounding box center [917, 396] width 169 height 38
paste input "-473-8384"
type input "559-473-8384"
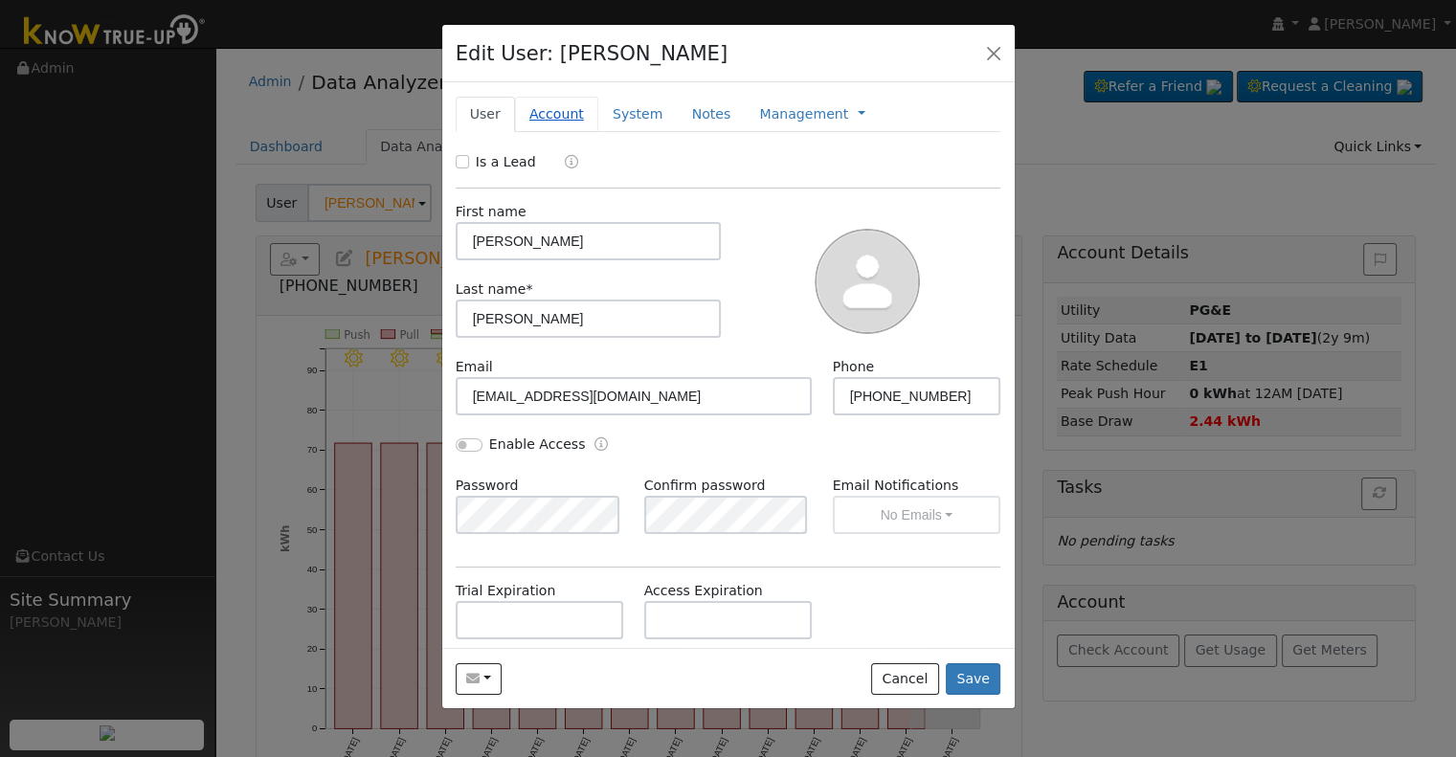
click at [542, 114] on link "Account" at bounding box center [556, 114] width 83 height 35
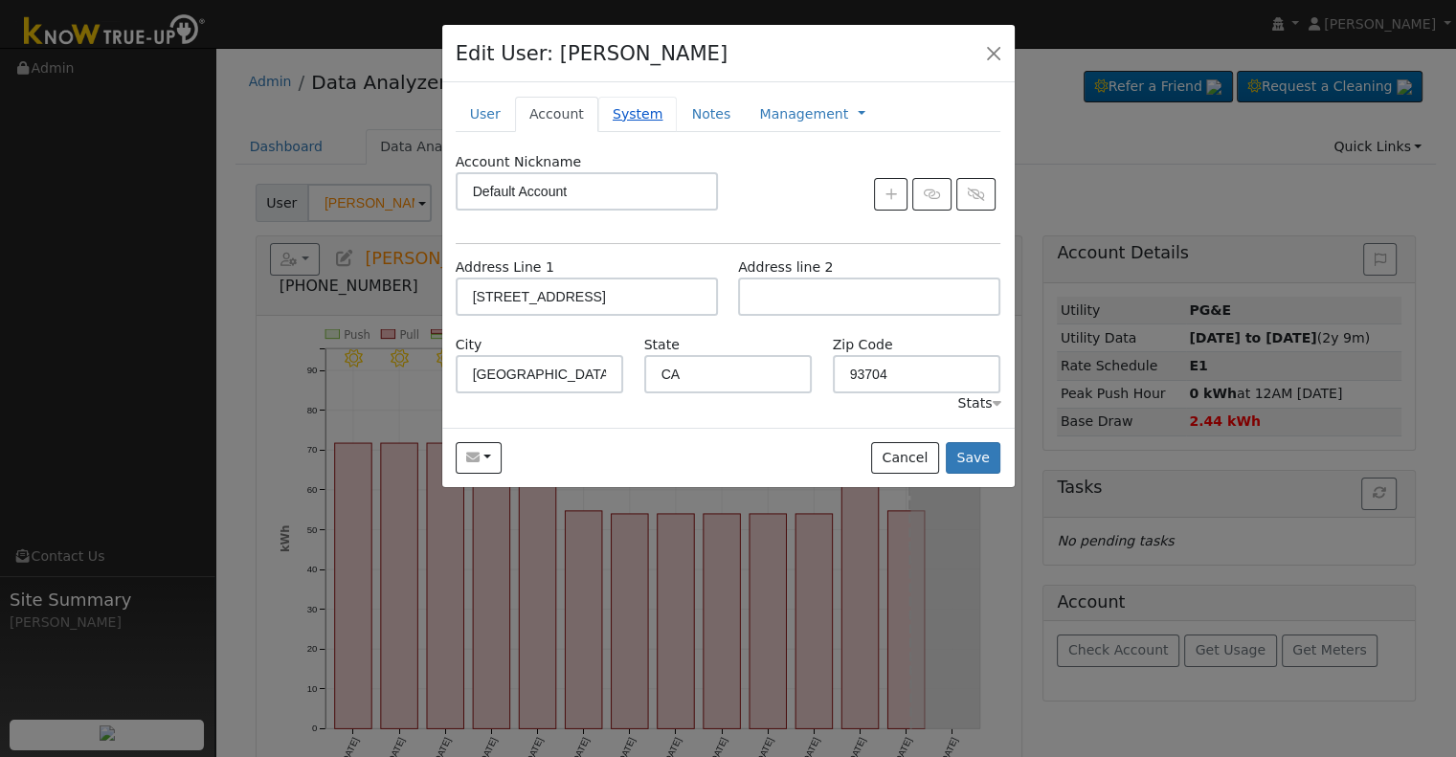
click at [620, 121] on link "System" at bounding box center [637, 114] width 79 height 35
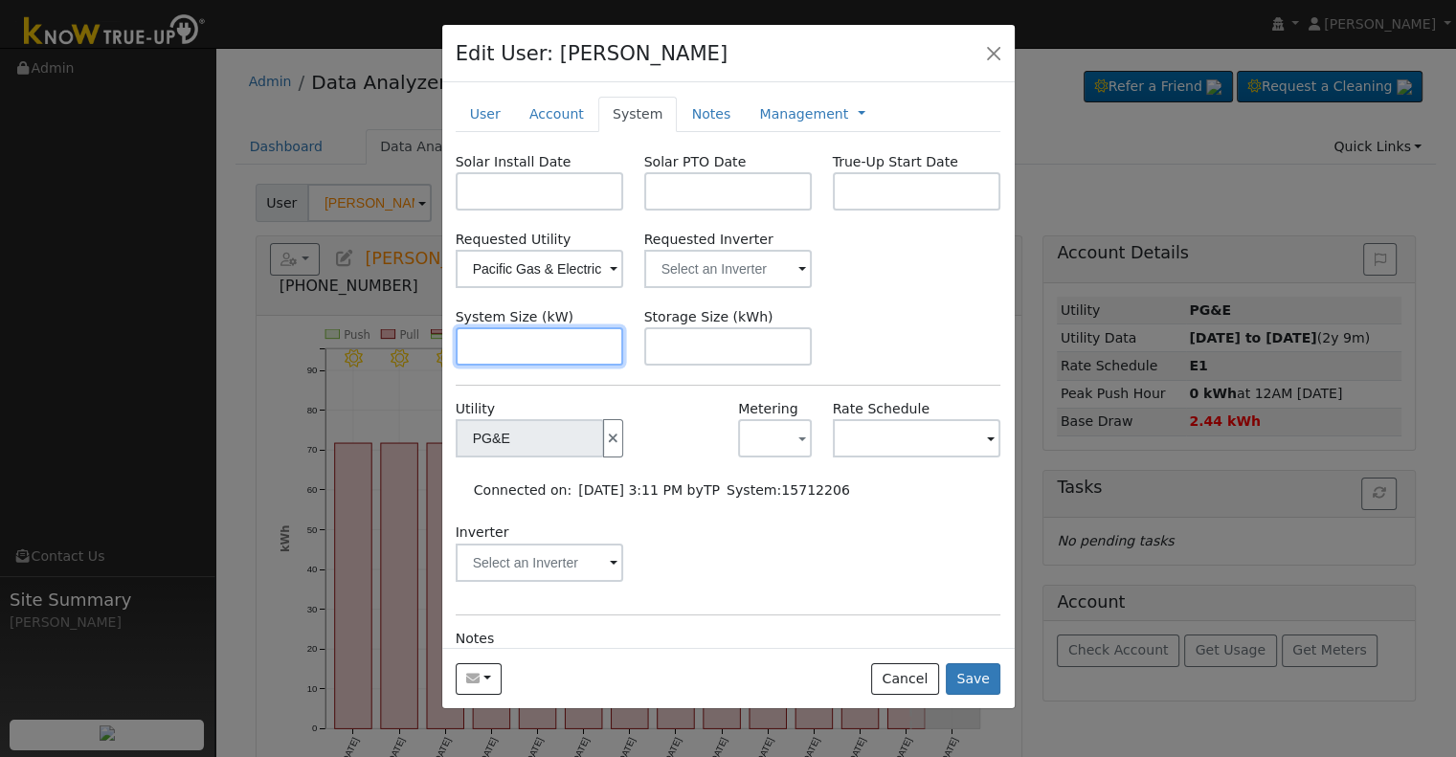
click at [508, 355] on input "text" at bounding box center [540, 346] width 169 height 38
paste input "17.850"
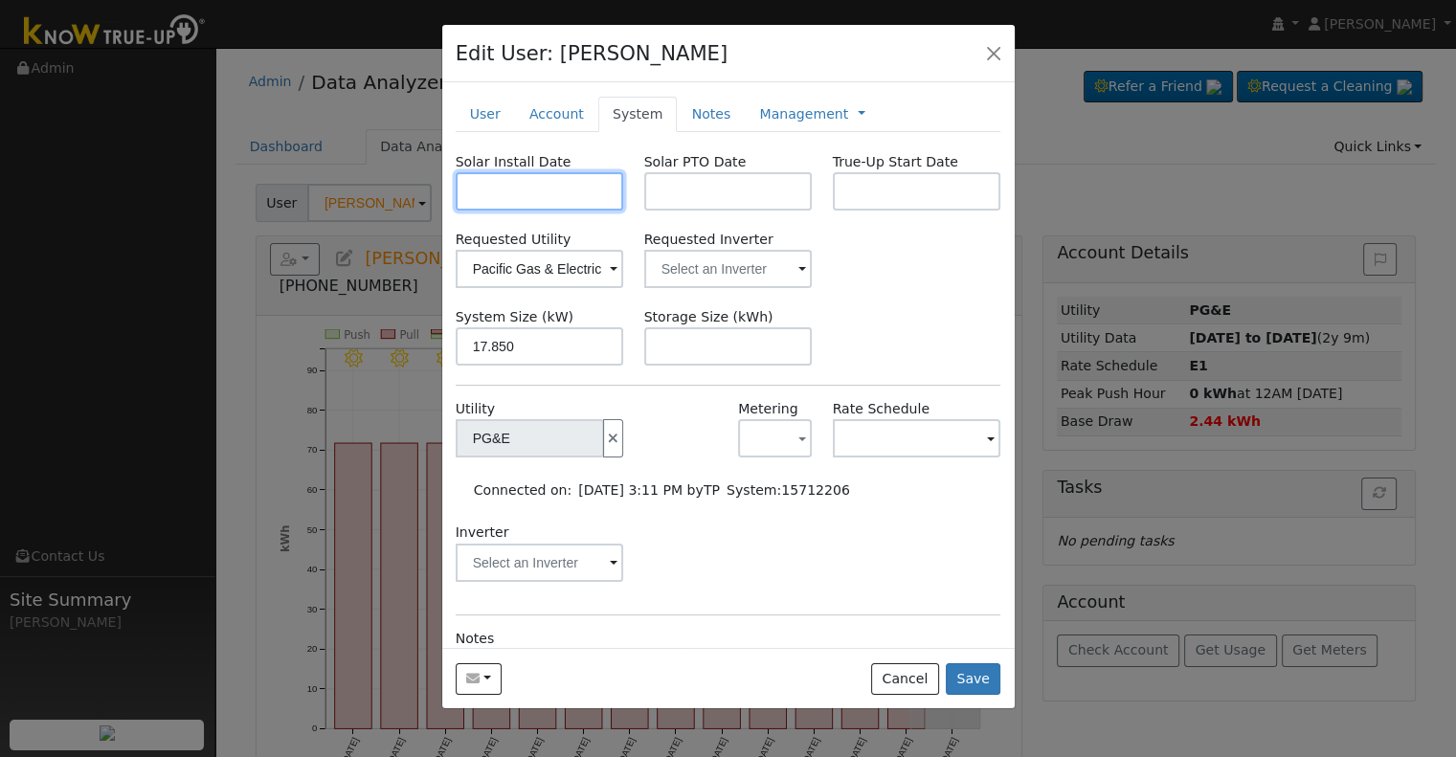
type input "17.9"
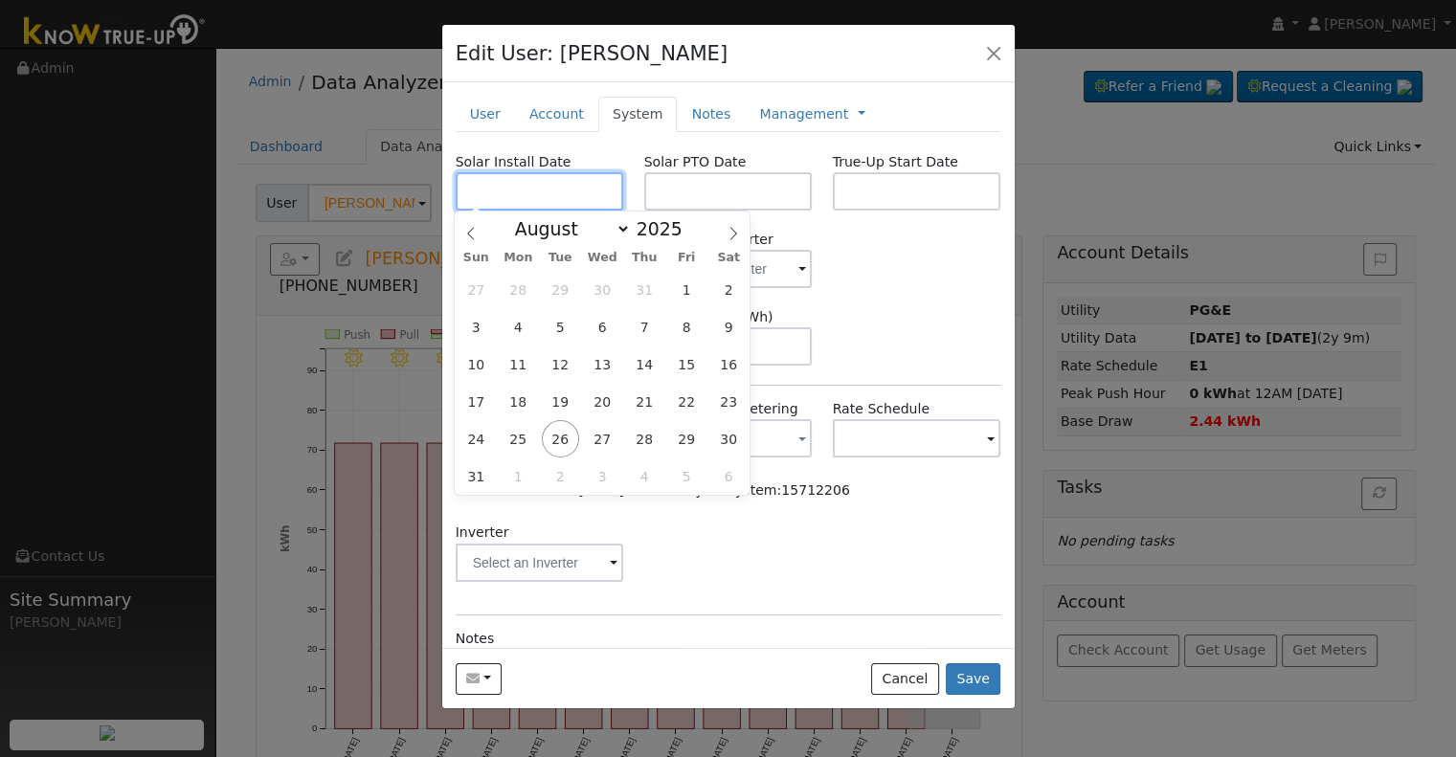
click at [520, 198] on input "text" at bounding box center [540, 191] width 169 height 38
click at [518, 191] on input "text" at bounding box center [540, 191] width 169 height 38
paste input "4/23/2025"
type input "04/23/2025"
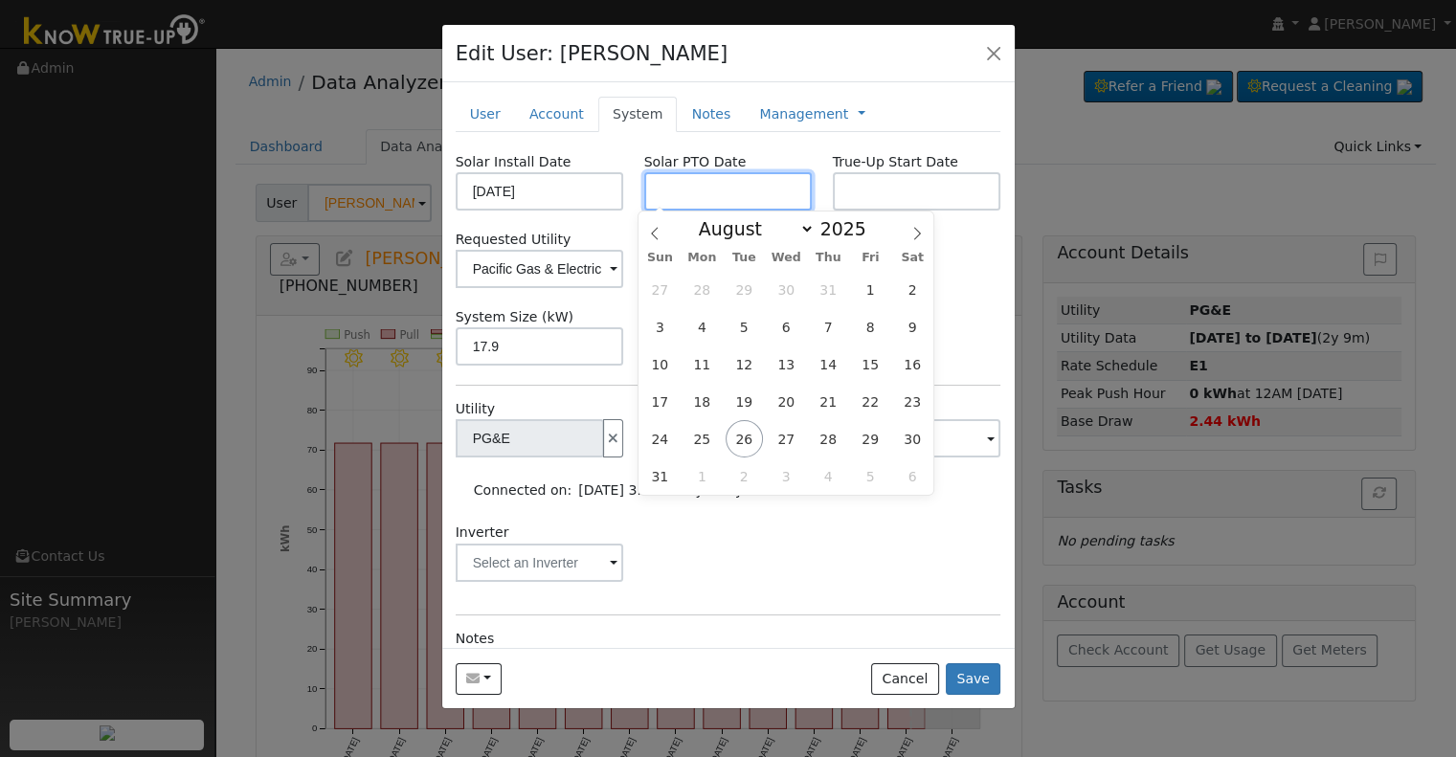
click at [703, 195] on input "text" at bounding box center [728, 191] width 169 height 38
click at [707, 183] on input "text" at bounding box center [728, 191] width 169 height 38
paste input "8/26/2025"
type input "[DATE]"
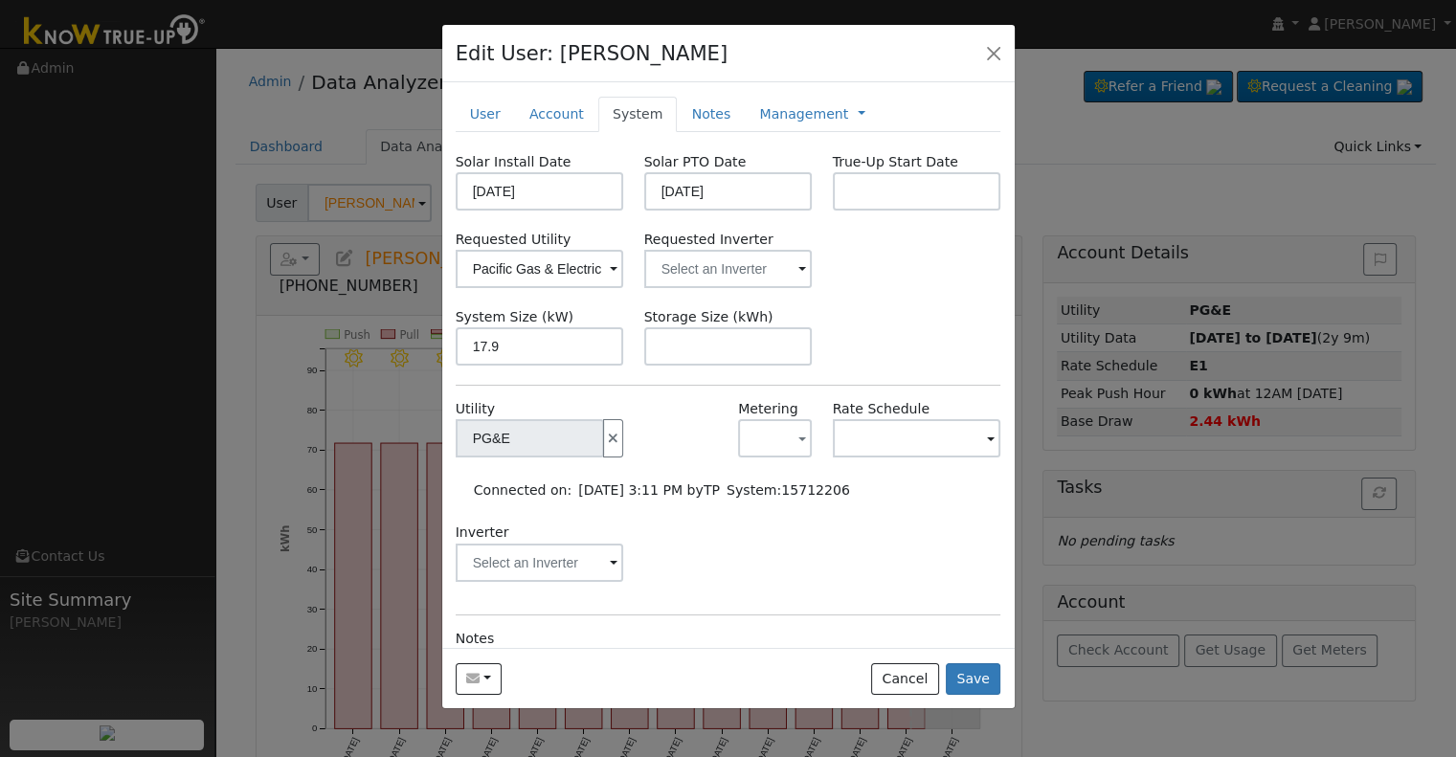
click at [976, 271] on div "Requested Utility Pacific Gas & Electric Requested Inverter" at bounding box center [728, 259] width 566 height 58
click at [624, 267] on input "text" at bounding box center [540, 269] width 169 height 38
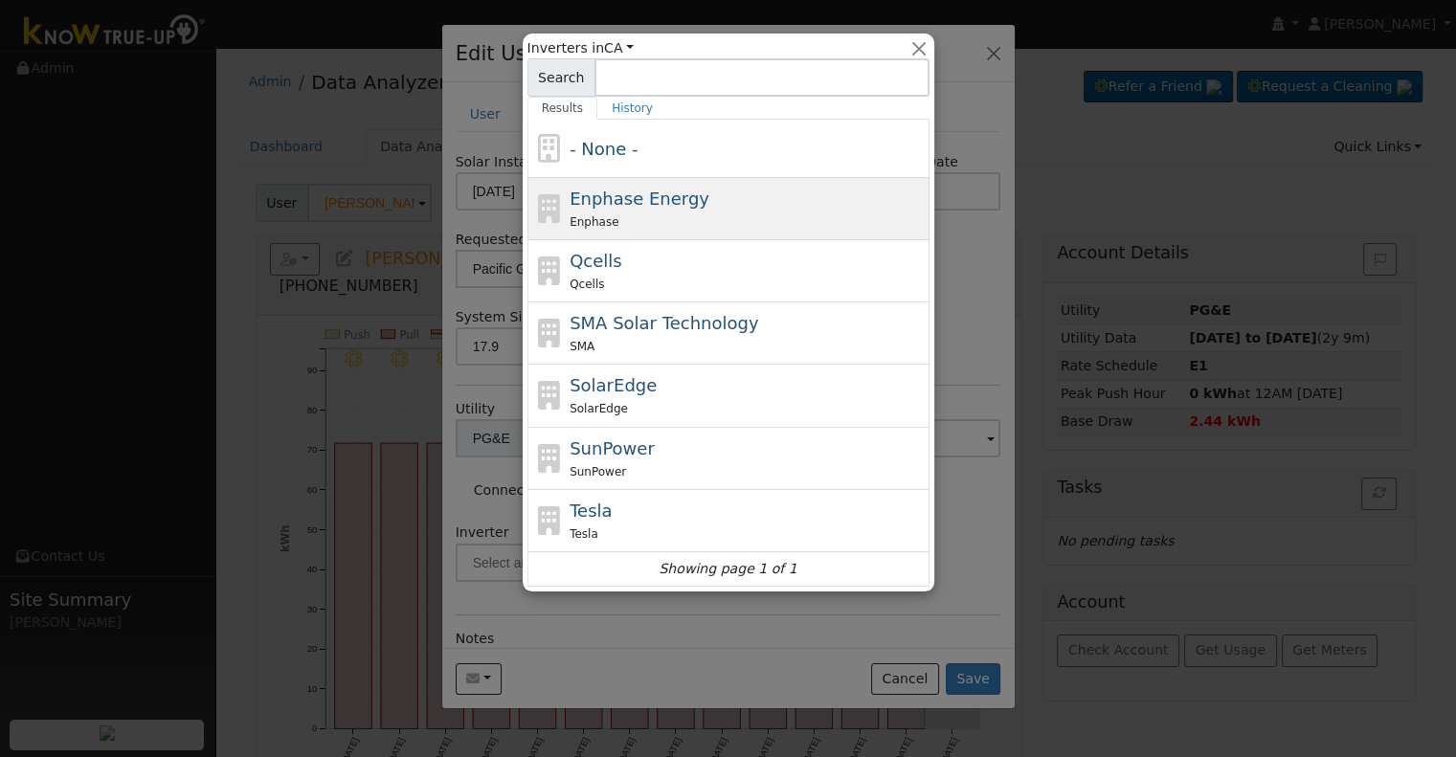
click at [665, 221] on div "Enphase" at bounding box center [747, 222] width 355 height 20
type input "Enphase Energy"
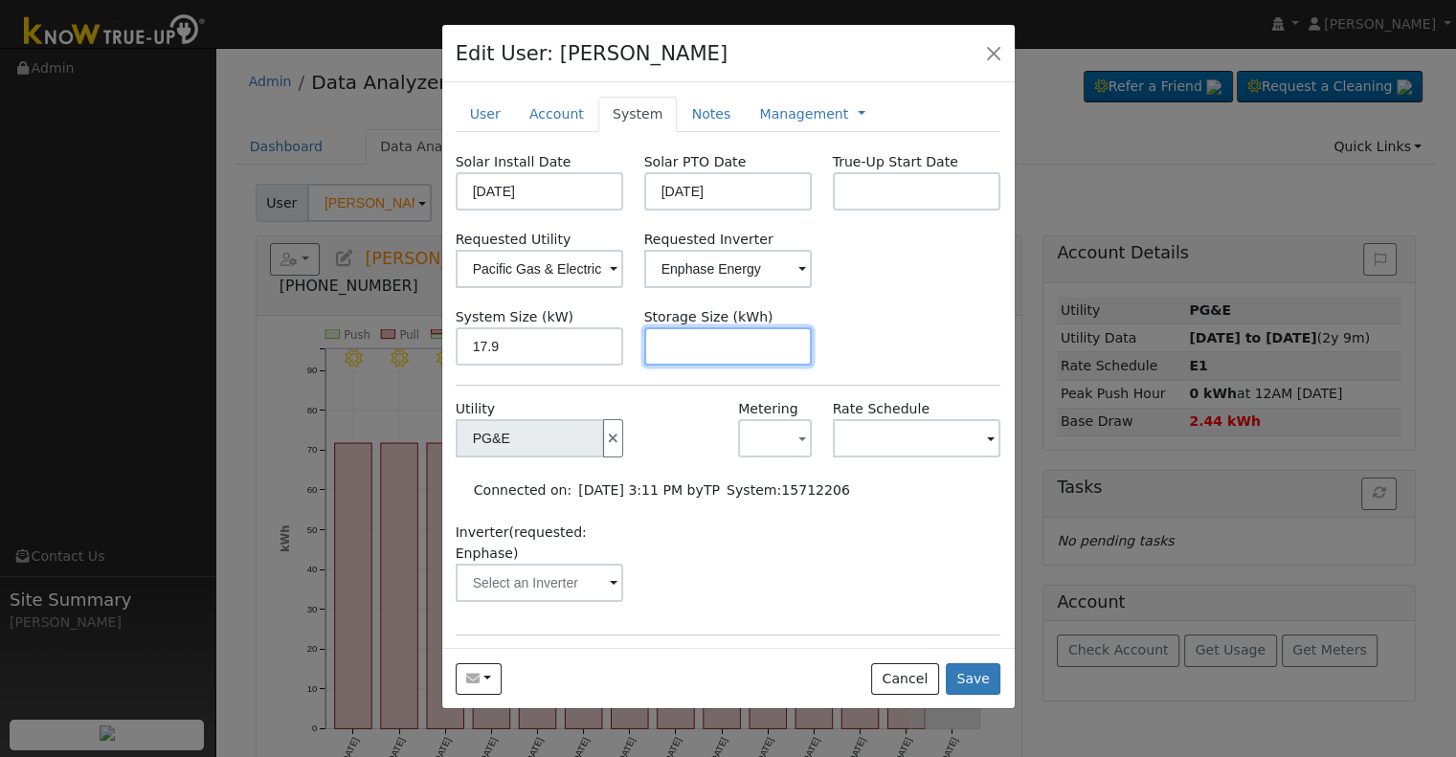
drag, startPoint x: 743, startPoint y: 336, endPoint x: 723, endPoint y: 336, distance: 20.1
click at [741, 336] on input "text" at bounding box center [728, 346] width 169 height 38
click at [739, 348] on input "text" at bounding box center [728, 346] width 169 height 38
paste input "30.00"
type input "30"
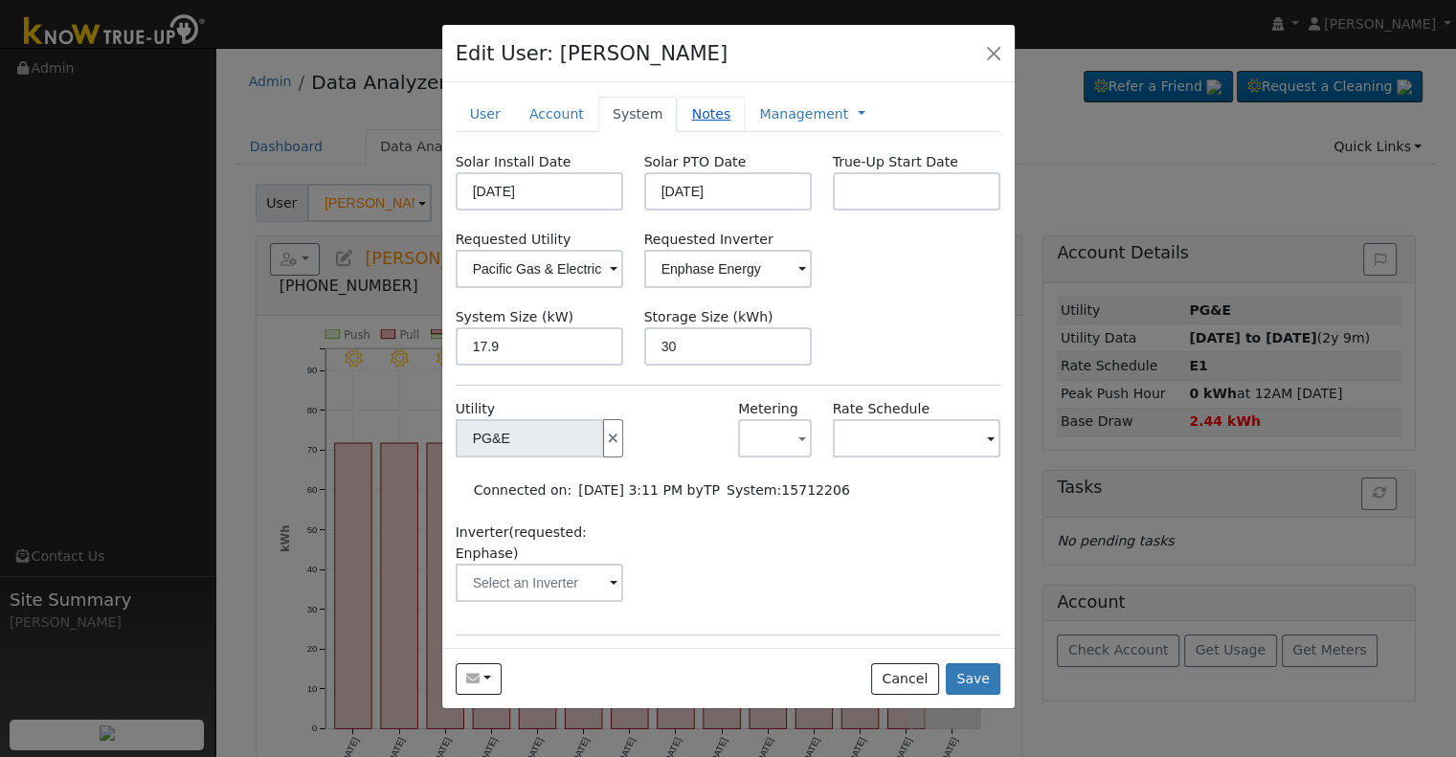
click at [686, 119] on link "Notes" at bounding box center [711, 114] width 68 height 35
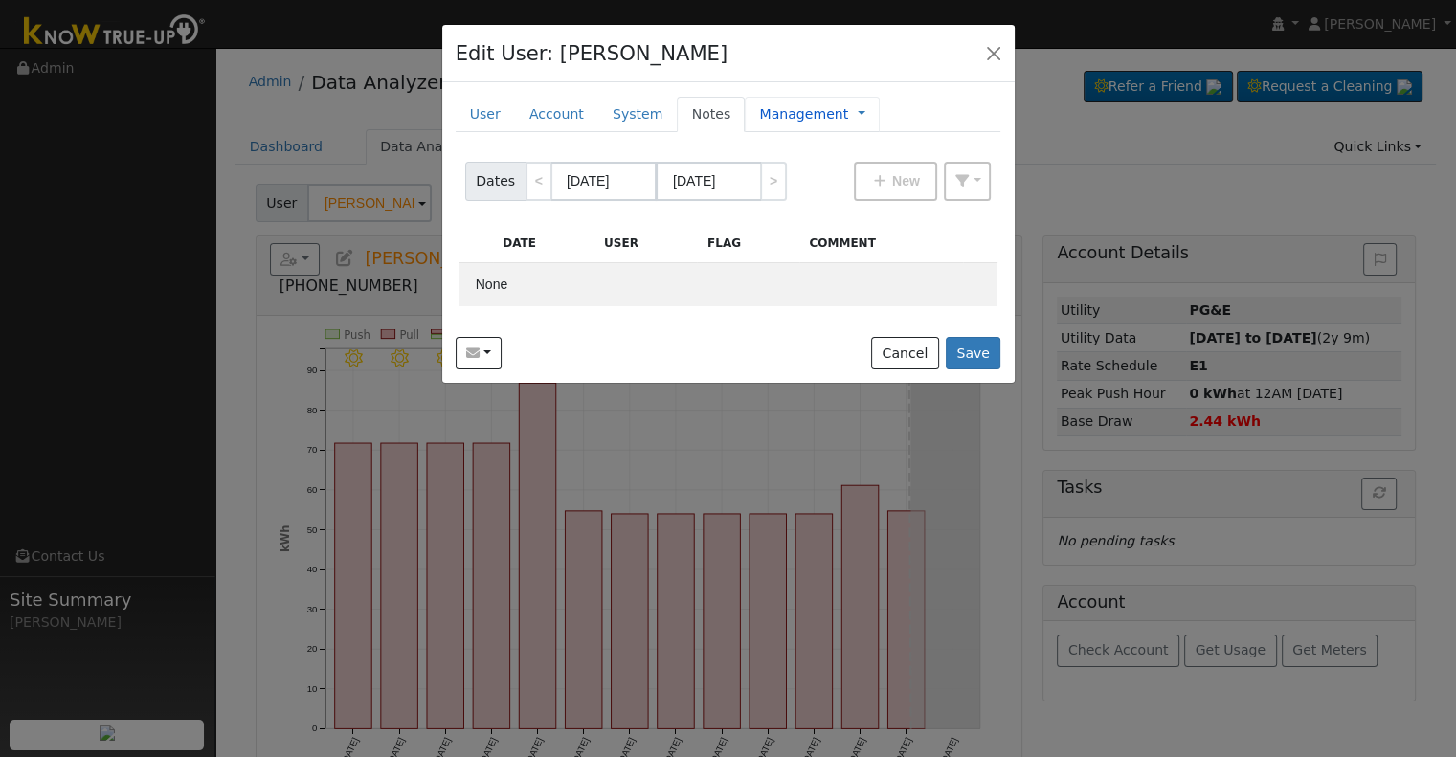
click at [759, 122] on link "Management" at bounding box center [803, 114] width 89 height 20
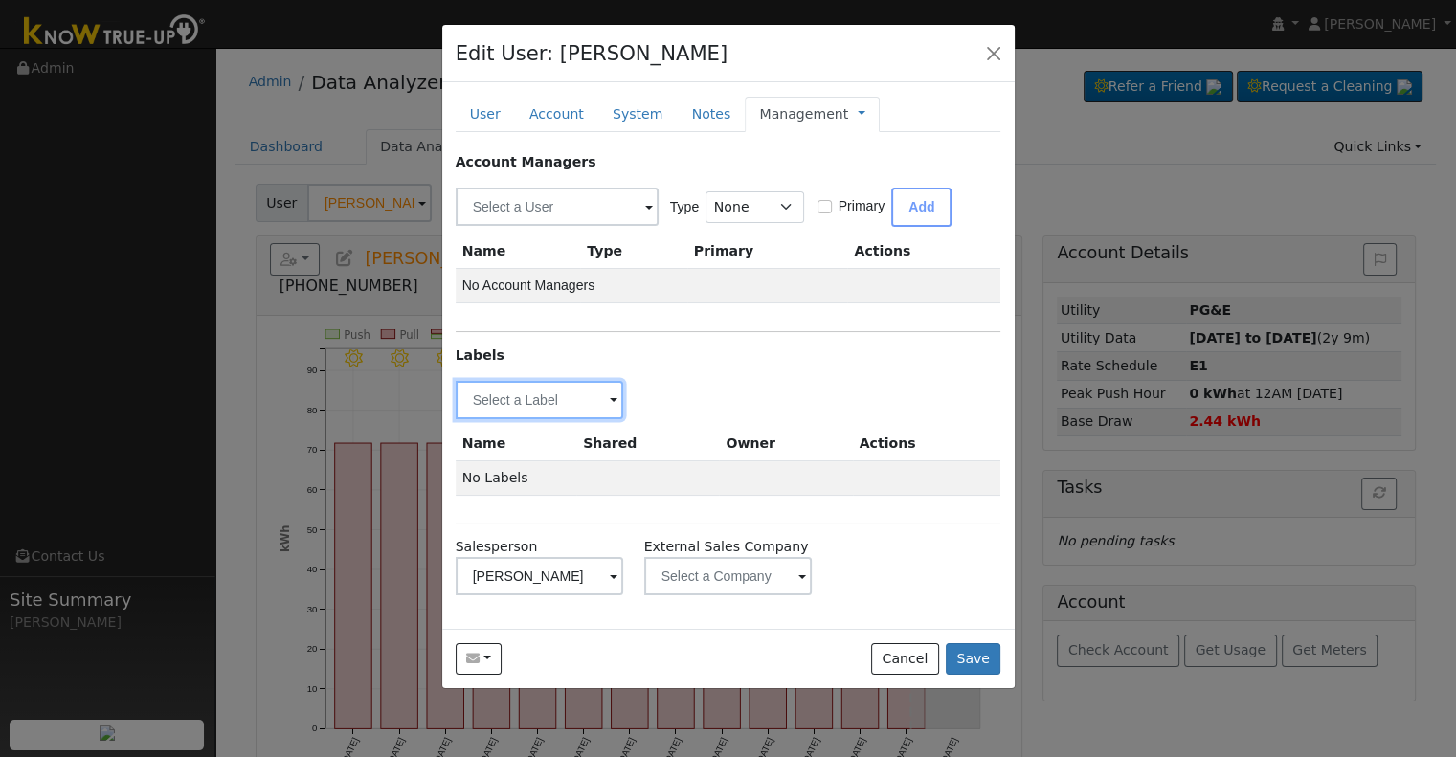
click at [530, 405] on input "text" at bounding box center [540, 400] width 169 height 38
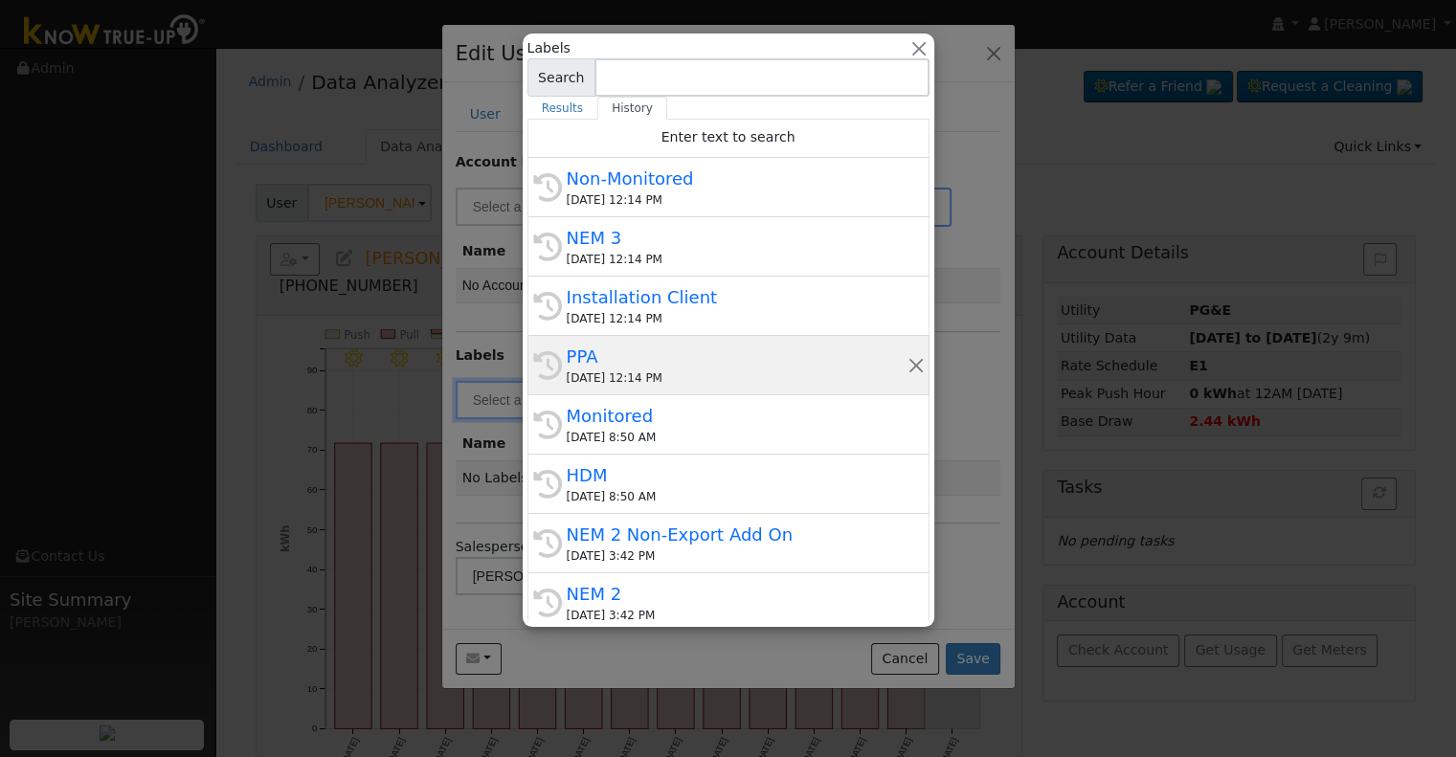
click at [663, 371] on div "08/26/2025 12:14 PM" at bounding box center [737, 378] width 341 height 17
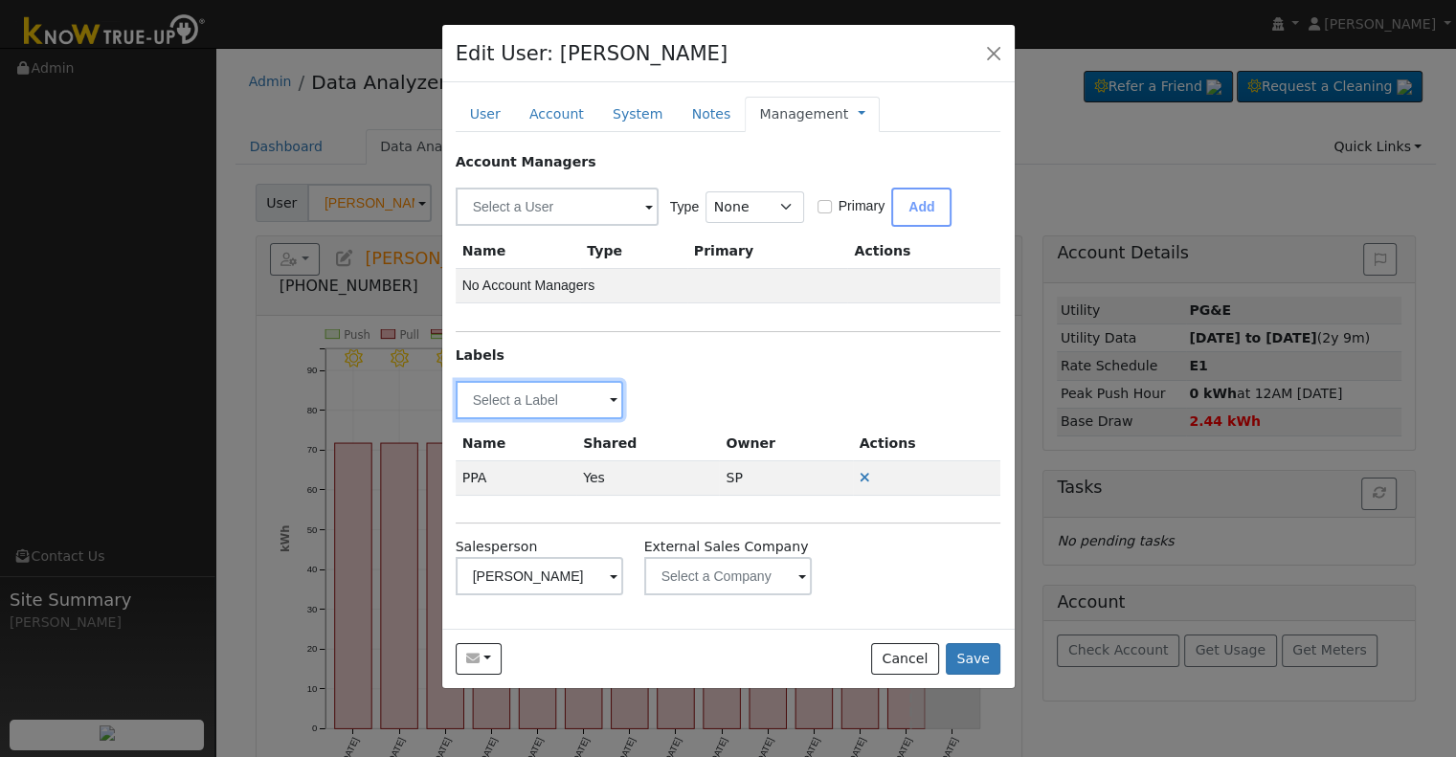
click at [551, 382] on input "text" at bounding box center [540, 400] width 169 height 38
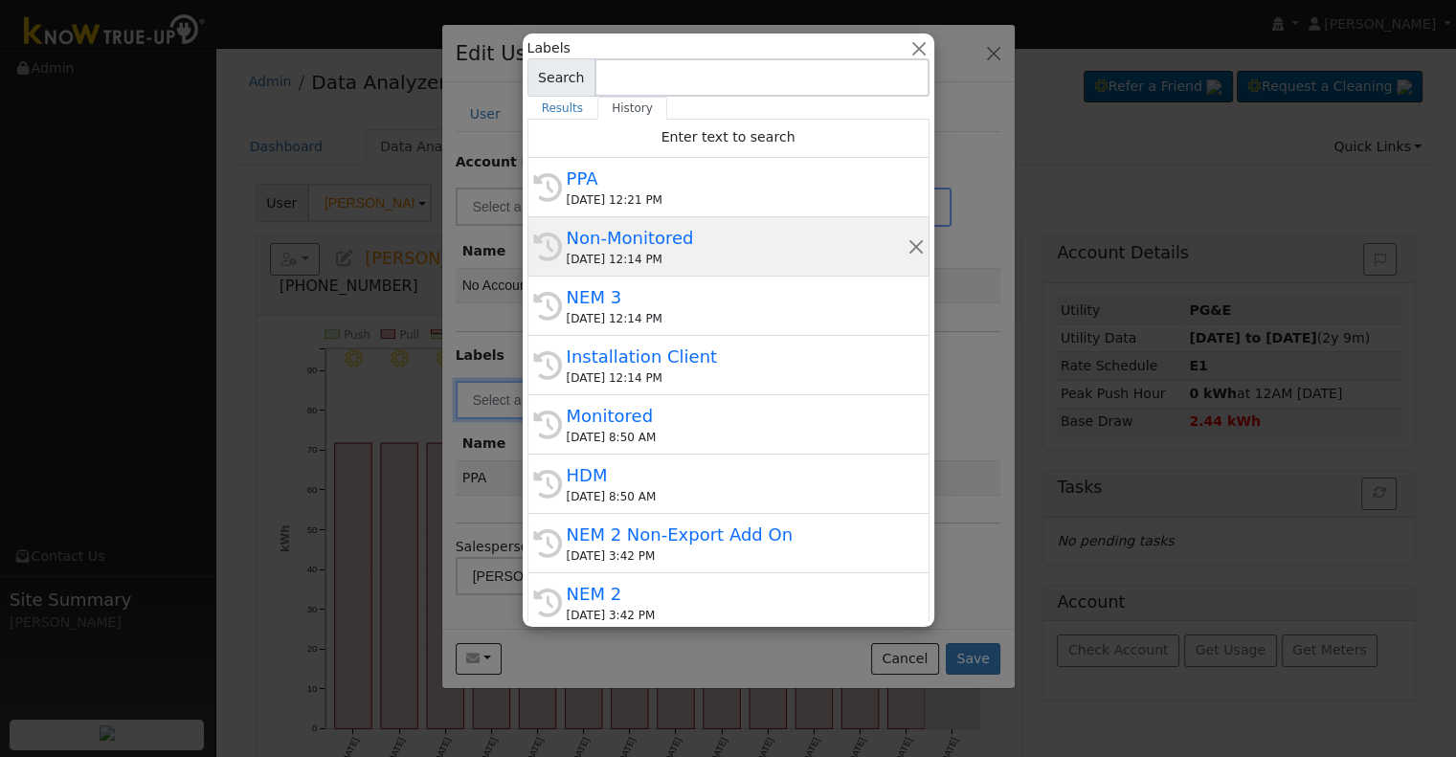
click at [663, 244] on div "Non-Monitored" at bounding box center [737, 238] width 341 height 26
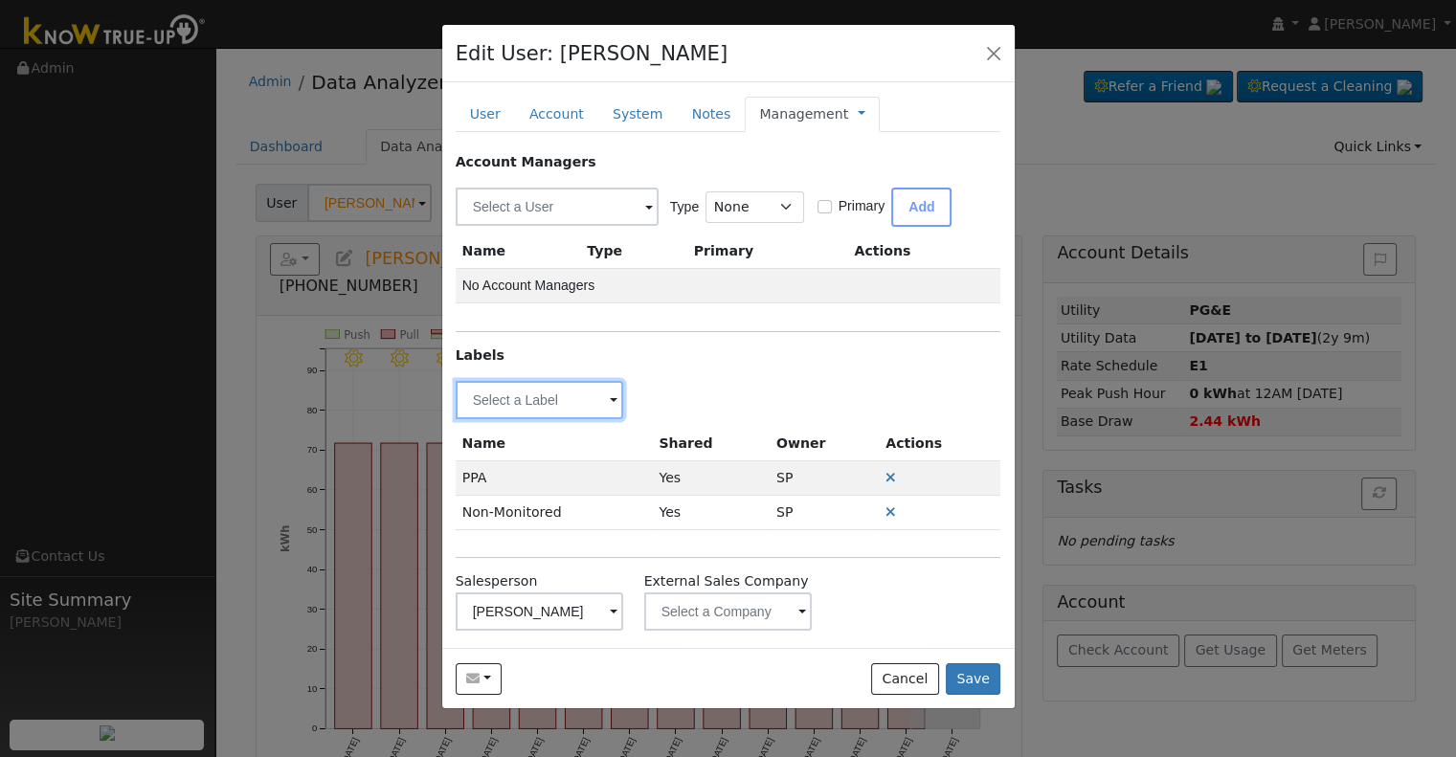
click at [587, 393] on input "text" at bounding box center [540, 400] width 169 height 38
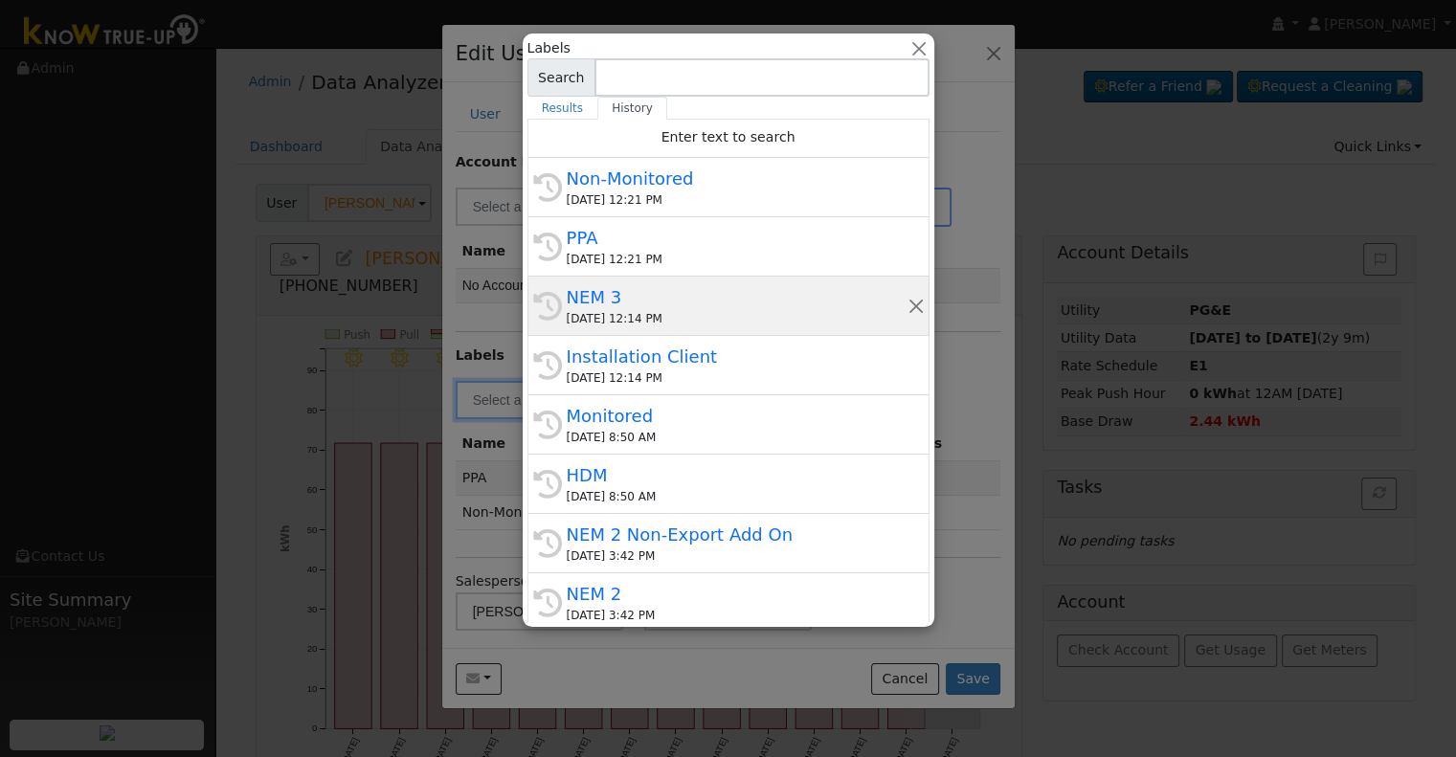
click at [606, 307] on div "NEM 3" at bounding box center [737, 297] width 341 height 26
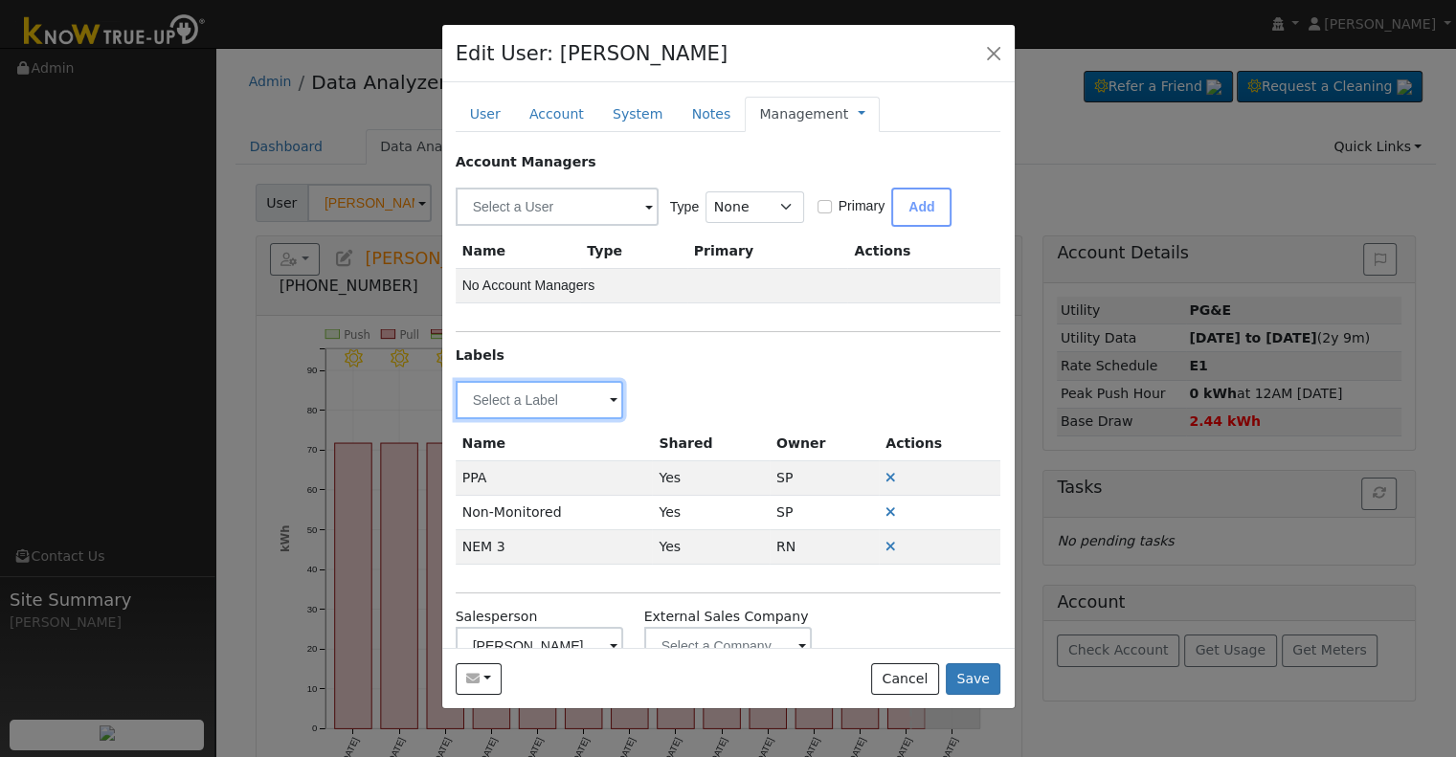
click at [601, 399] on input "text" at bounding box center [540, 400] width 169 height 38
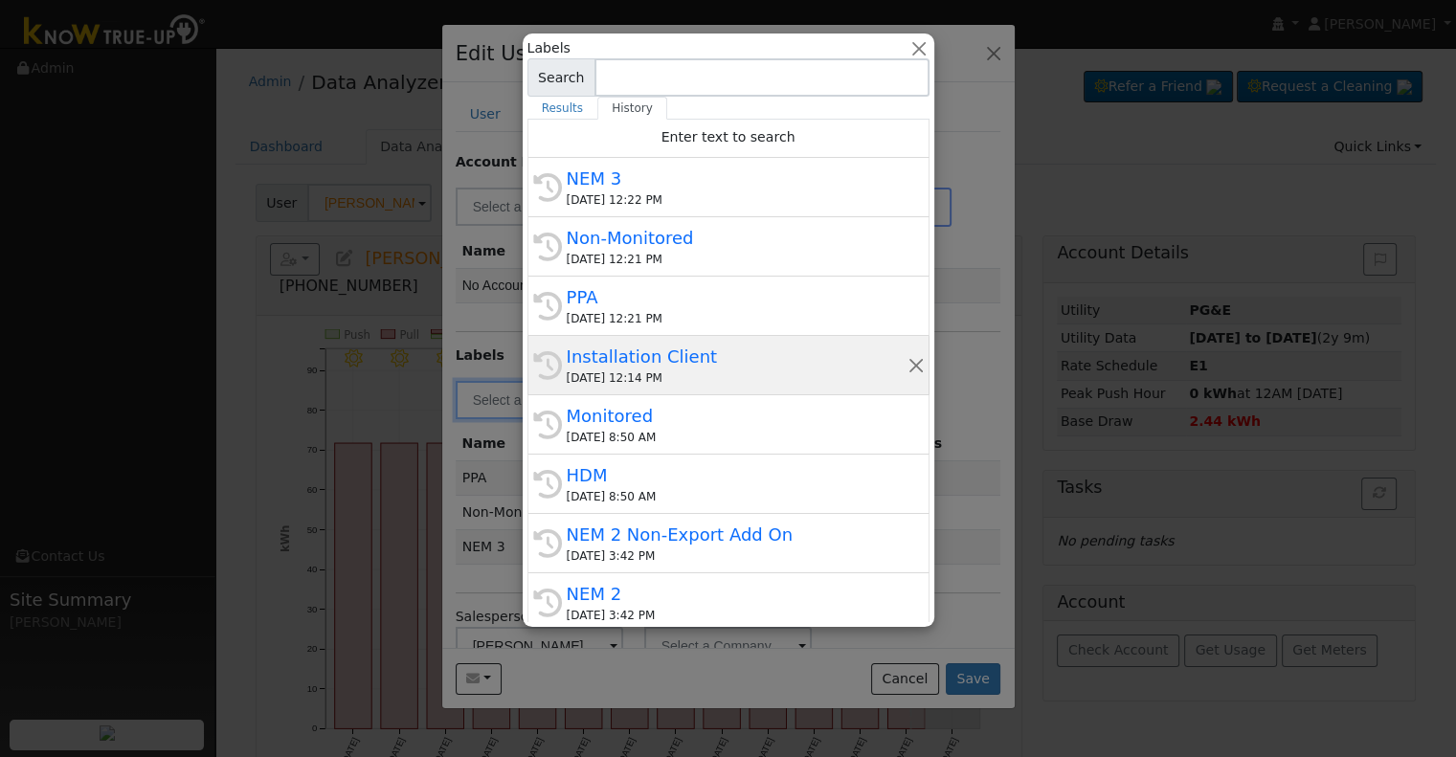
click at [659, 362] on div "Installation Client" at bounding box center [737, 357] width 341 height 26
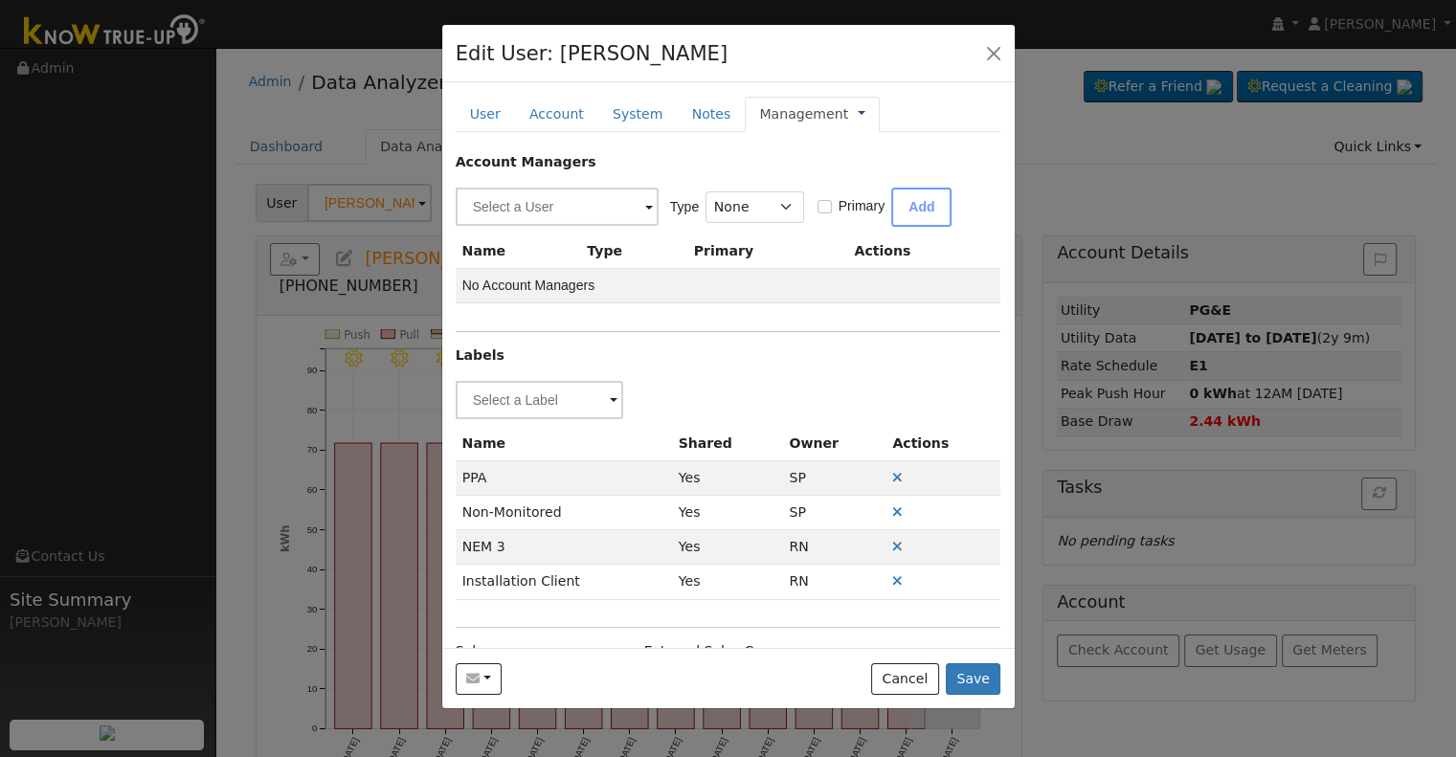
click at [858, 114] on link at bounding box center [862, 114] width 8 height 20
click at [878, 170] on link "Billing" at bounding box center [925, 175] width 133 height 27
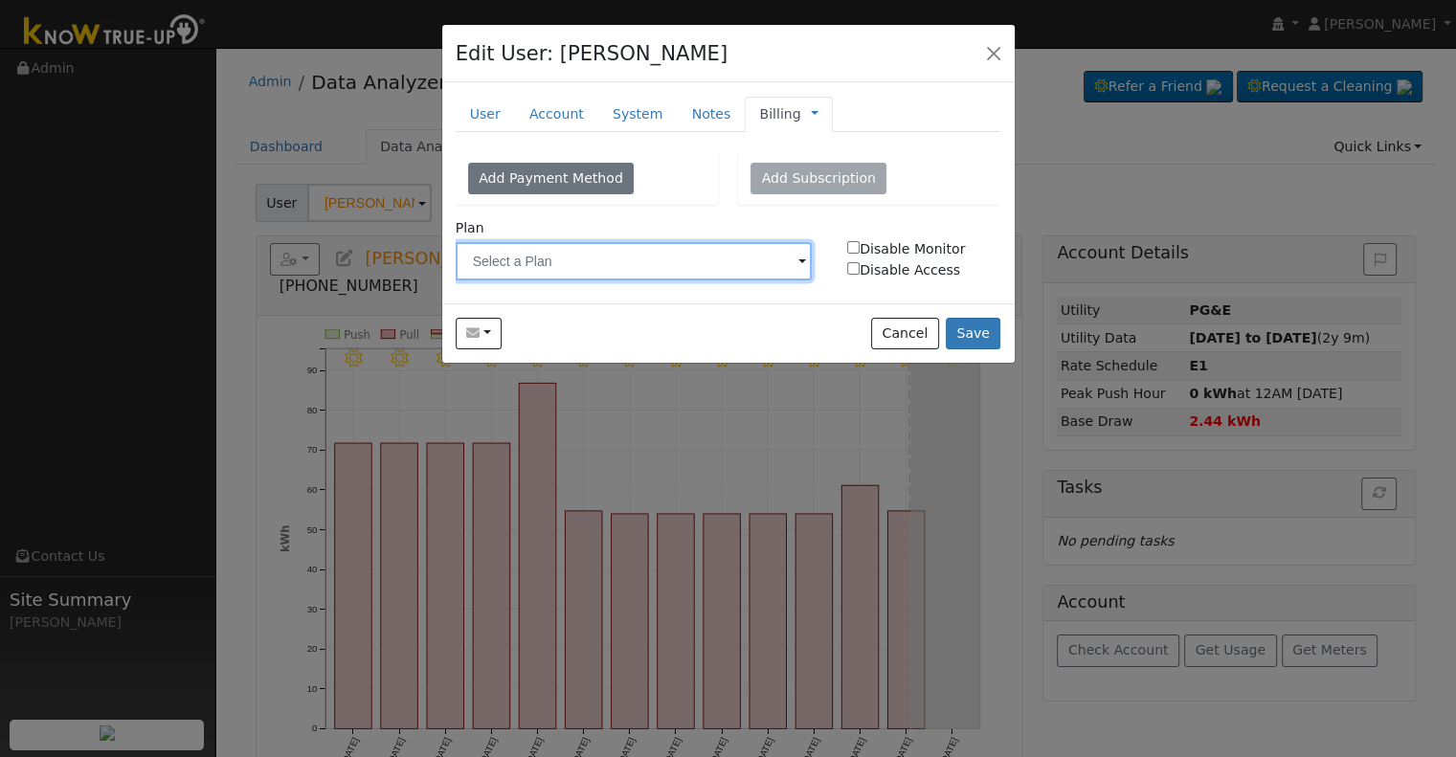
click at [544, 254] on input "text" at bounding box center [634, 261] width 357 height 38
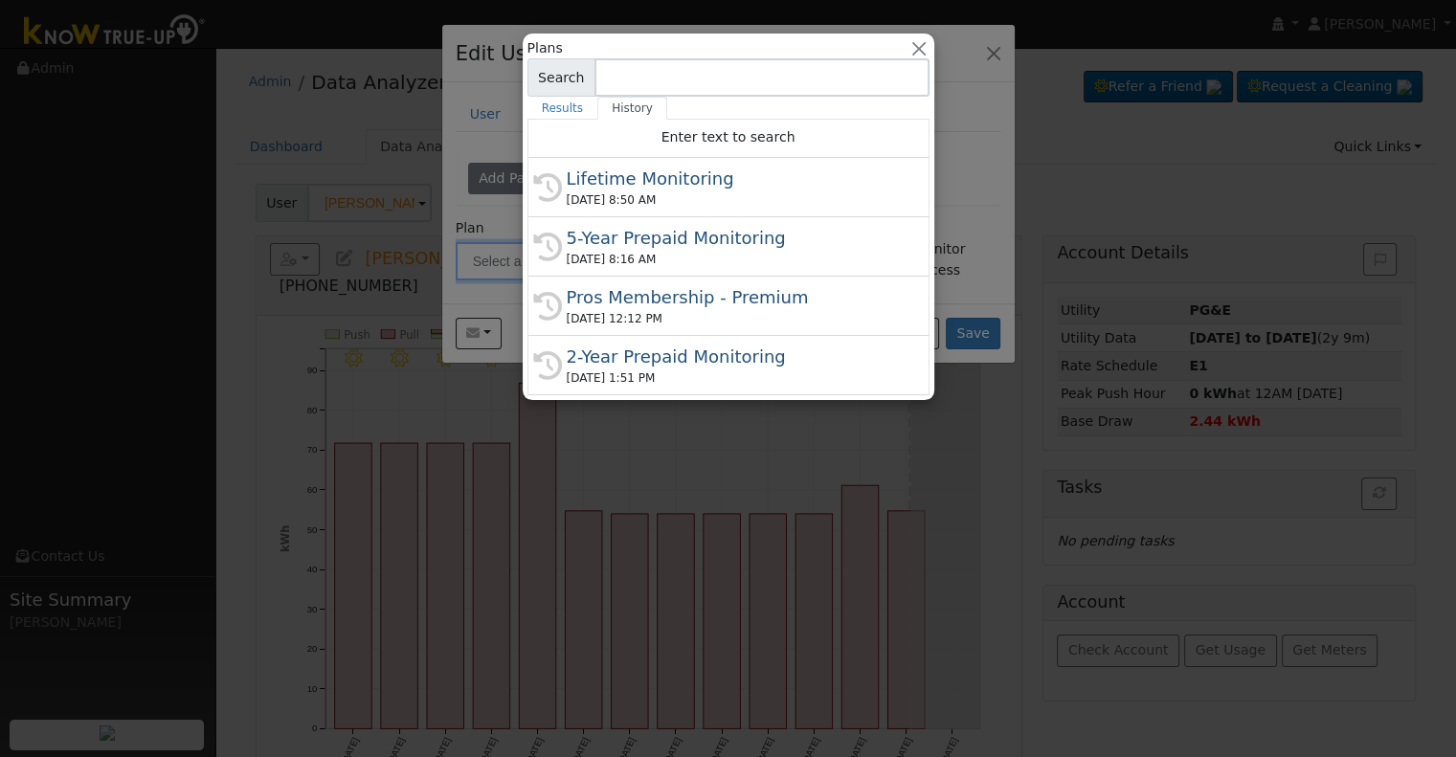
click at [946, 29] on div at bounding box center [728, 378] width 1456 height 757
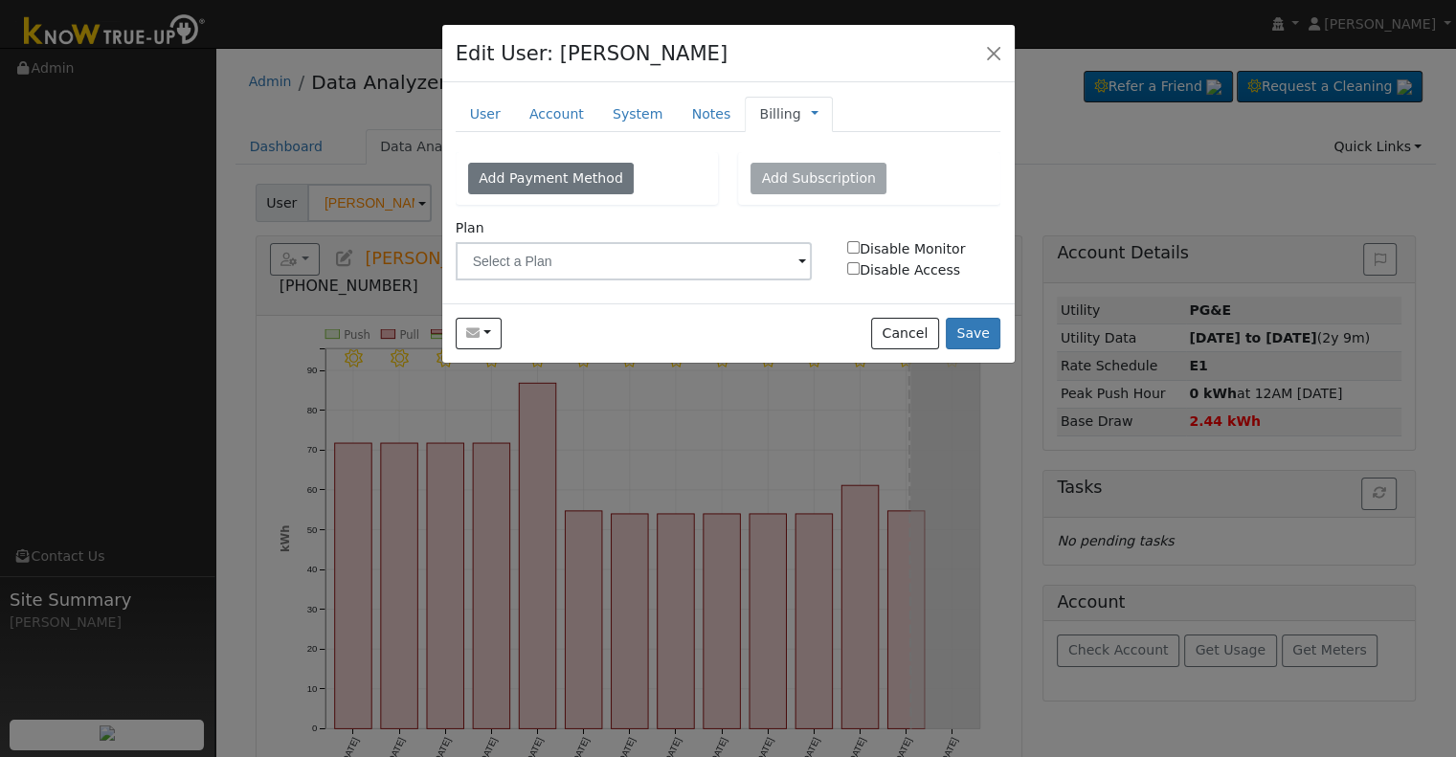
click at [762, 115] on link "Billing" at bounding box center [779, 114] width 41 height 20
click at [824, 141] on link "Management" at bounding box center [878, 148] width 133 height 27
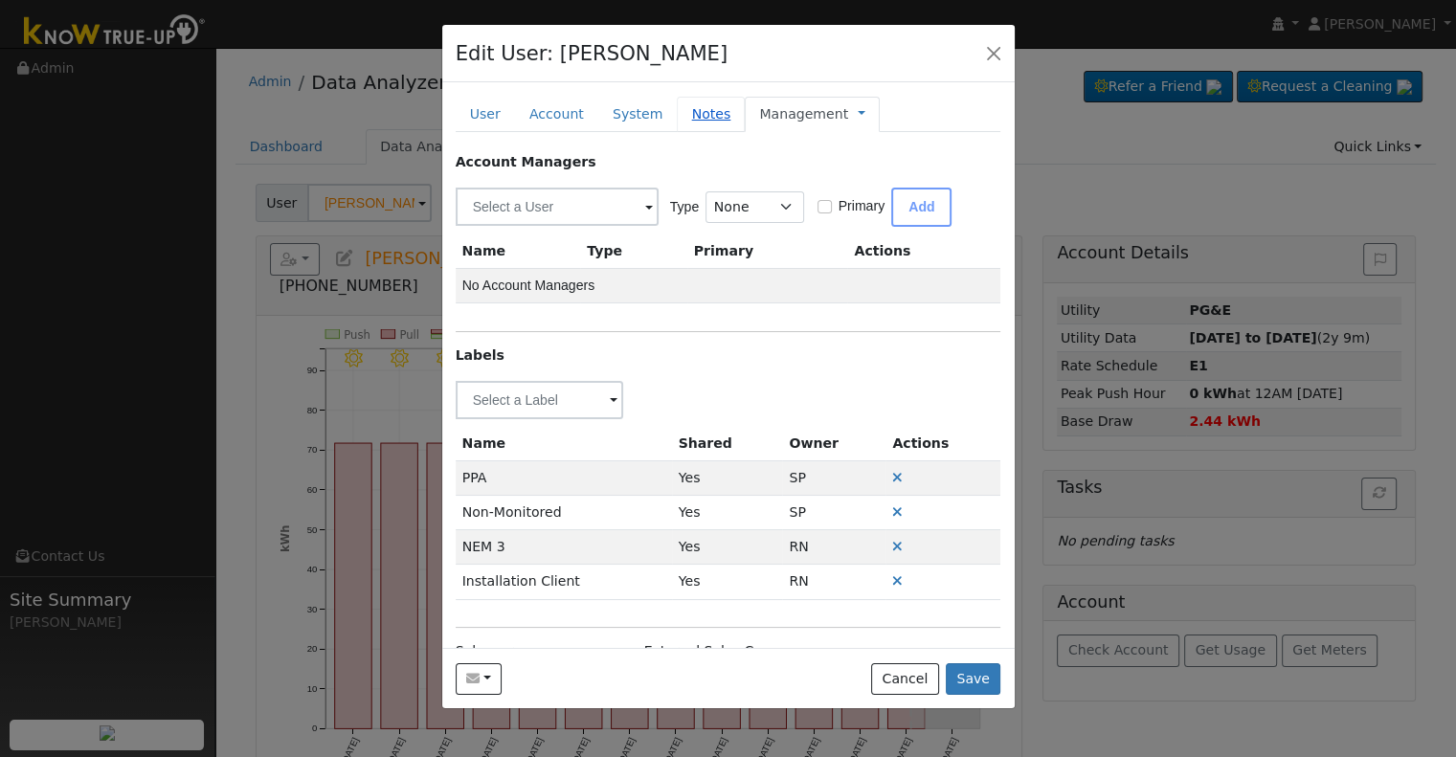
click at [688, 114] on link "Notes" at bounding box center [711, 114] width 68 height 35
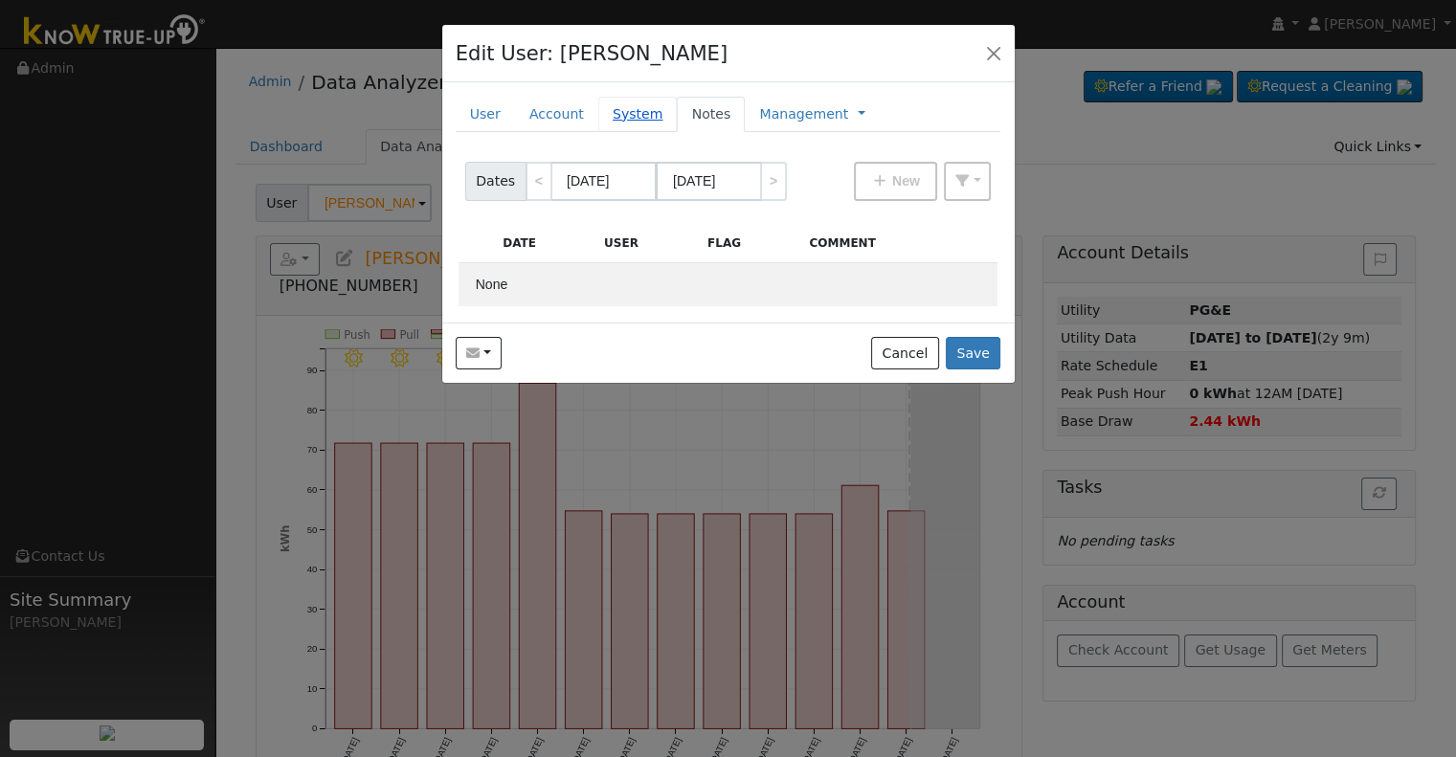
click at [613, 114] on link "System" at bounding box center [637, 114] width 79 height 35
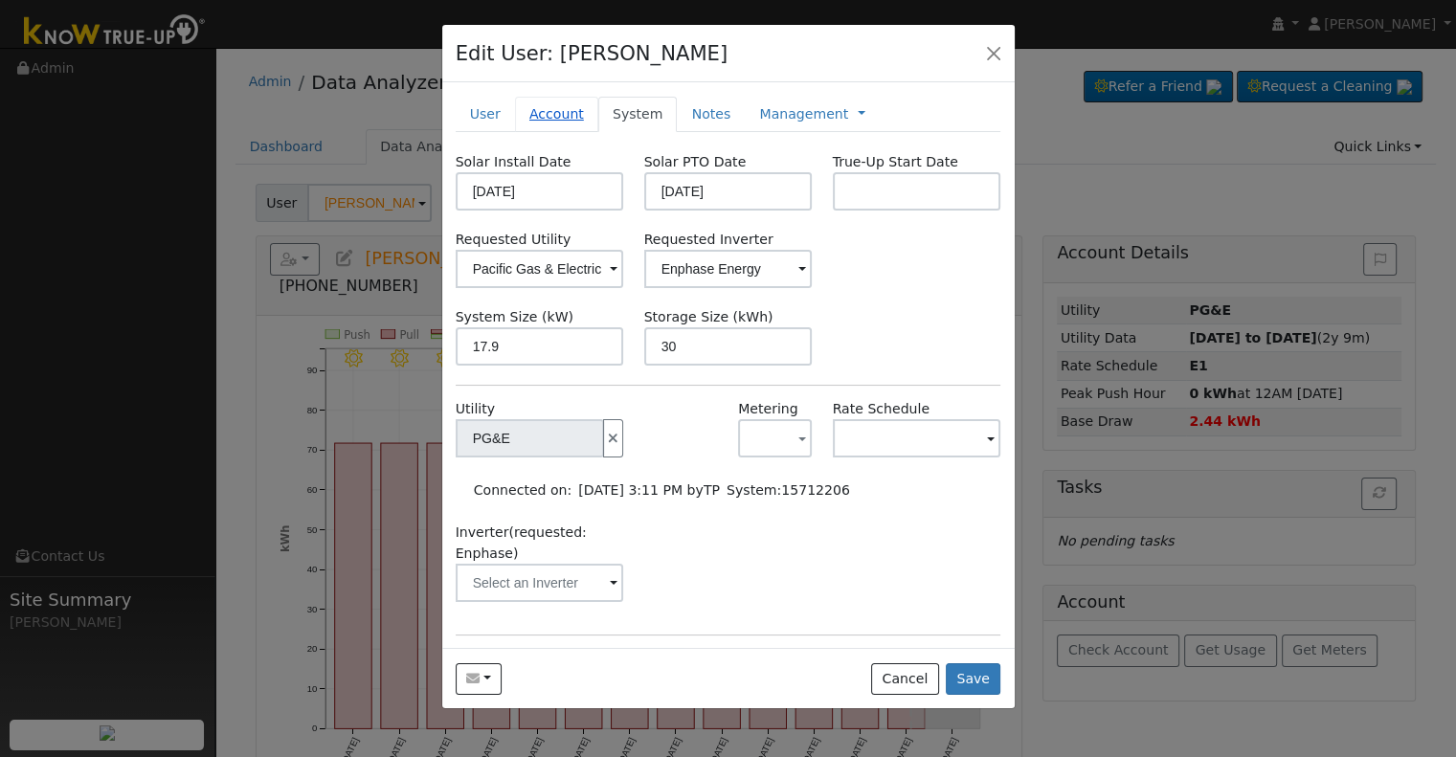
click at [556, 102] on link "Account" at bounding box center [556, 114] width 83 height 35
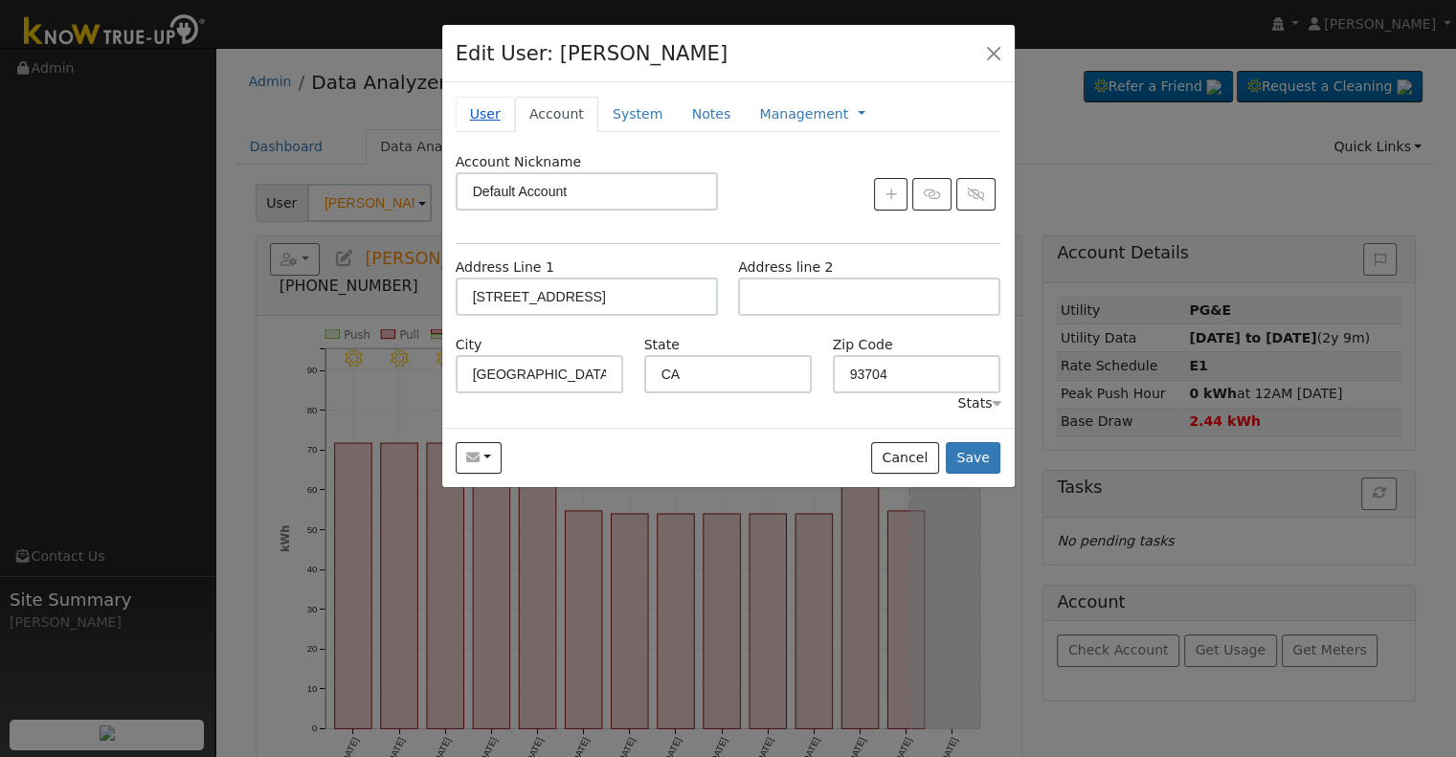
click at [499, 105] on link "User" at bounding box center [485, 114] width 59 height 35
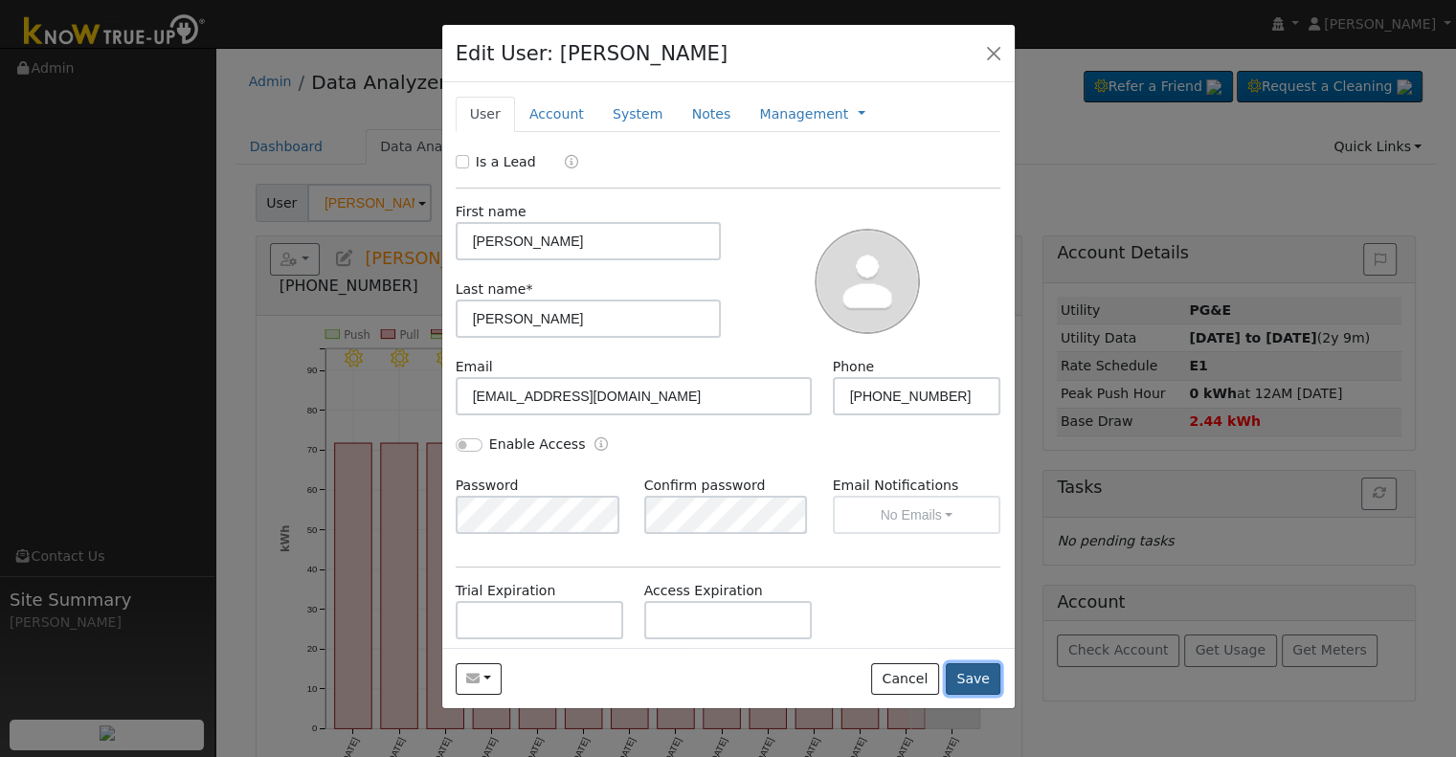
click at [981, 682] on button "Save" at bounding box center [974, 680] width 56 height 33
